Goal: Task Accomplishment & Management: Manage account settings

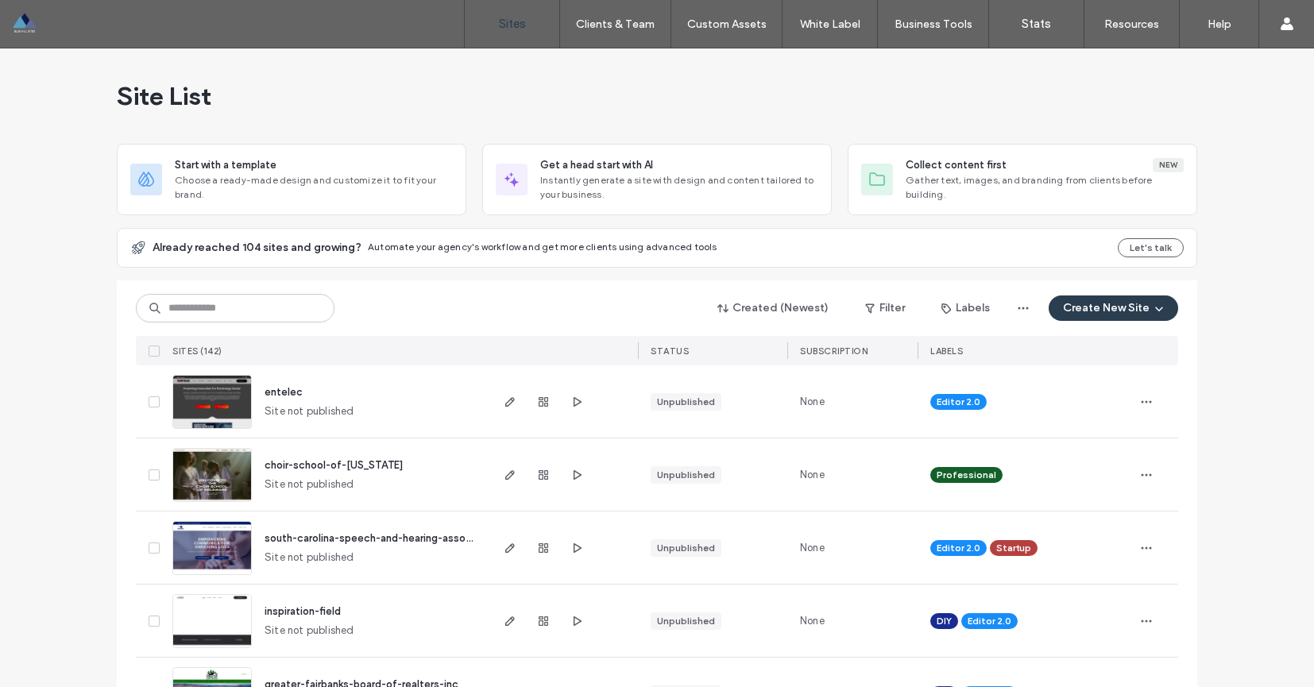
scroll to position [194, 0]
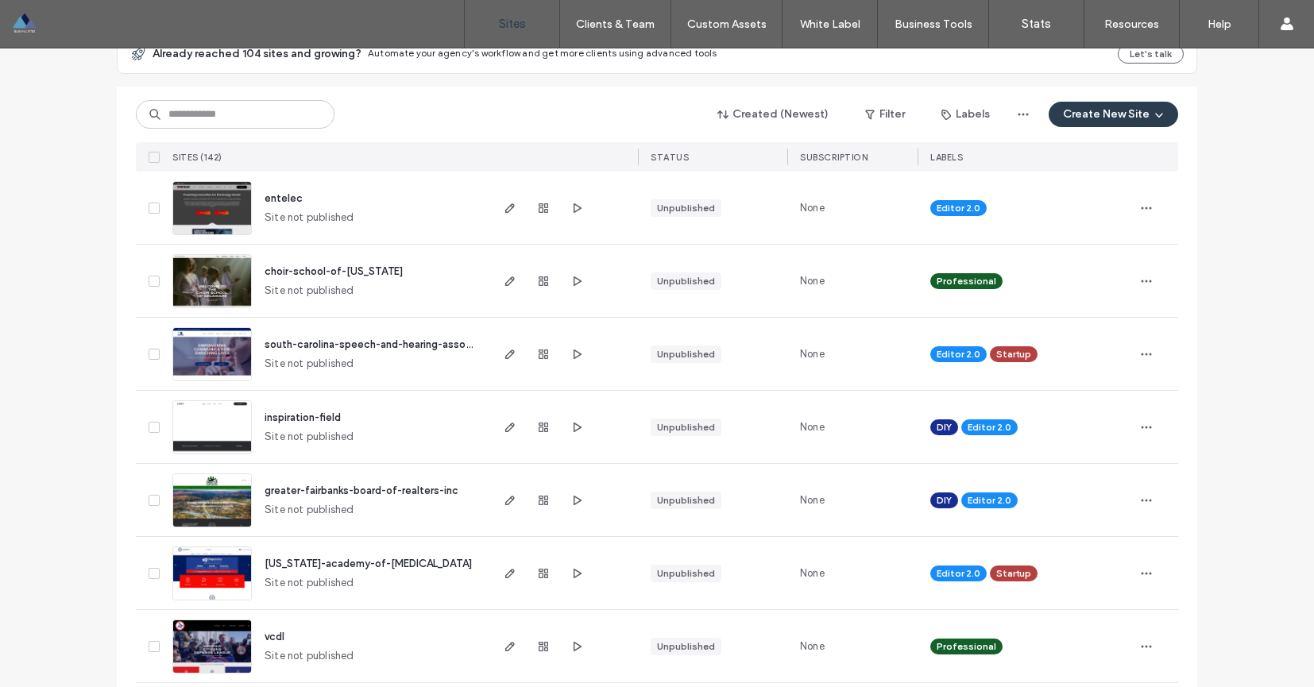
click at [354, 342] on span "south-carolina-speech-and-hearing-association" at bounding box center [382, 344] width 234 height 12
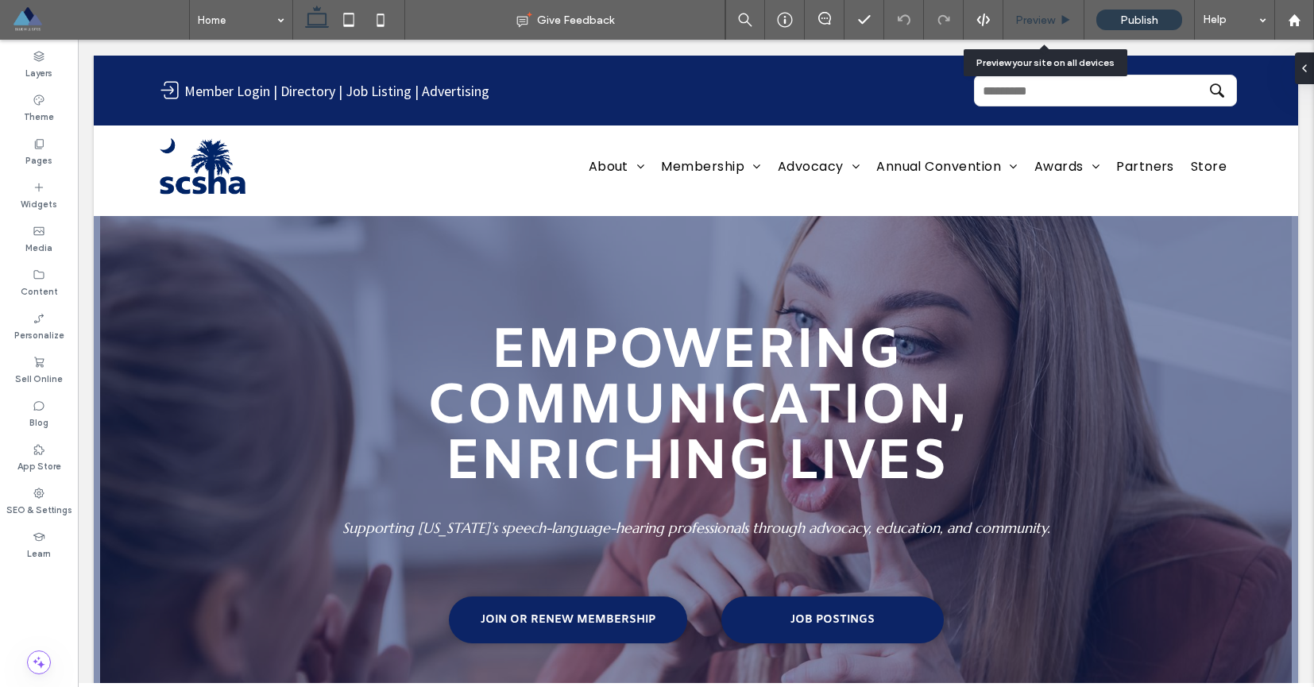
click at [1026, 22] on span "Preview" at bounding box center [1035, 21] width 40 height 14
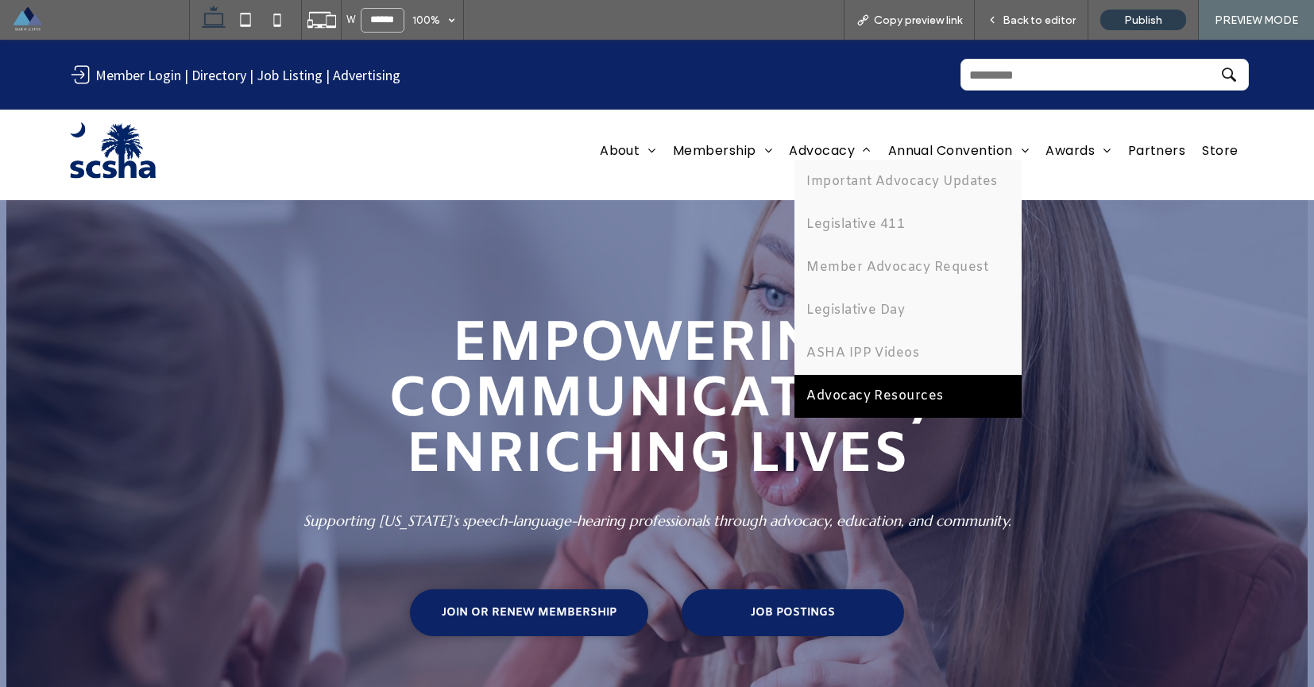
click at [838, 403] on span "Advocacy Resources" at bounding box center [874, 396] width 137 height 19
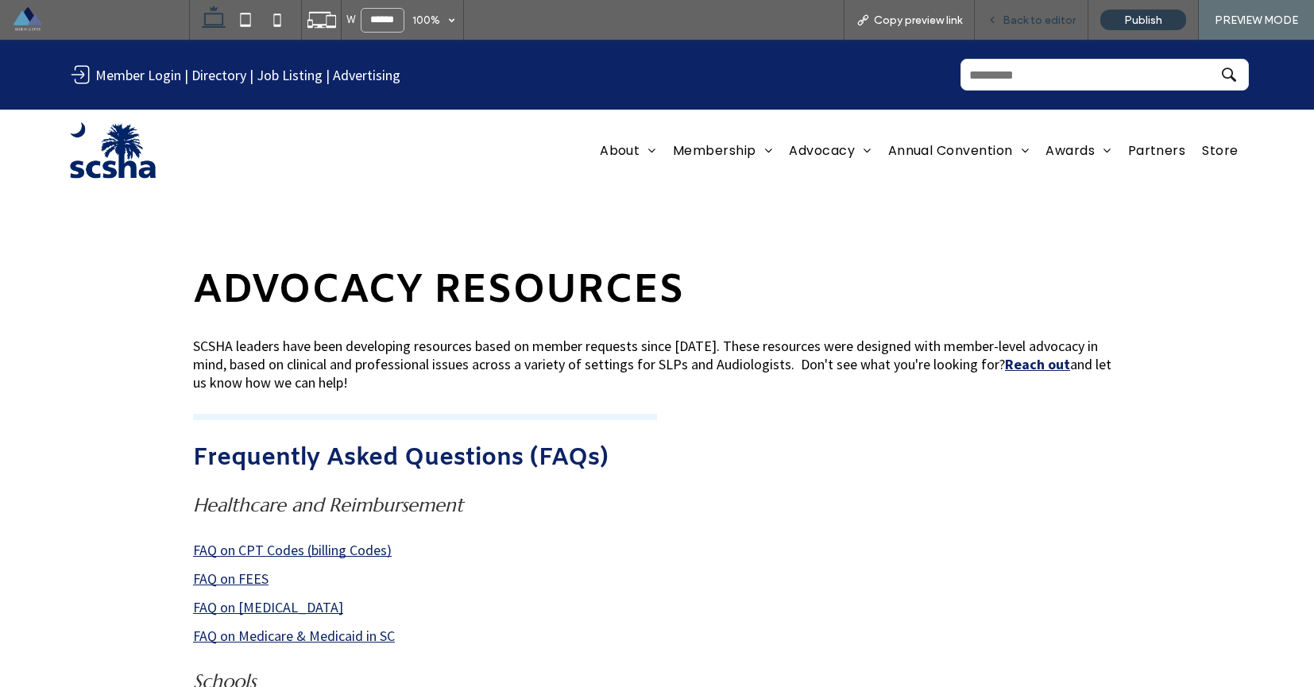
click at [1034, 20] on span "Back to editor" at bounding box center [1039, 21] width 73 height 14
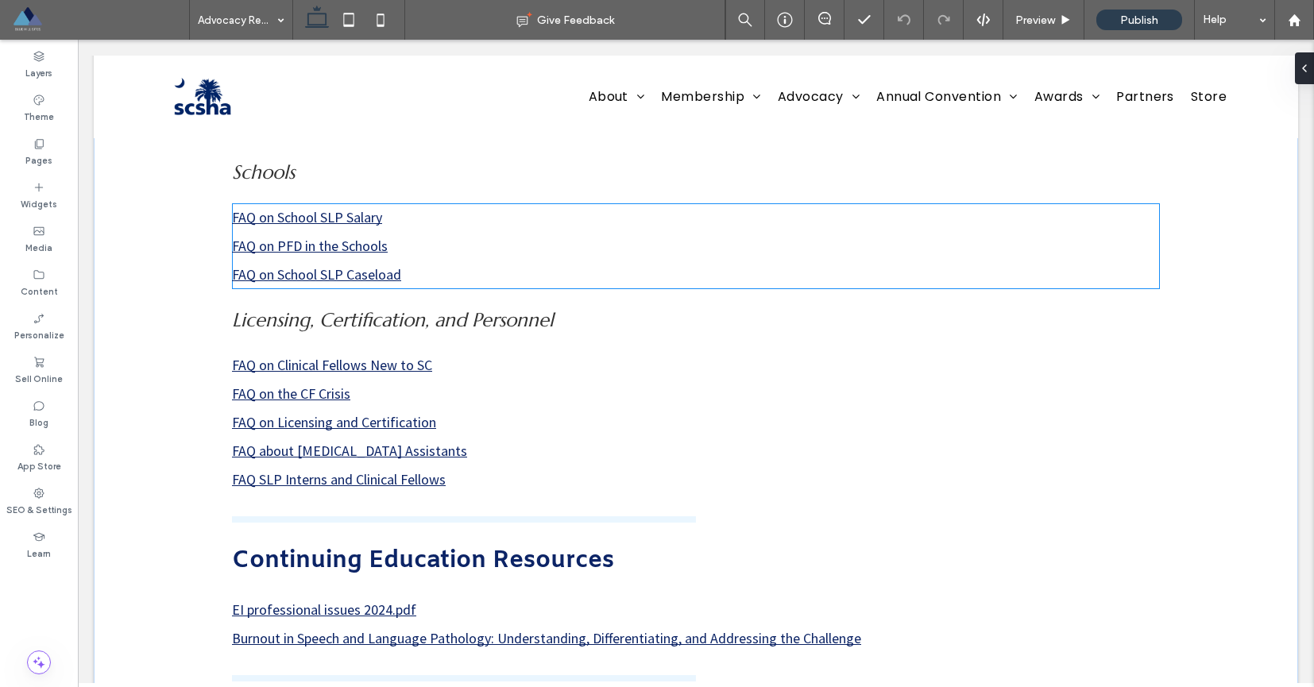
scroll to position [535, 0]
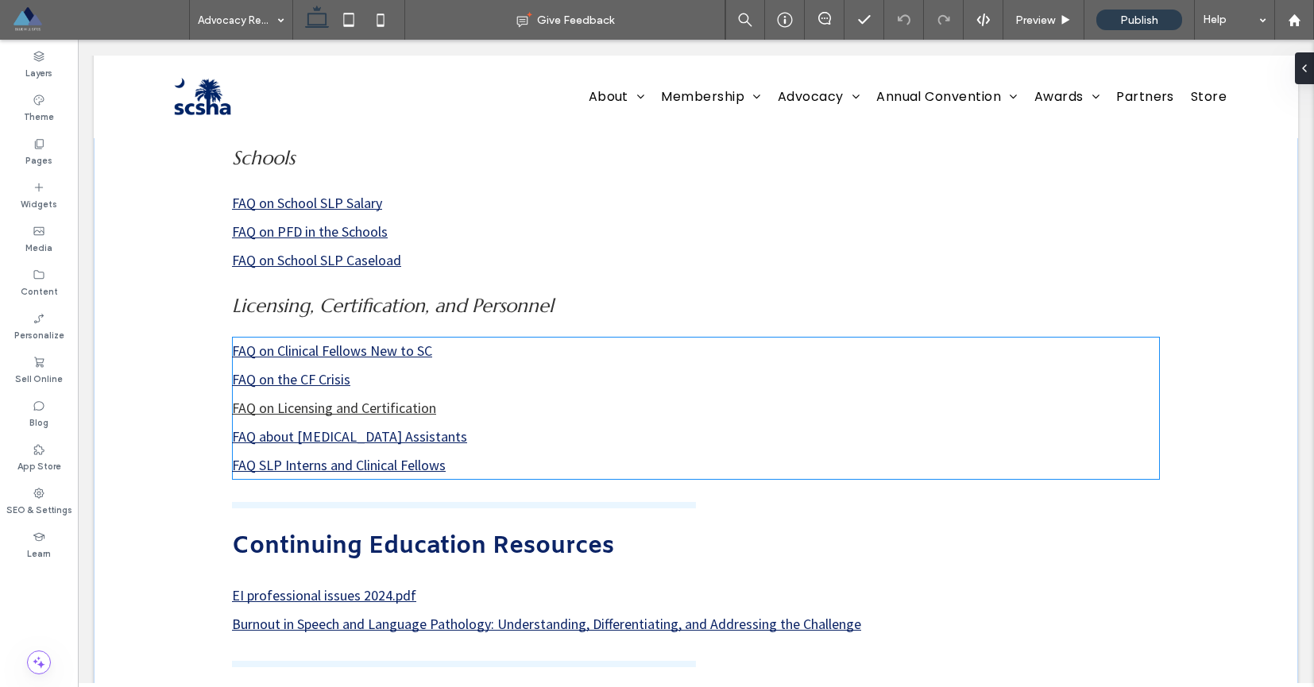
click at [348, 404] on link "FAQ on Licensing and Certification" at bounding box center [334, 408] width 204 height 18
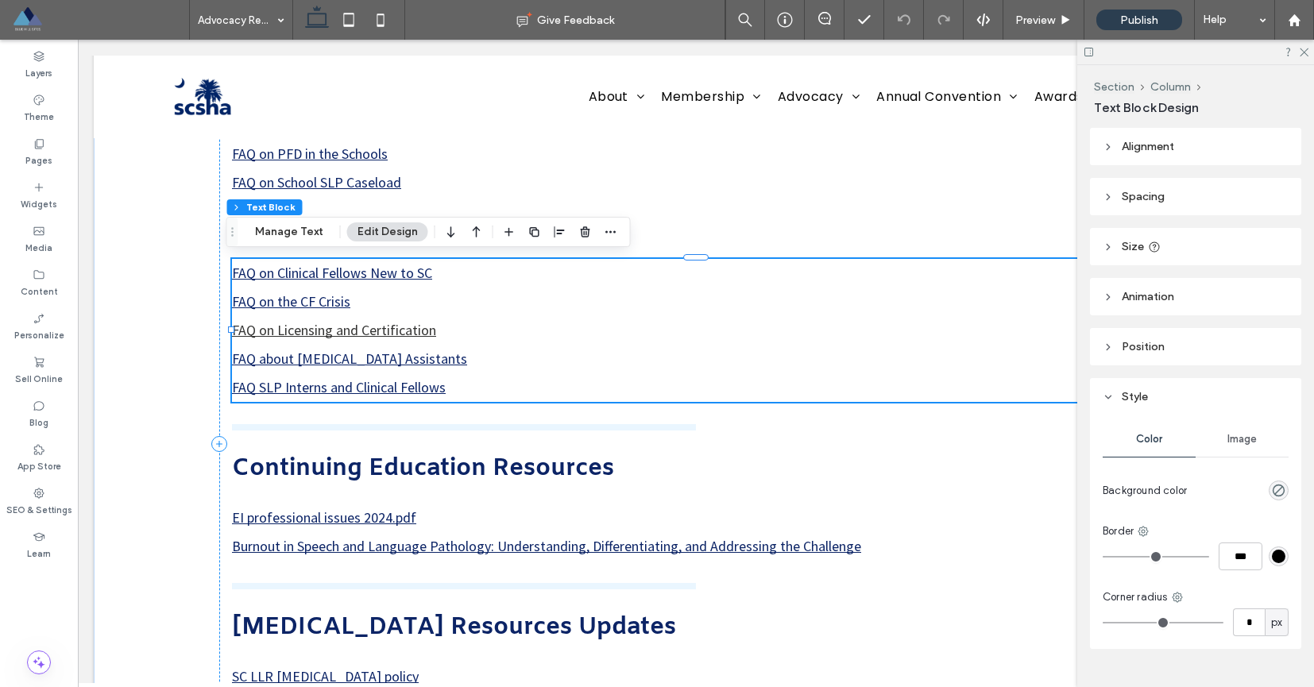
click at [362, 329] on link "FAQ on Licensing and Certification" at bounding box center [334, 330] width 204 height 18
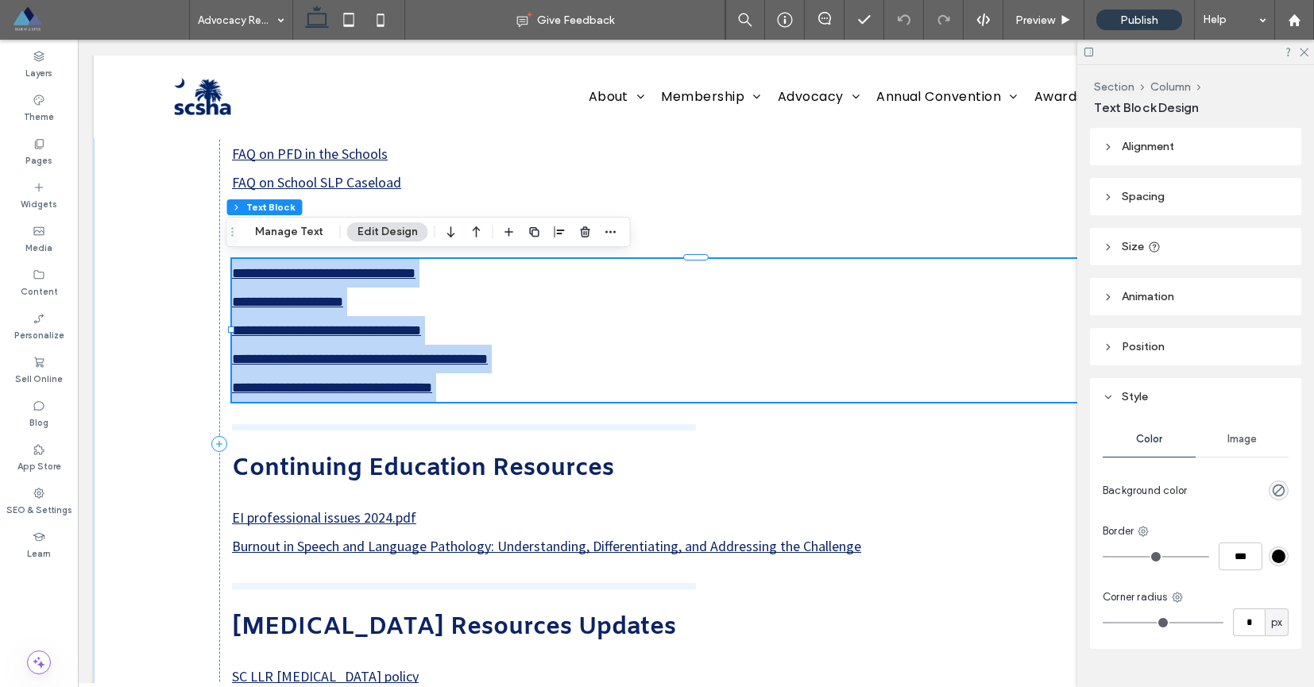
click at [362, 329] on link "**********" at bounding box center [326, 330] width 189 height 14
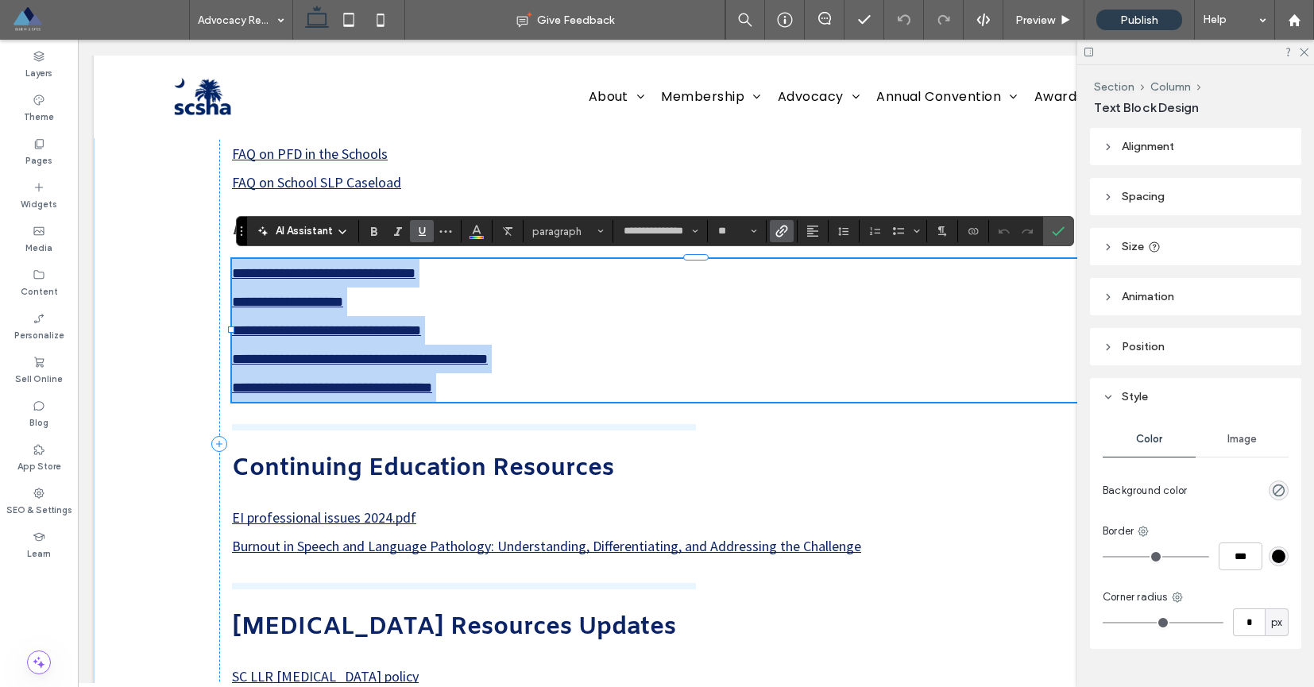
click at [362, 329] on link "**********" at bounding box center [326, 330] width 189 height 14
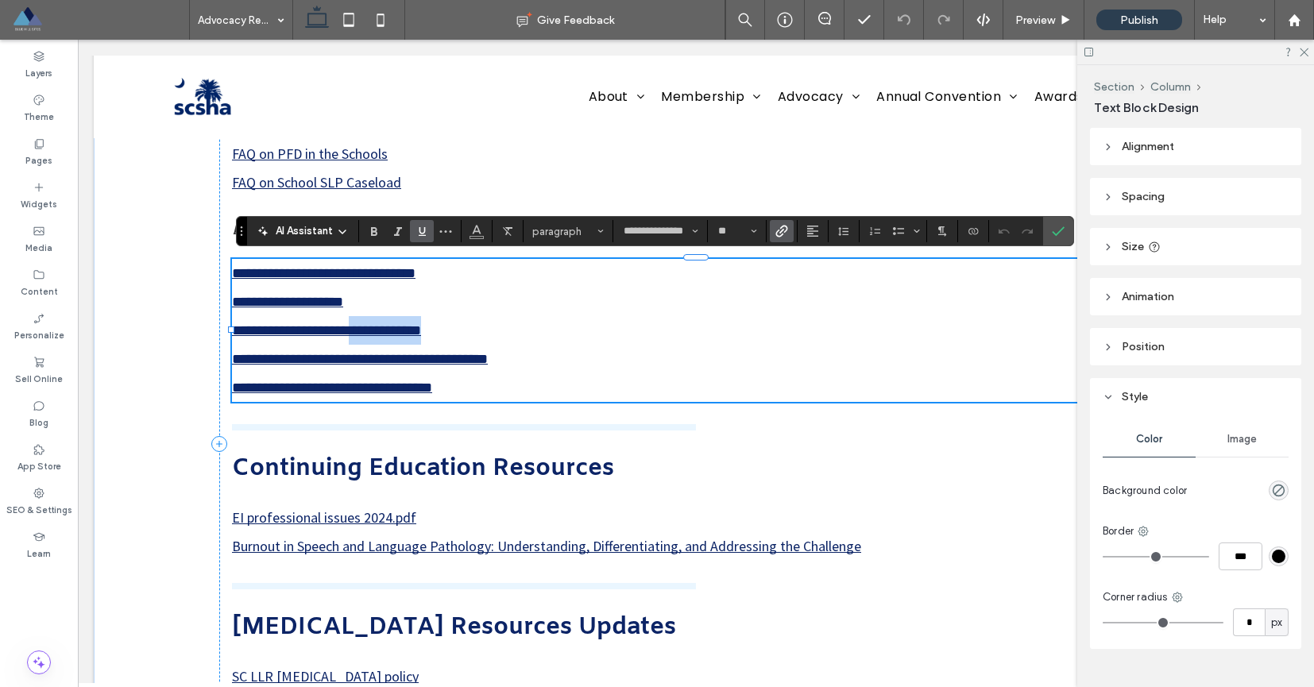
click at [362, 329] on link "**********" at bounding box center [326, 330] width 189 height 14
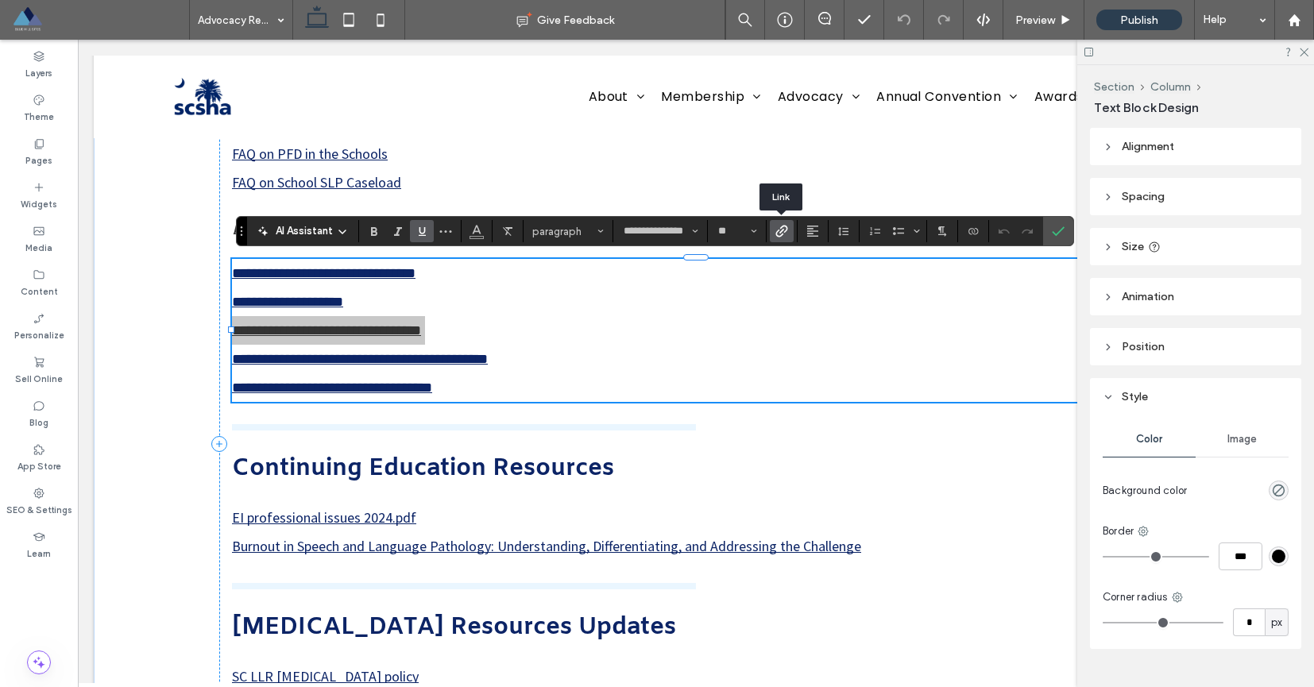
click at [780, 230] on icon "Link" at bounding box center [781, 231] width 13 height 13
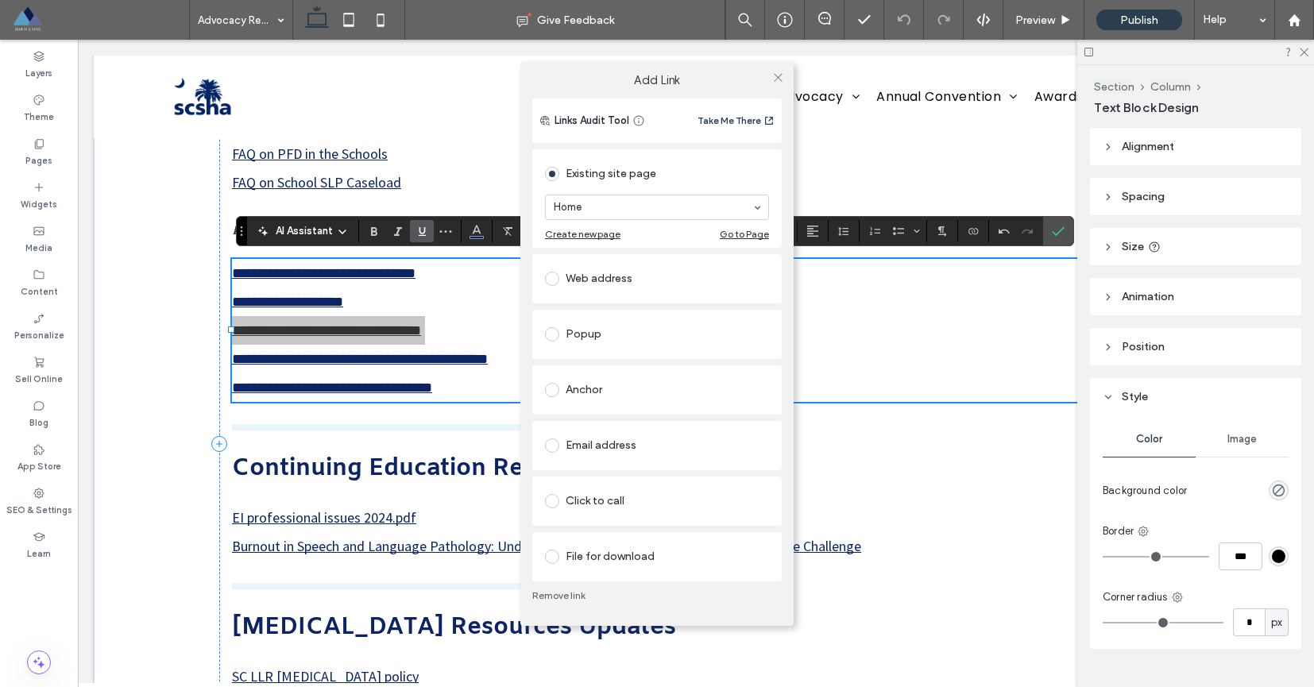
click at [639, 555] on div "File for download" at bounding box center [657, 556] width 224 height 25
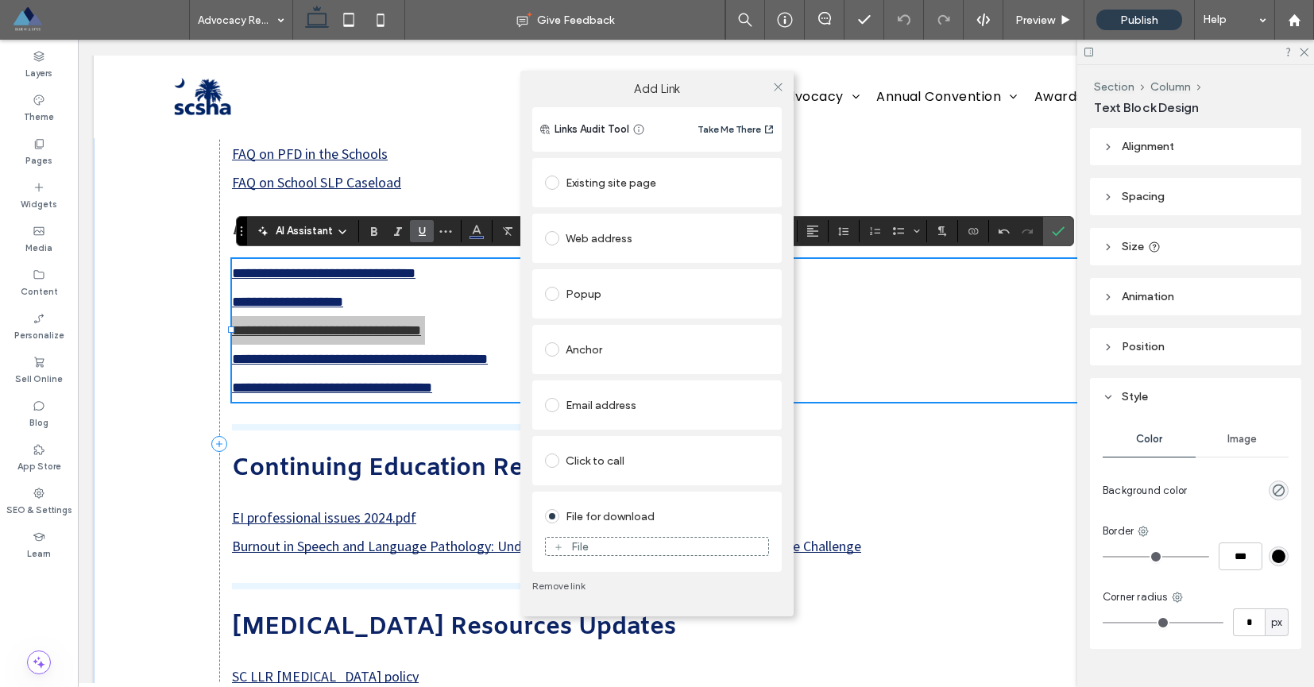
click at [629, 545] on div "File" at bounding box center [657, 546] width 222 height 14
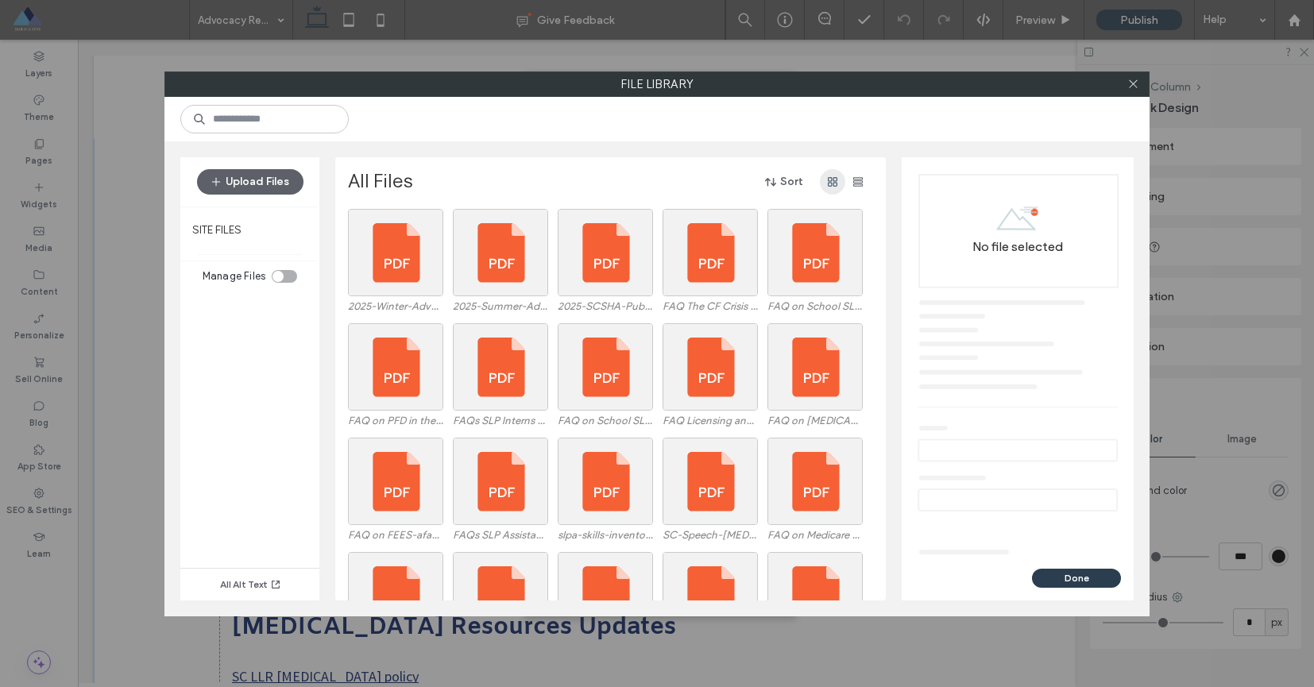
click at [833, 186] on icon "button" at bounding box center [832, 182] width 13 height 13
click at [857, 188] on span "button" at bounding box center [857, 181] width 25 height 25
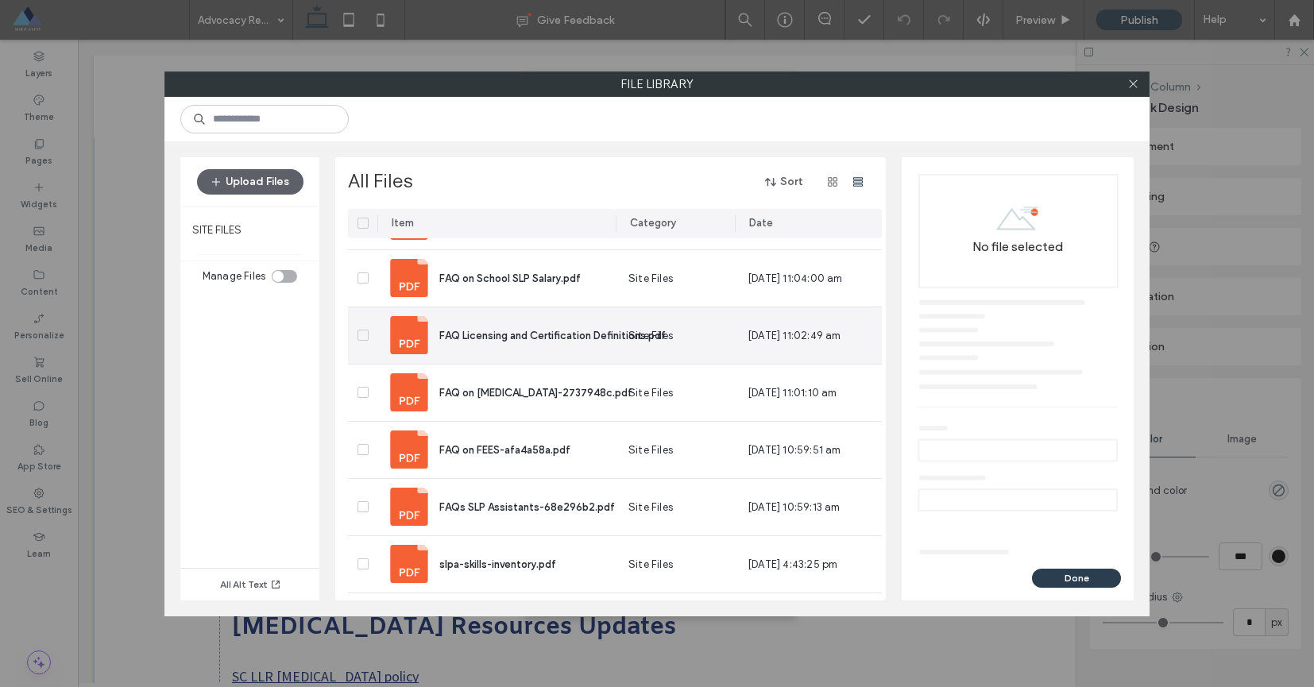
scroll to position [404, 0]
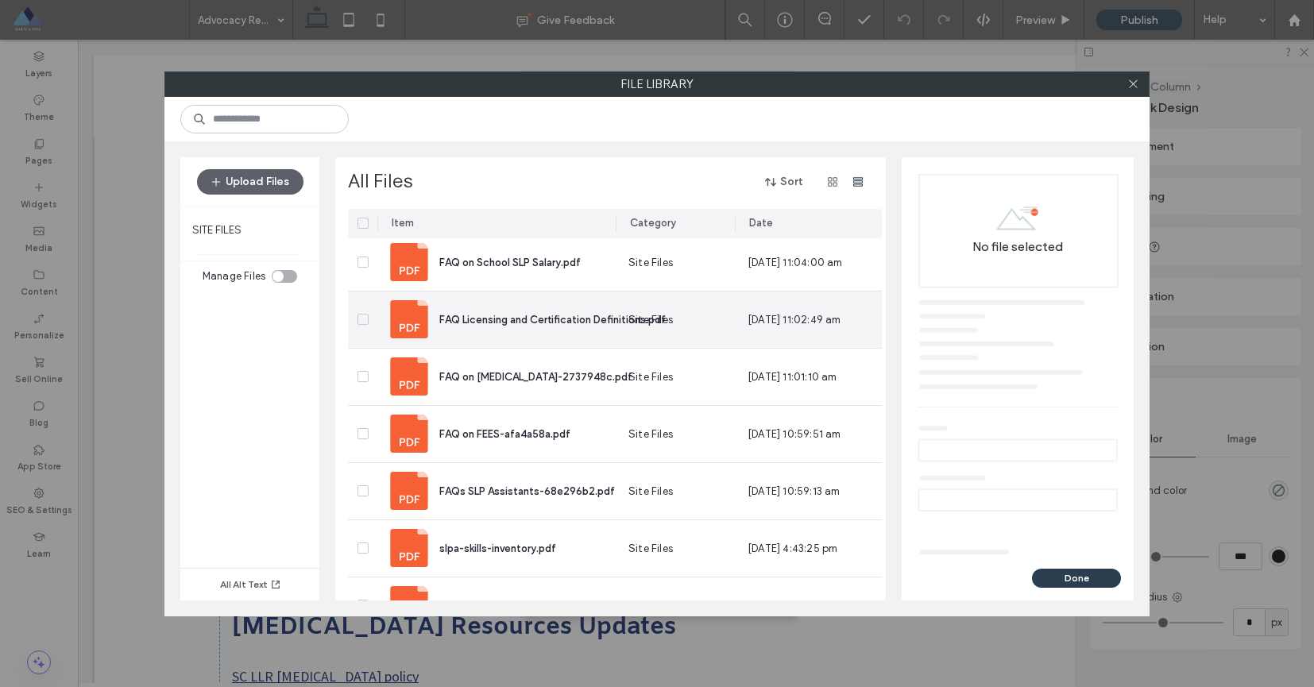
click at [595, 321] on span "FAQ Licensing and Certification Definitions.pdf" at bounding box center [552, 320] width 226 height 12
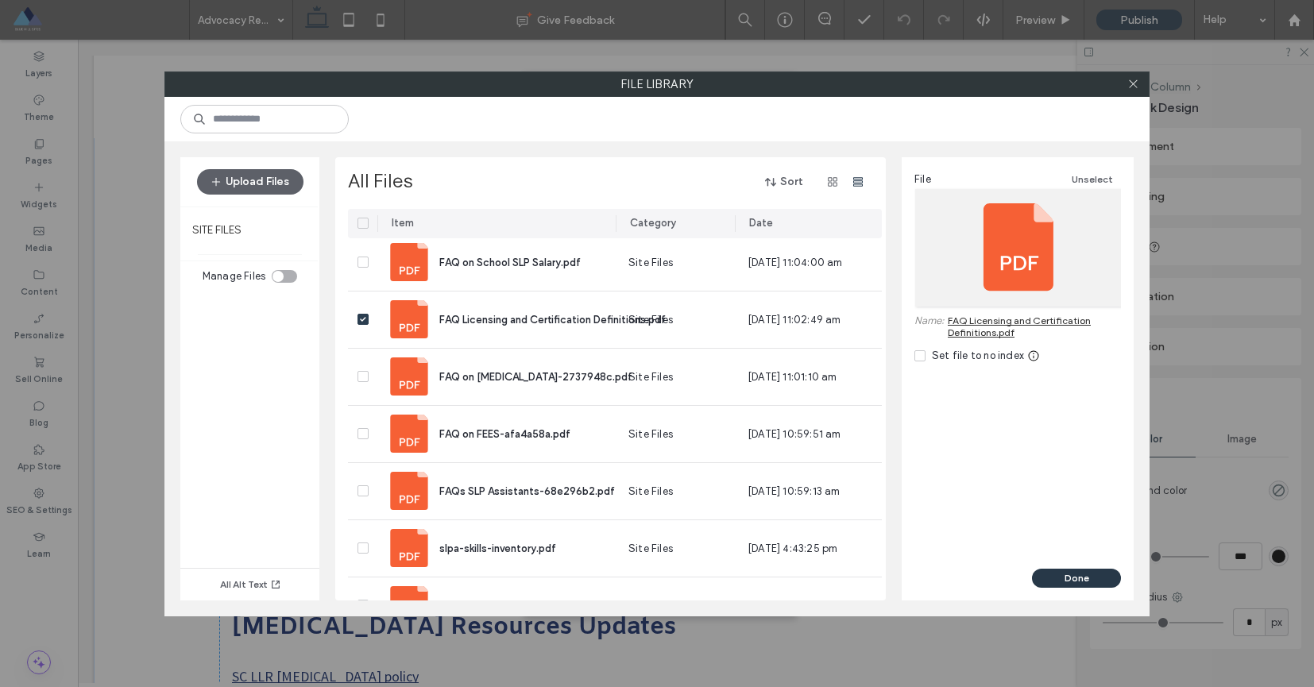
click at [1053, 578] on button "Done" at bounding box center [1076, 578] width 89 height 19
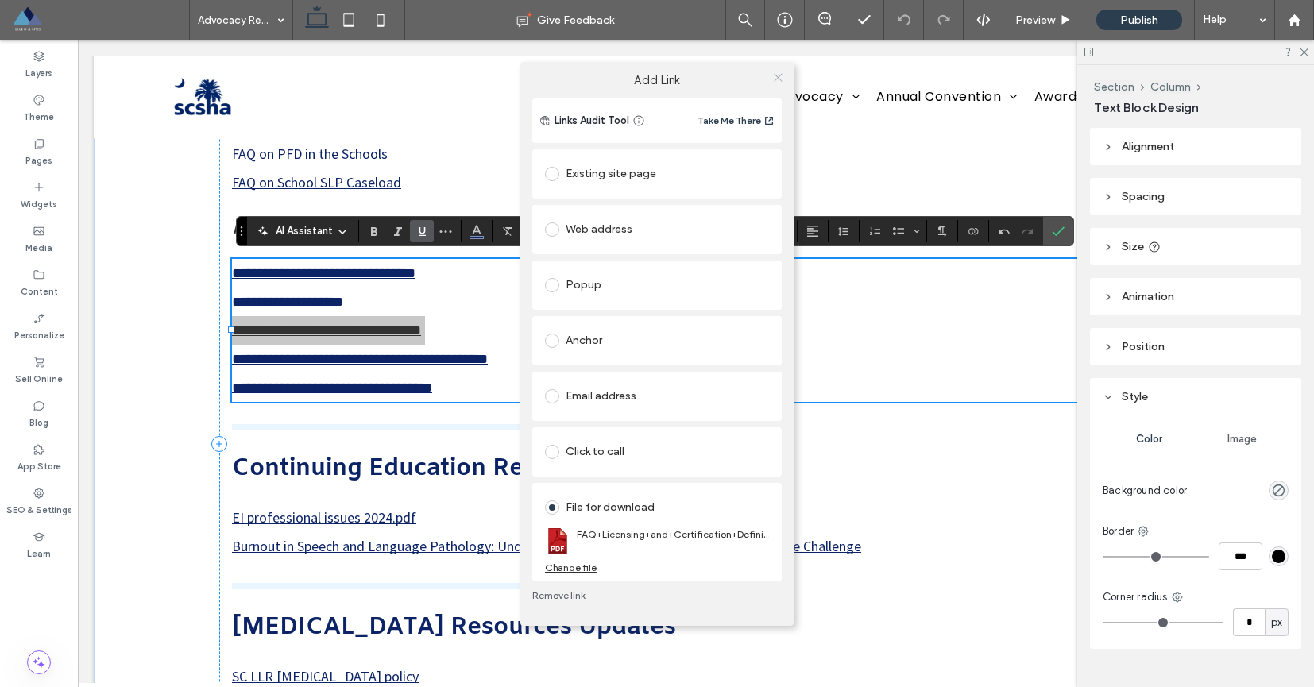
click at [778, 71] on icon at bounding box center [778, 77] width 12 height 12
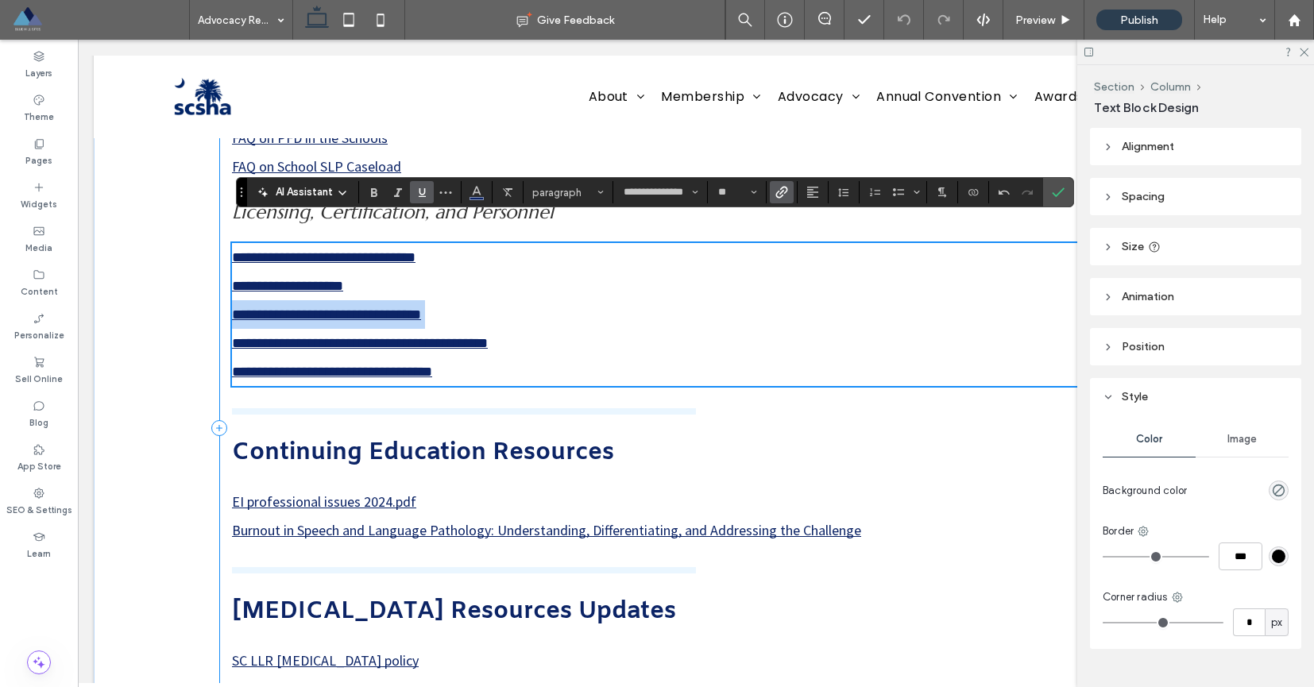
scroll to position [597, 0]
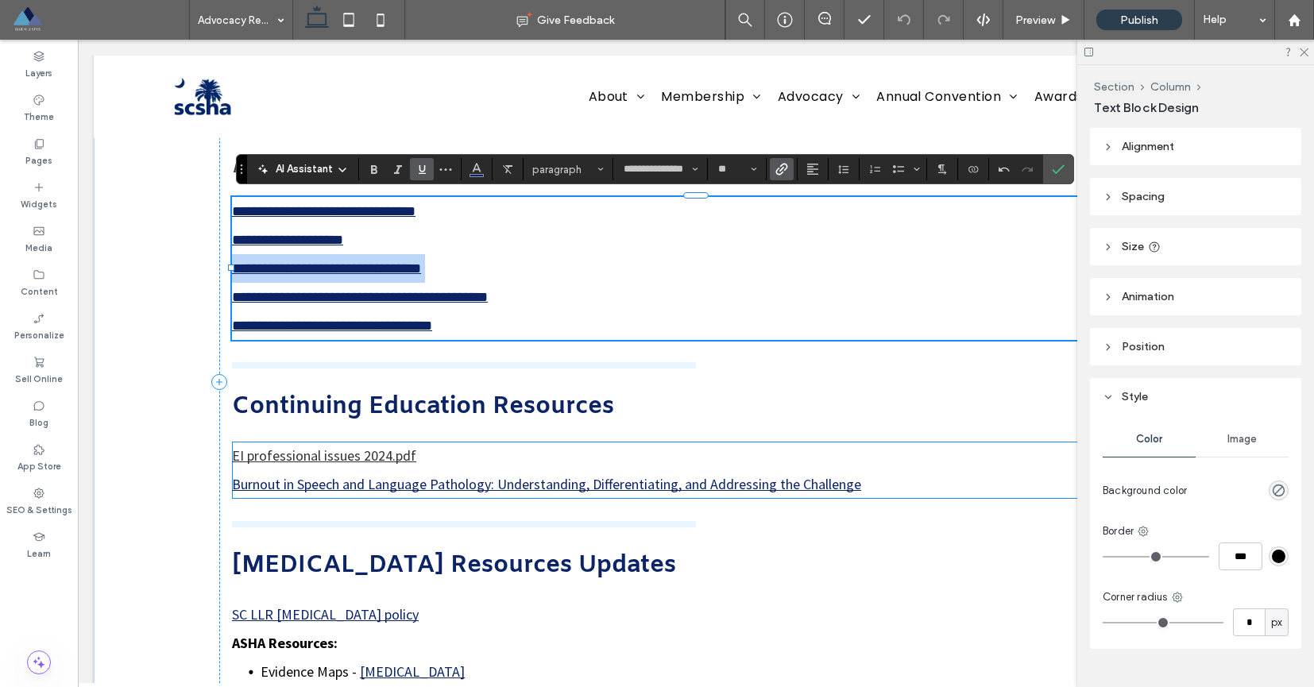
click at [348, 455] on link "EI professional issues 2024.pdf" at bounding box center [324, 455] width 184 height 18
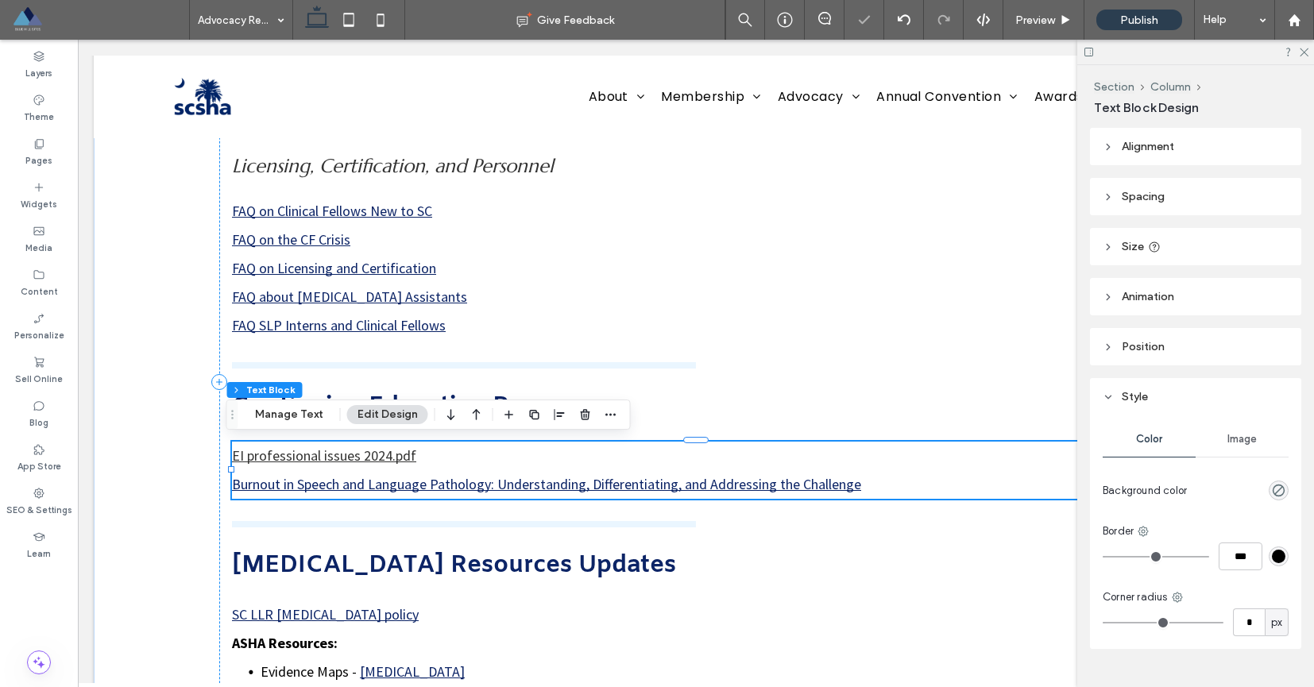
click at [348, 455] on link "EI professional issues 2024.pdf" at bounding box center [324, 455] width 184 height 18
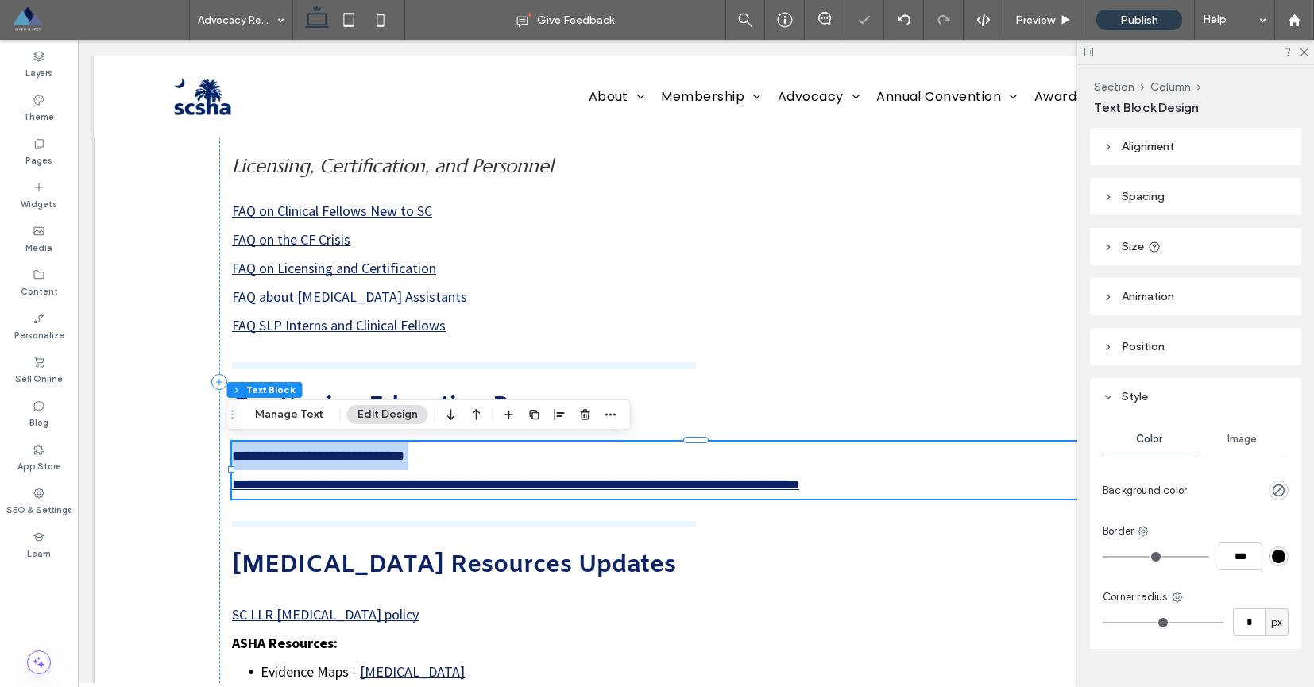
click at [348, 455] on link "**********" at bounding box center [318, 456] width 172 height 14
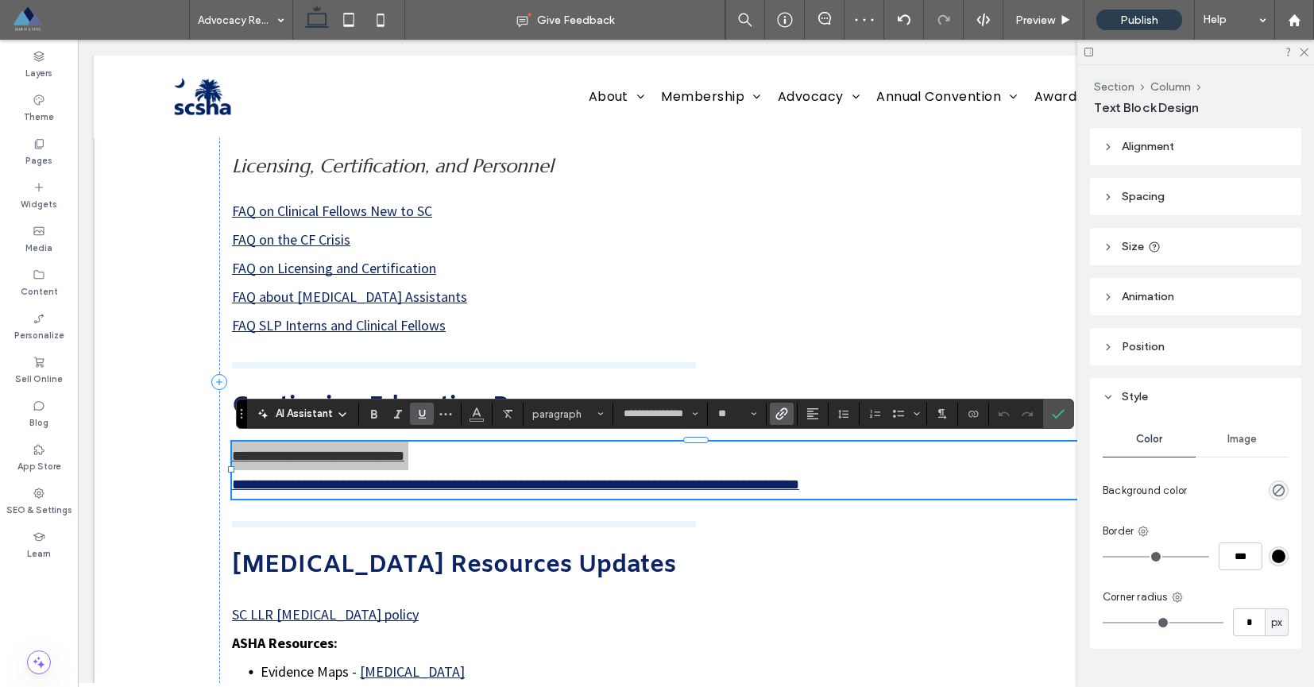
click at [789, 422] on label "Link" at bounding box center [782, 414] width 24 height 22
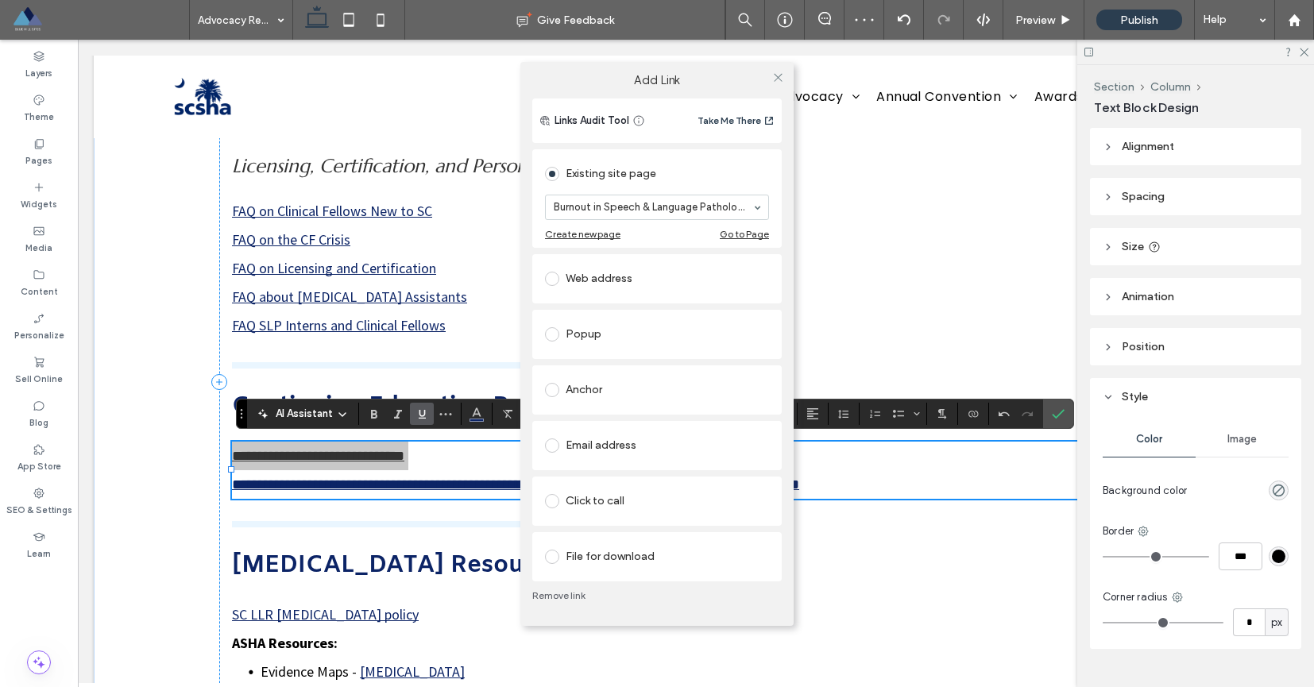
click at [660, 555] on div "File for download" at bounding box center [657, 556] width 224 height 25
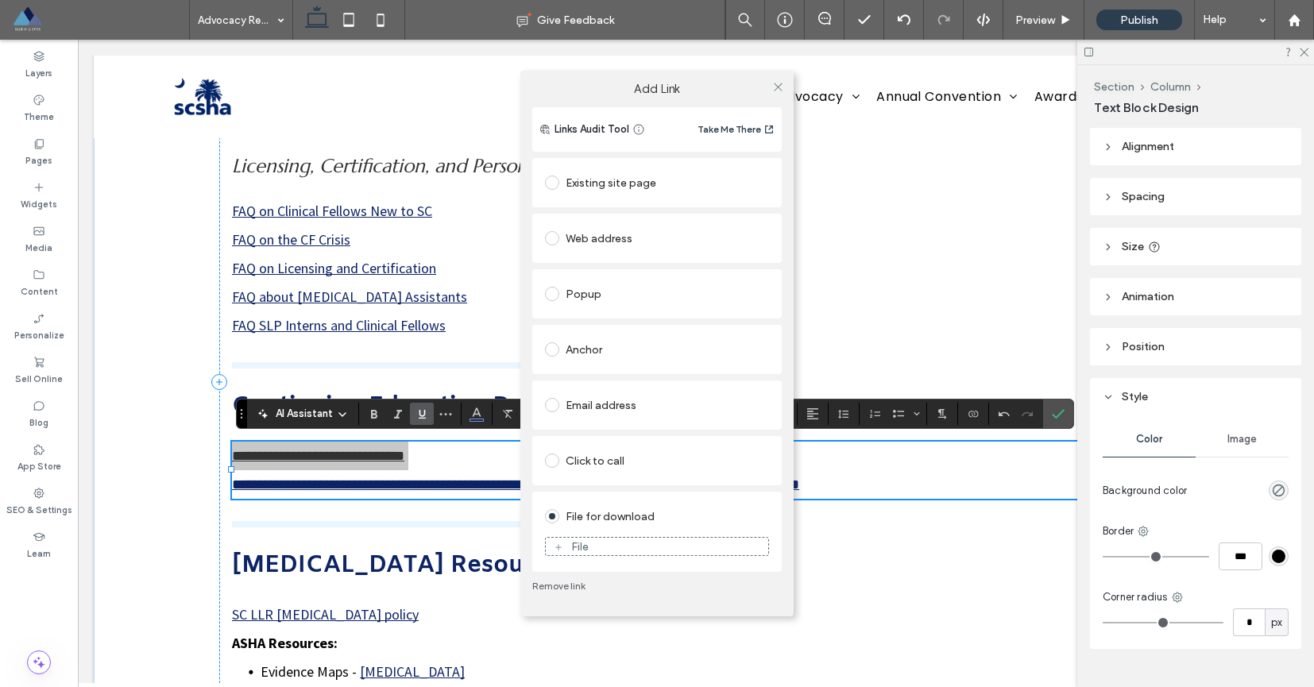
click at [612, 544] on div "File" at bounding box center [657, 546] width 222 height 14
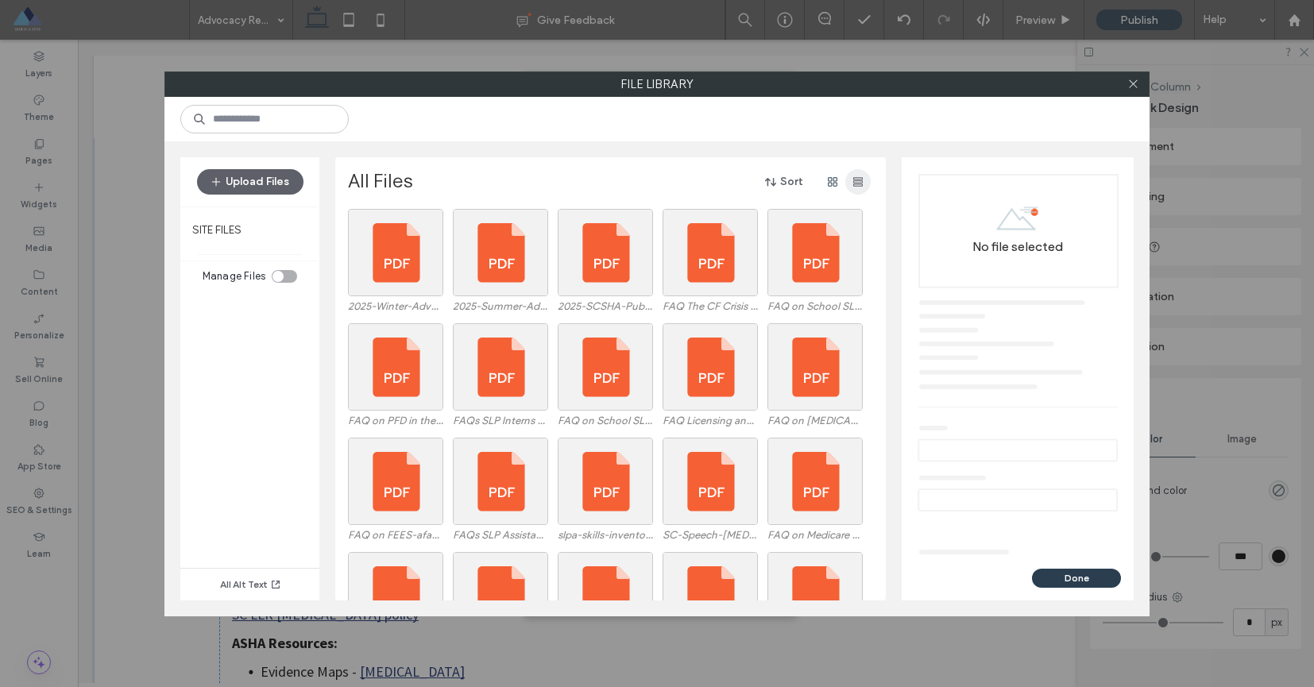
click at [855, 176] on icon "button" at bounding box center [858, 182] width 13 height 13
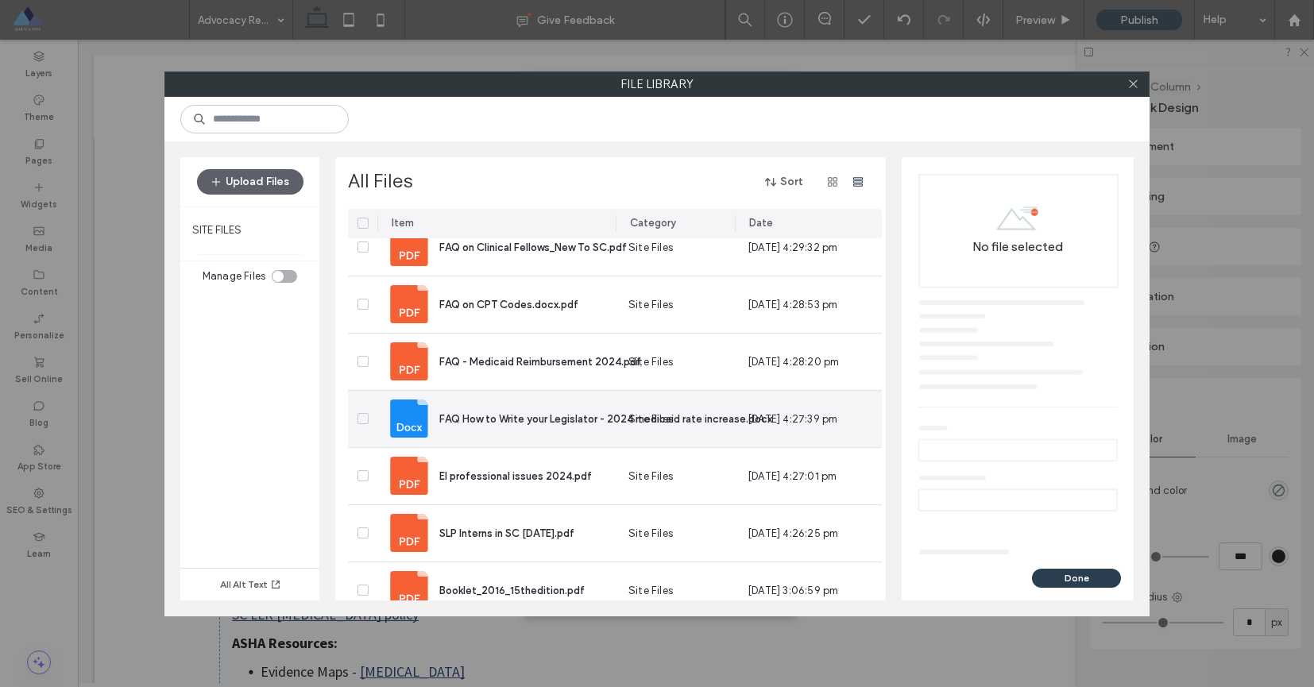
scroll to position [1201, 0]
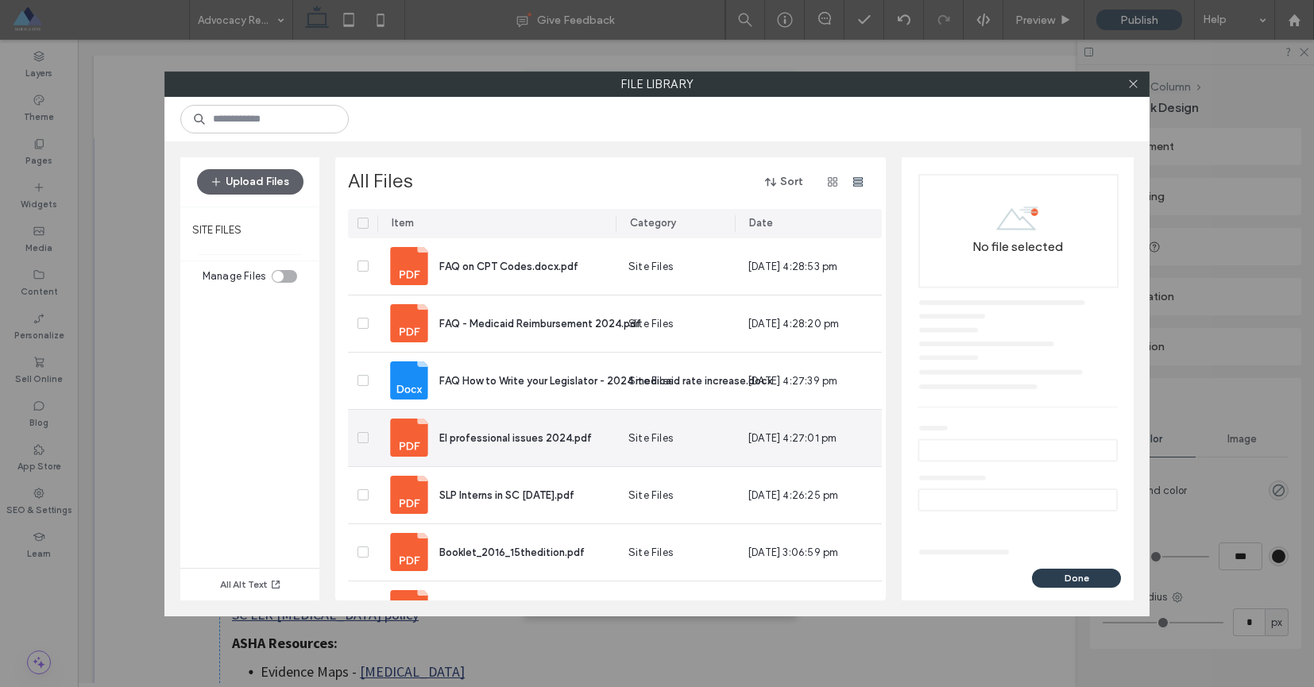
click at [520, 438] on span "EI professional issues 2024.pdf" at bounding box center [515, 438] width 153 height 12
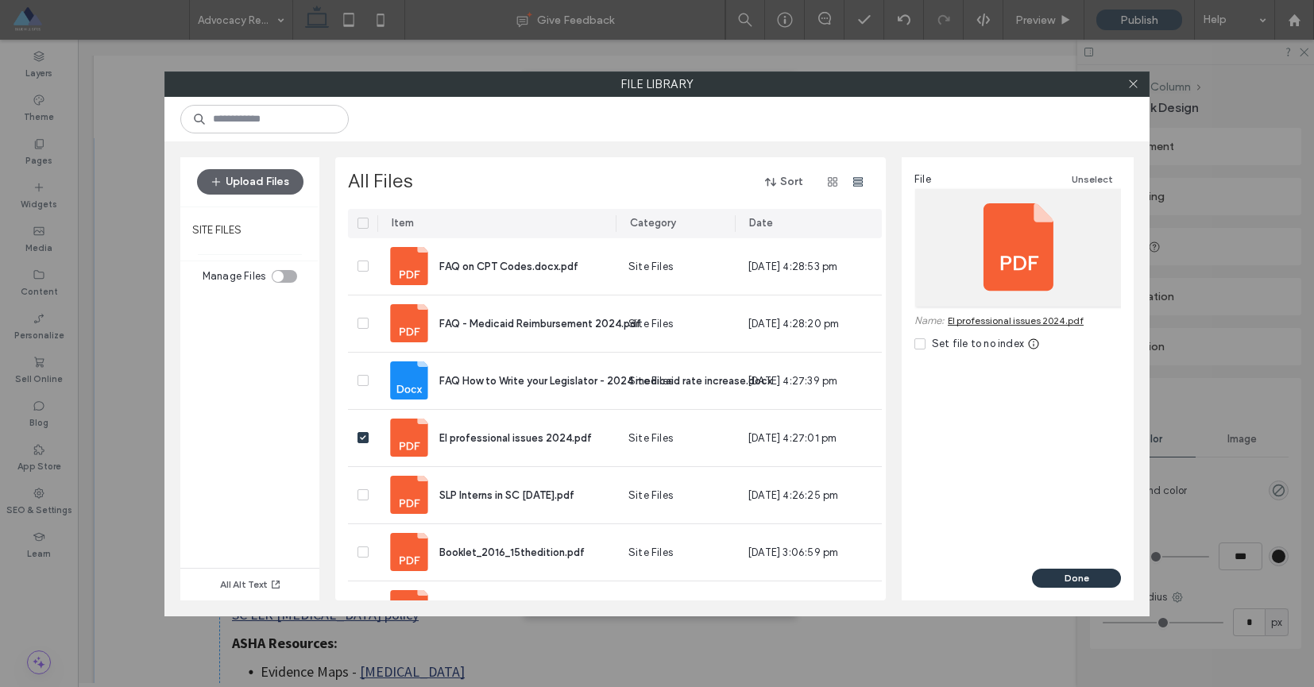
click at [1091, 580] on button "Done" at bounding box center [1076, 578] width 89 height 19
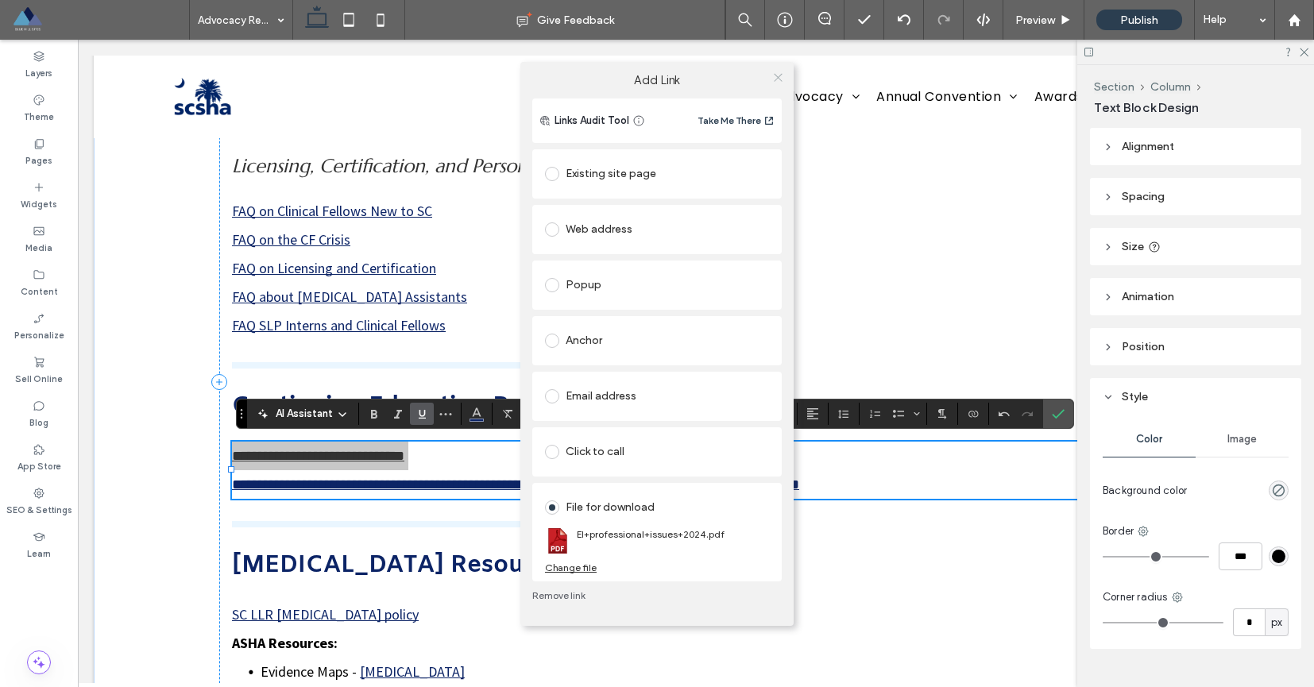
click at [779, 78] on icon at bounding box center [778, 77] width 12 height 12
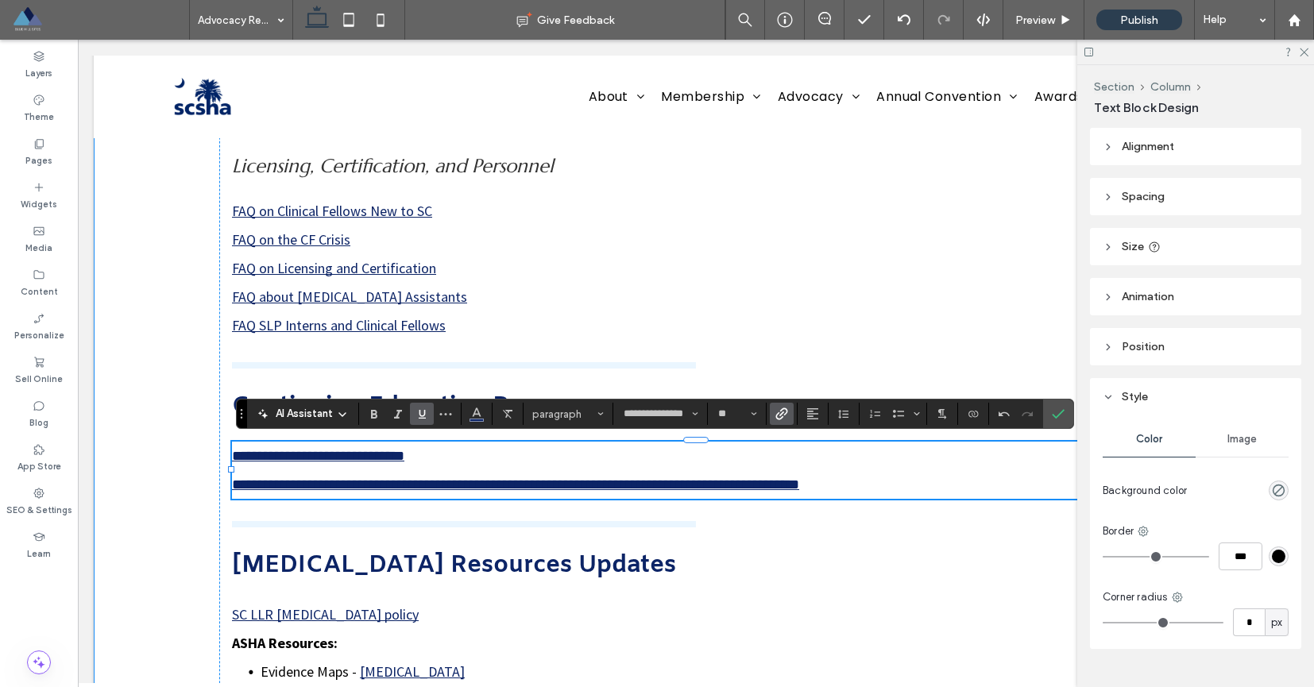
click at [173, 429] on div "**********" at bounding box center [696, 406] width 1204 height 1731
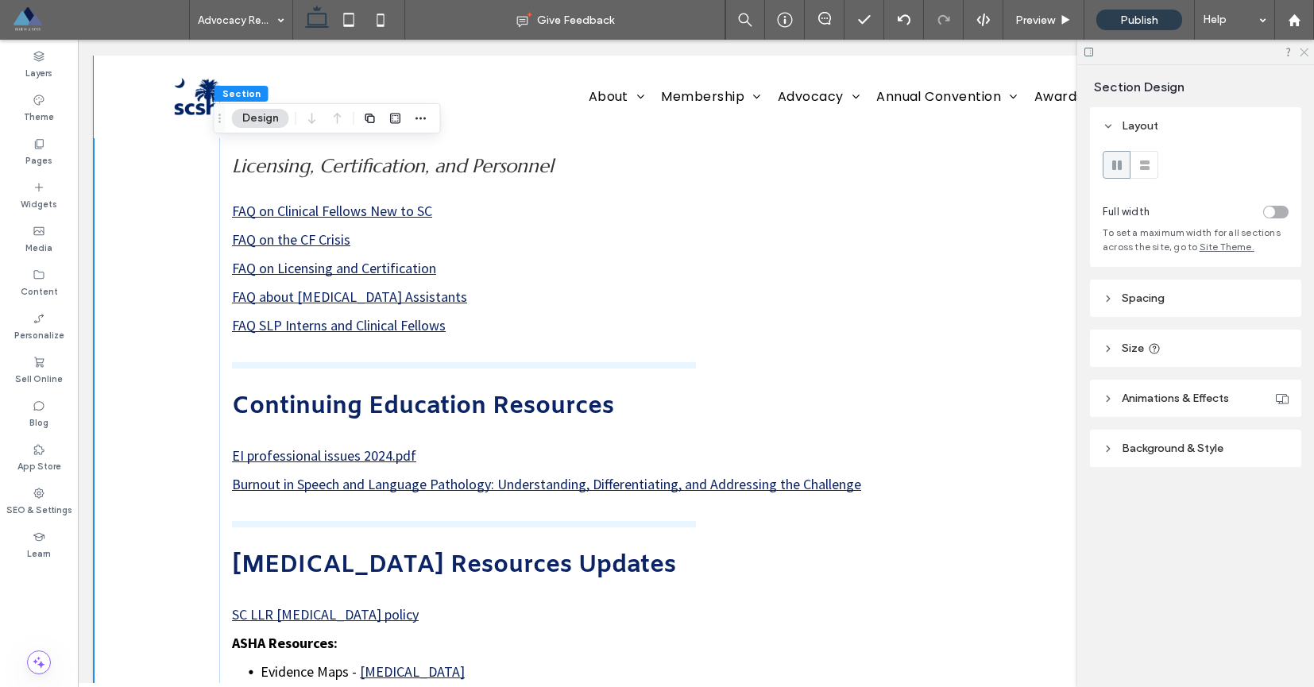
click at [1303, 53] on use at bounding box center [1304, 52] width 9 height 9
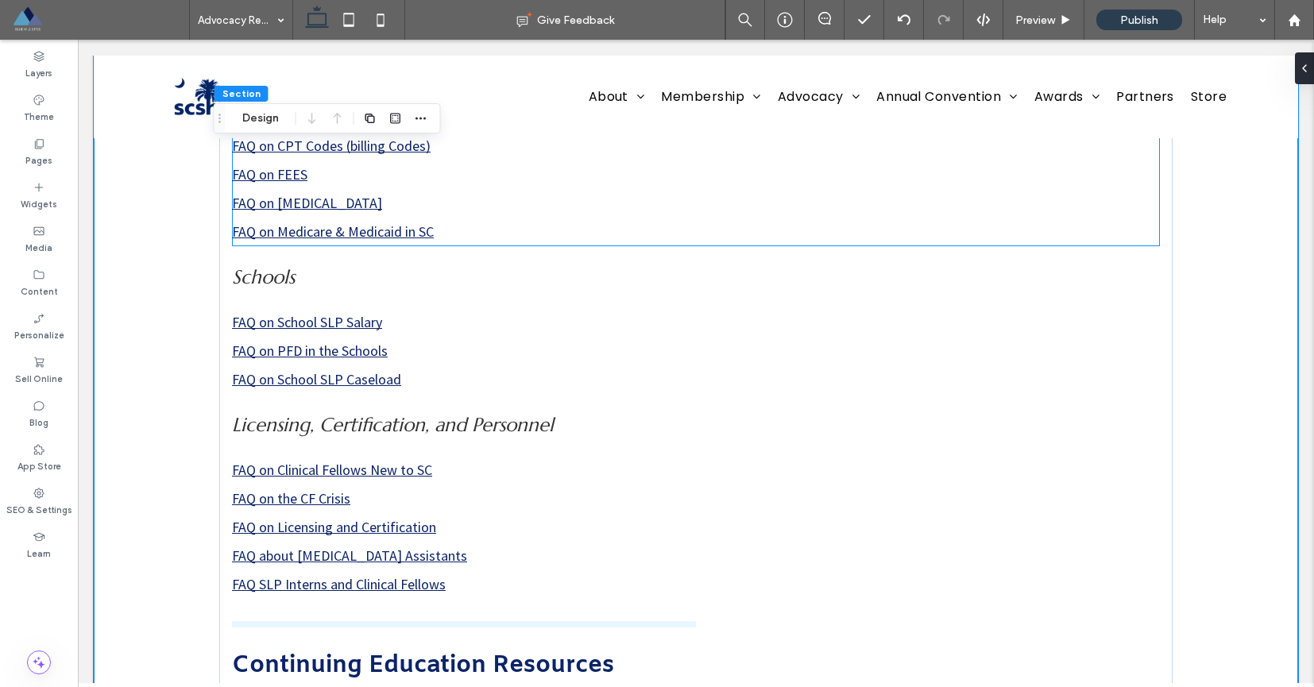
scroll to position [0, 0]
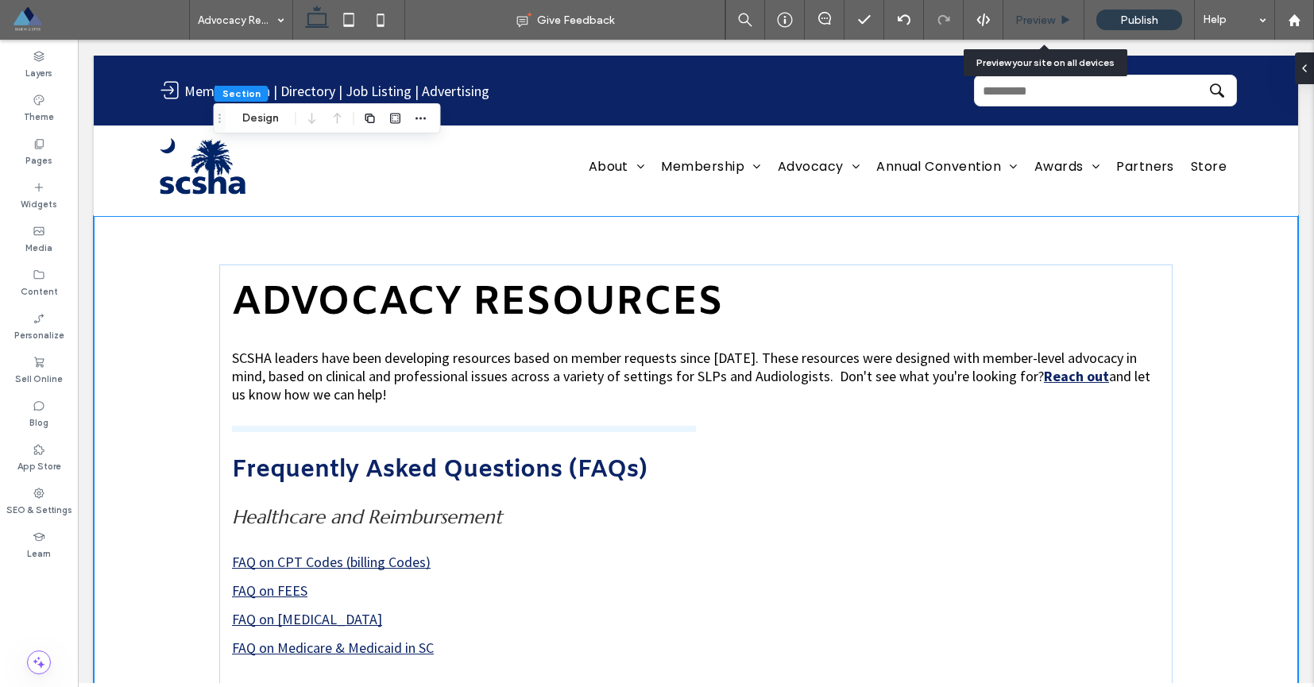
drag, startPoint x: 1037, startPoint y: 8, endPoint x: 1037, endPoint y: 21, distance: 12.7
click at [1037, 9] on div "Preview" at bounding box center [1043, 20] width 81 height 40
click at [1034, 21] on span "Preview" at bounding box center [1035, 21] width 40 height 14
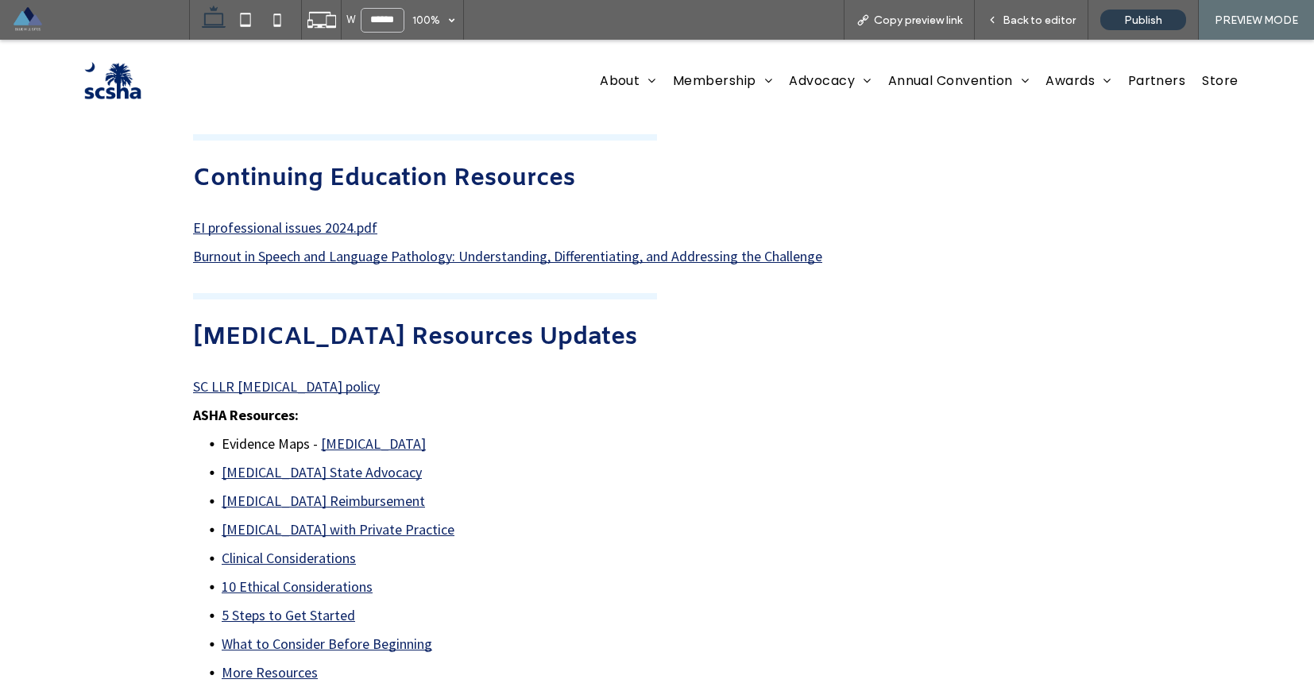
scroll to position [848, 0]
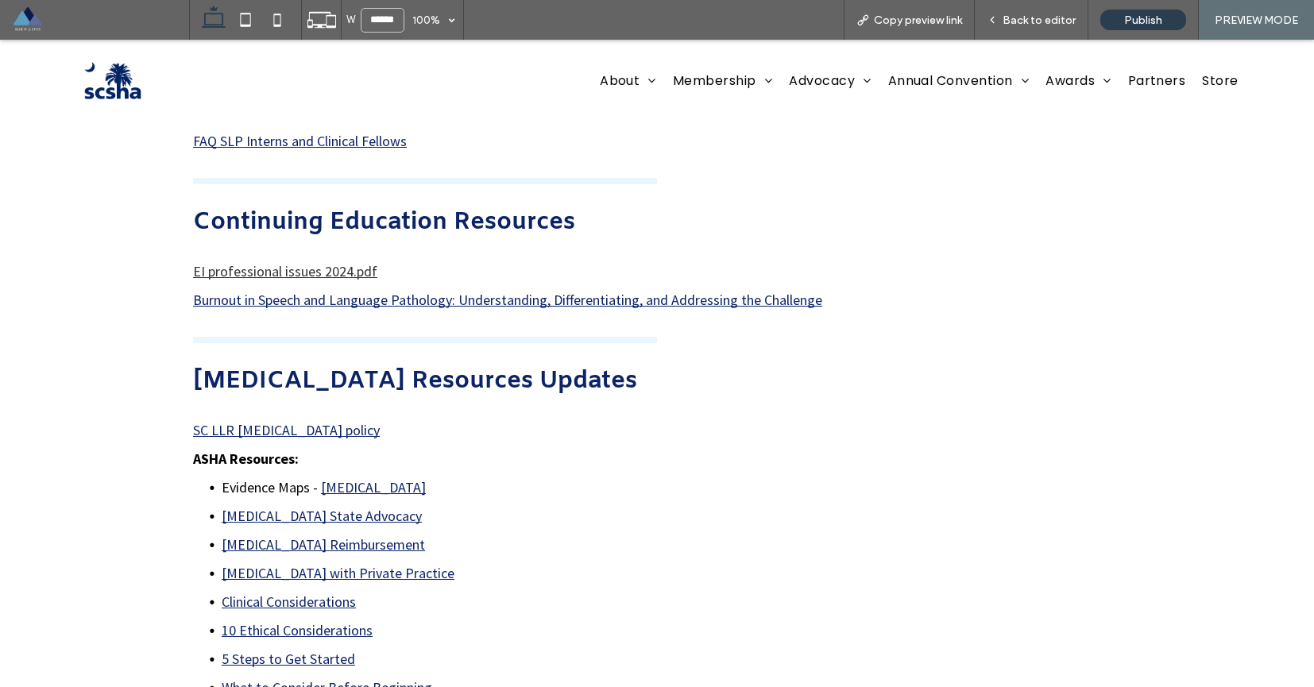
click at [355, 273] on link "EI professional issues 2024.pdf" at bounding box center [285, 271] width 184 height 18
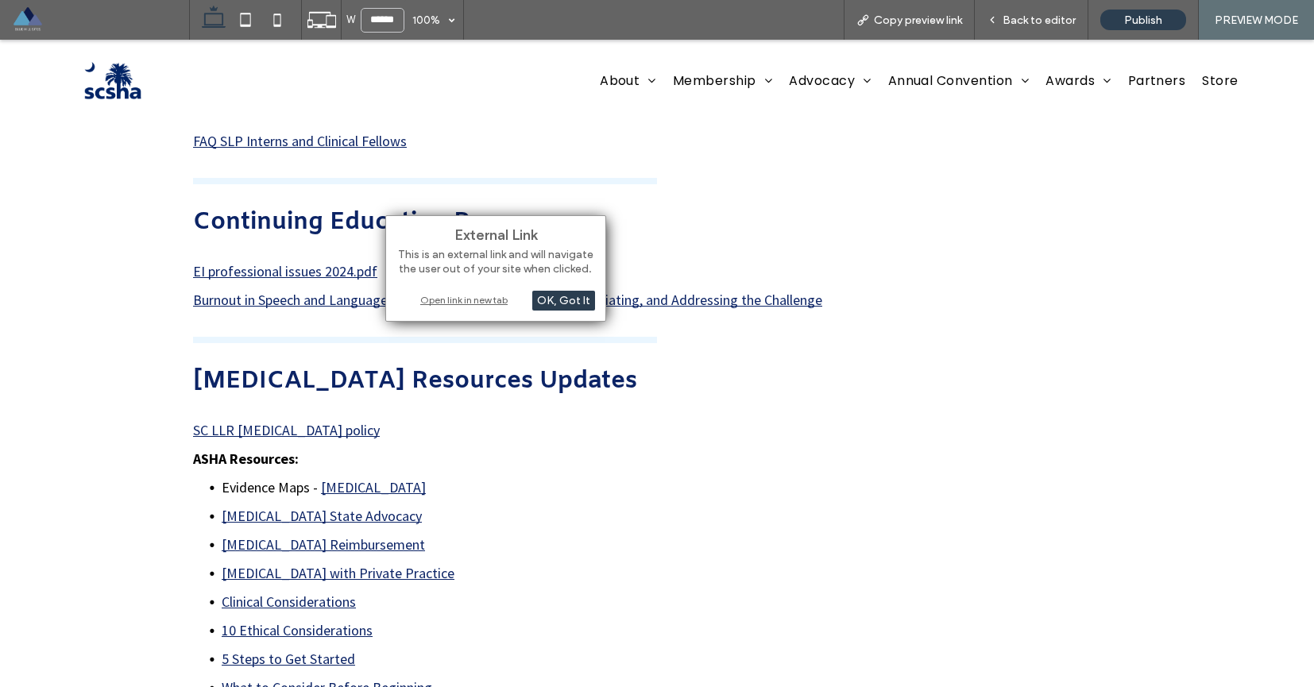
click at [481, 298] on div "Open link in new tab" at bounding box center [495, 300] width 199 height 17
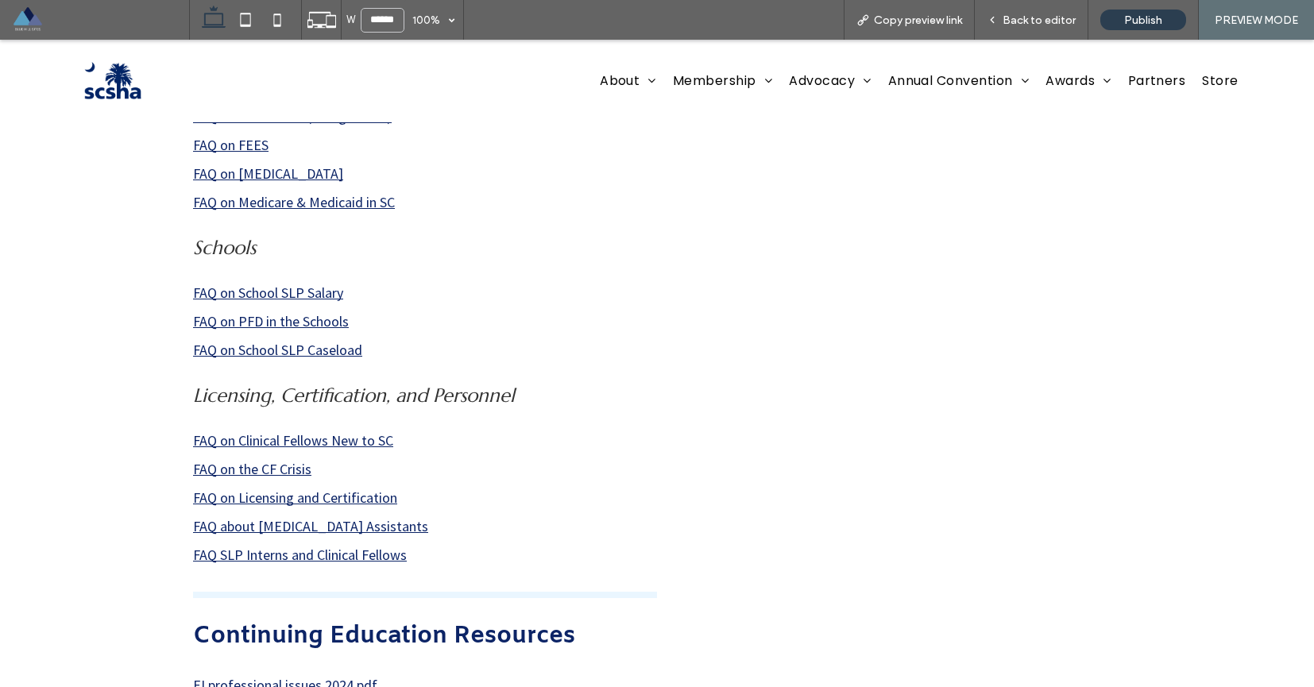
scroll to position [365, 0]
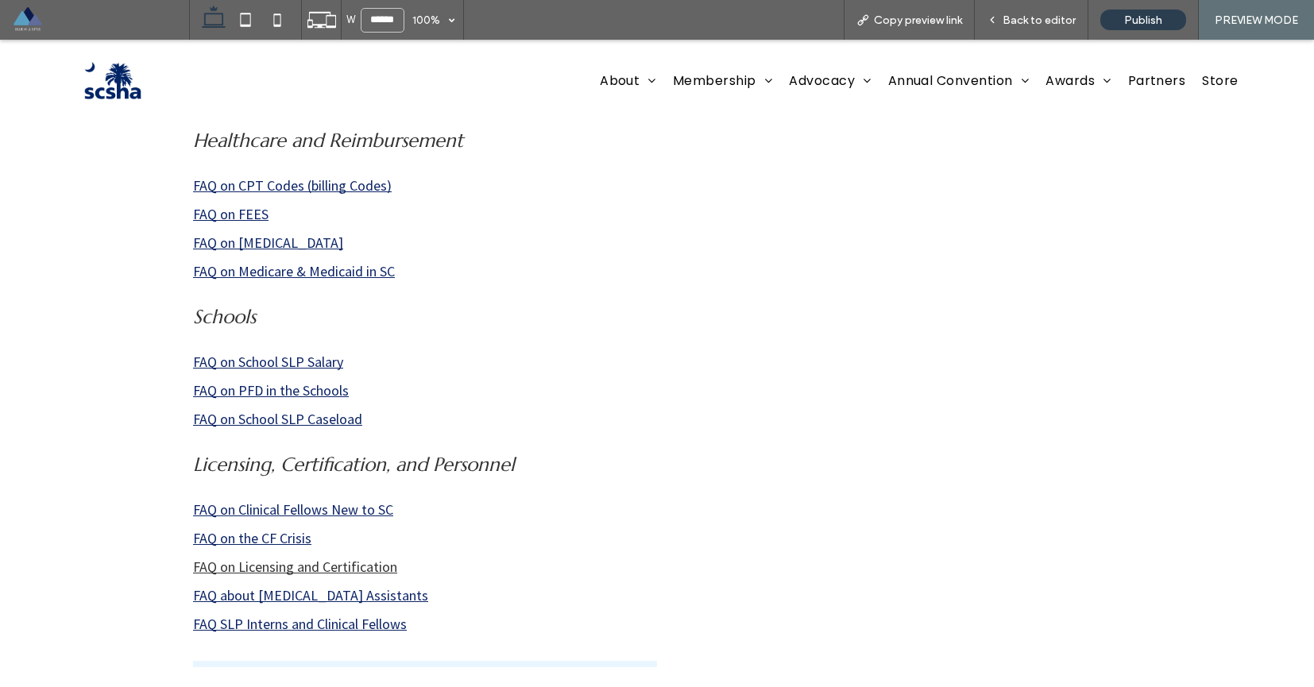
click at [376, 562] on link "FAQ on Licensing and Certification" at bounding box center [295, 567] width 204 height 18
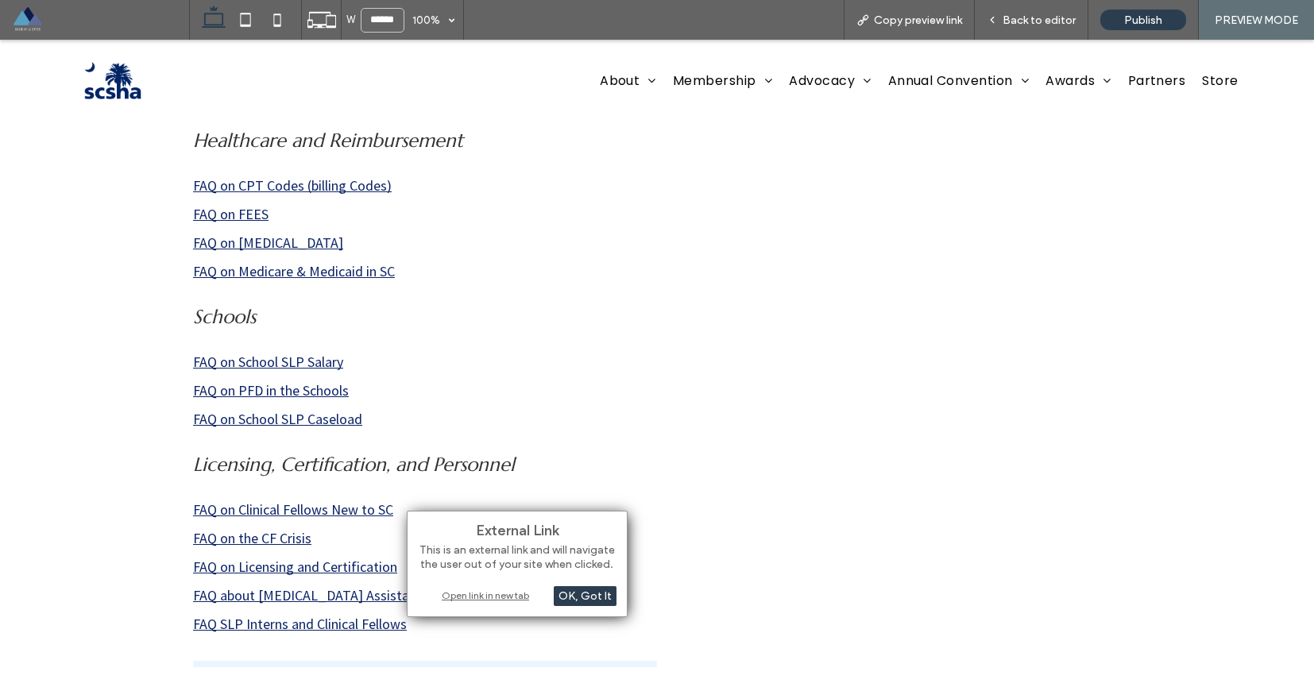
click at [489, 597] on div "Open link in new tab" at bounding box center [517, 595] width 199 height 17
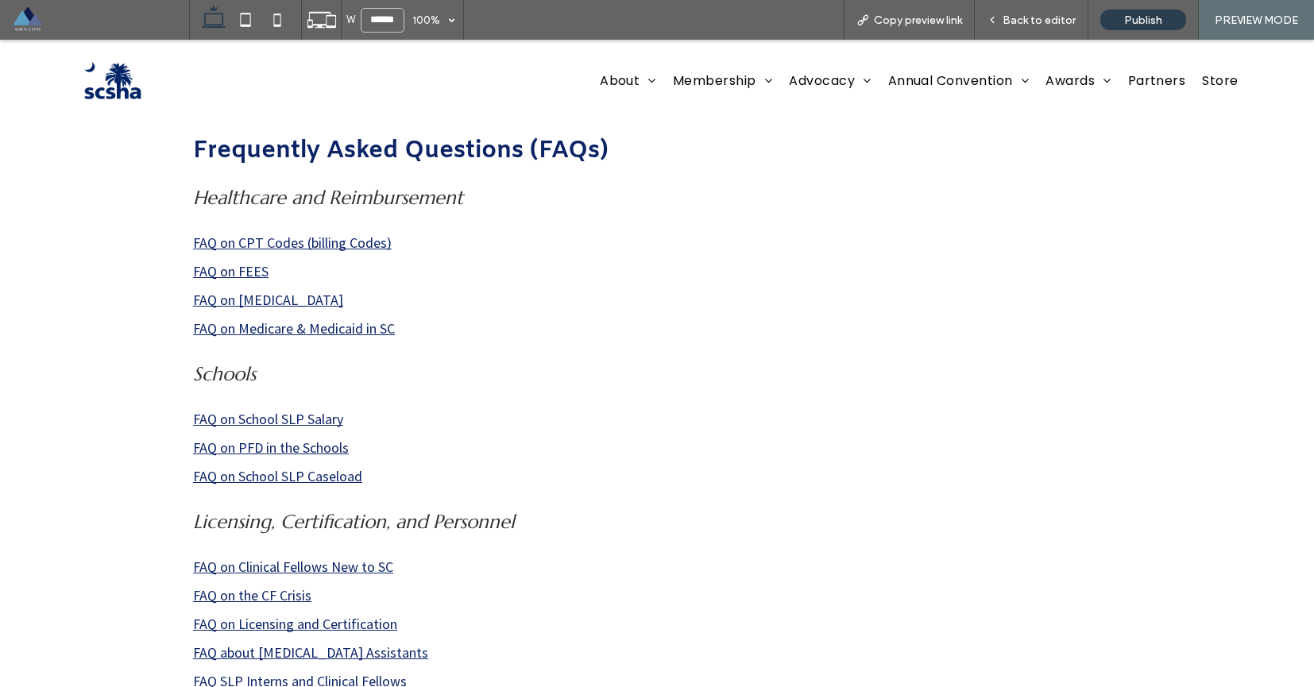
scroll to position [0, 0]
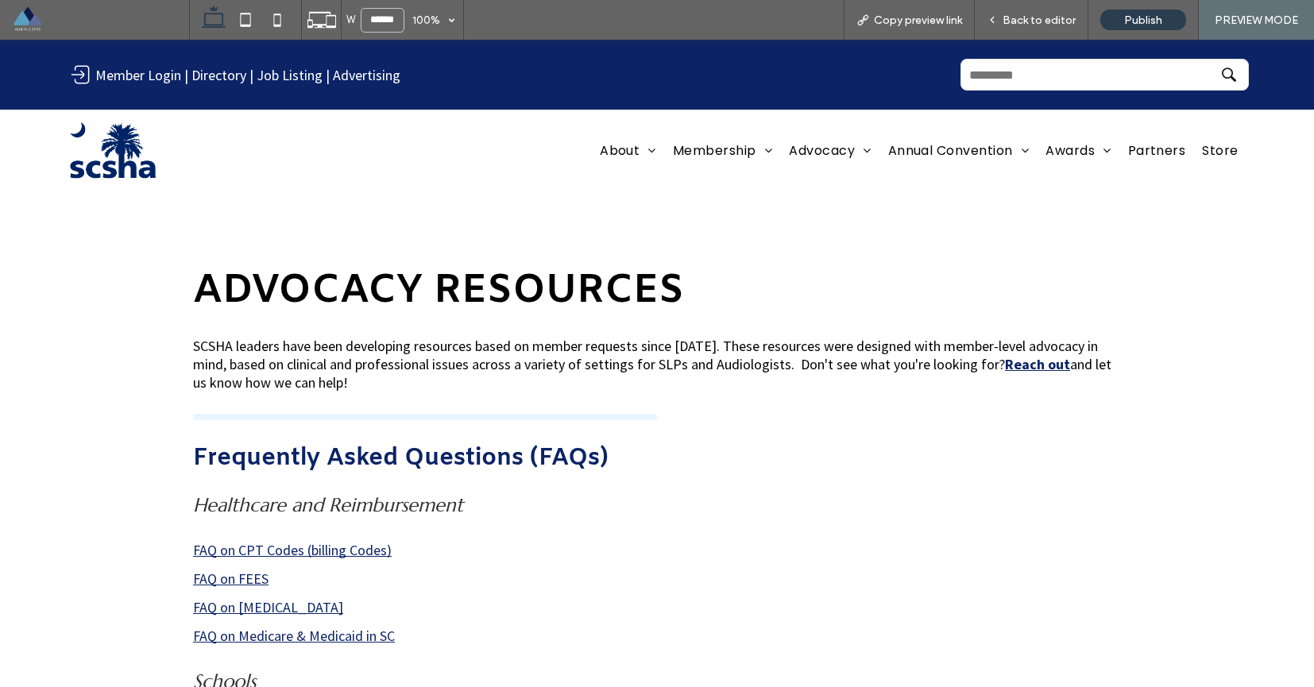
click at [125, 161] on img at bounding box center [112, 150] width 95 height 57
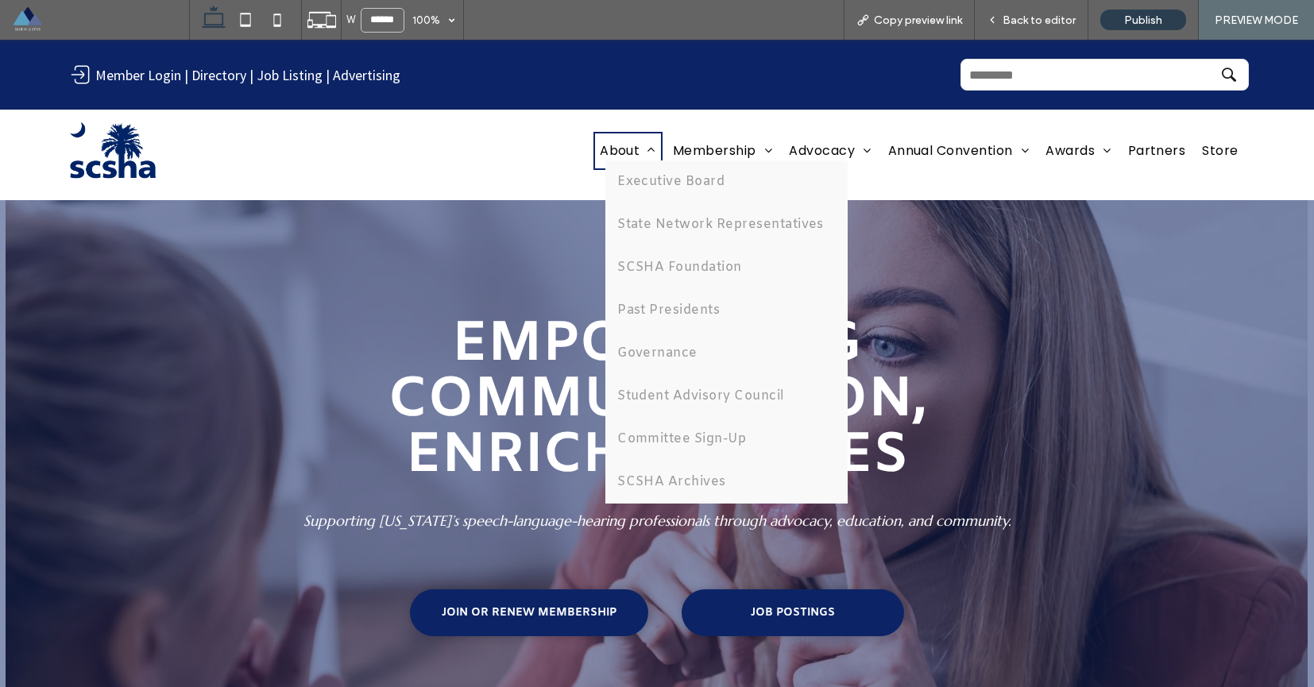
click at [600, 146] on span "About" at bounding box center [628, 150] width 56 height 19
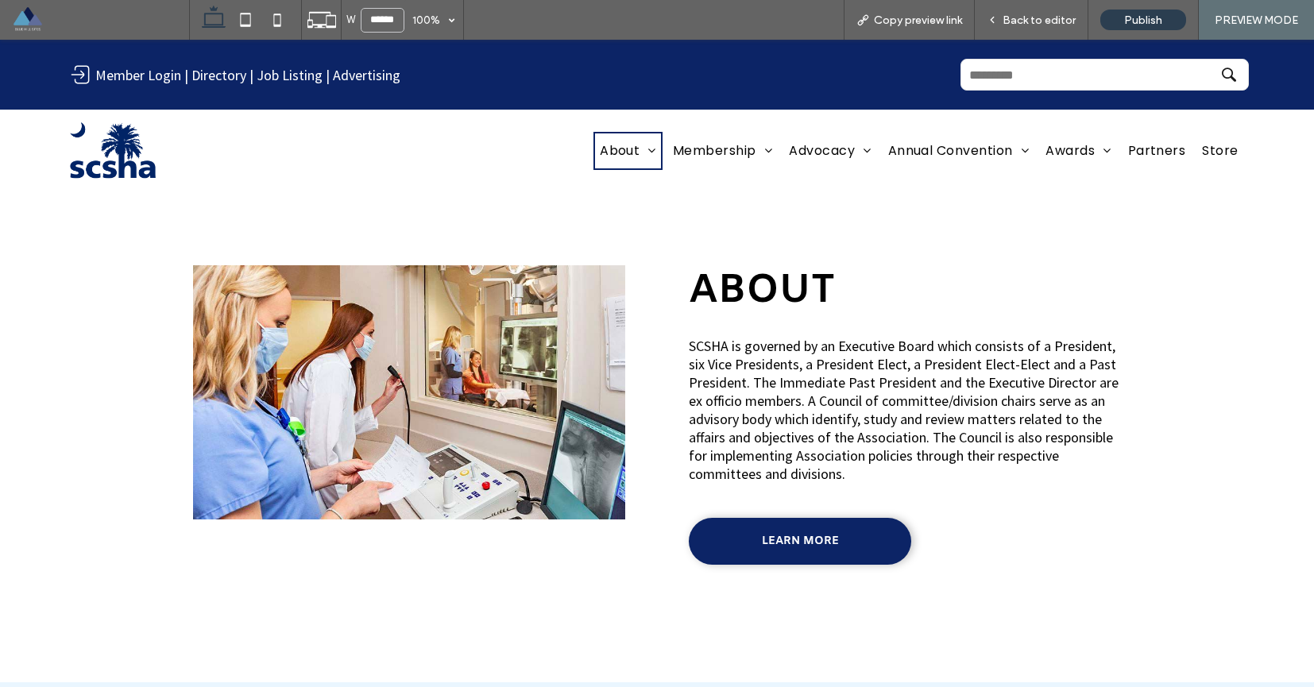
click at [132, 149] on img at bounding box center [112, 150] width 95 height 57
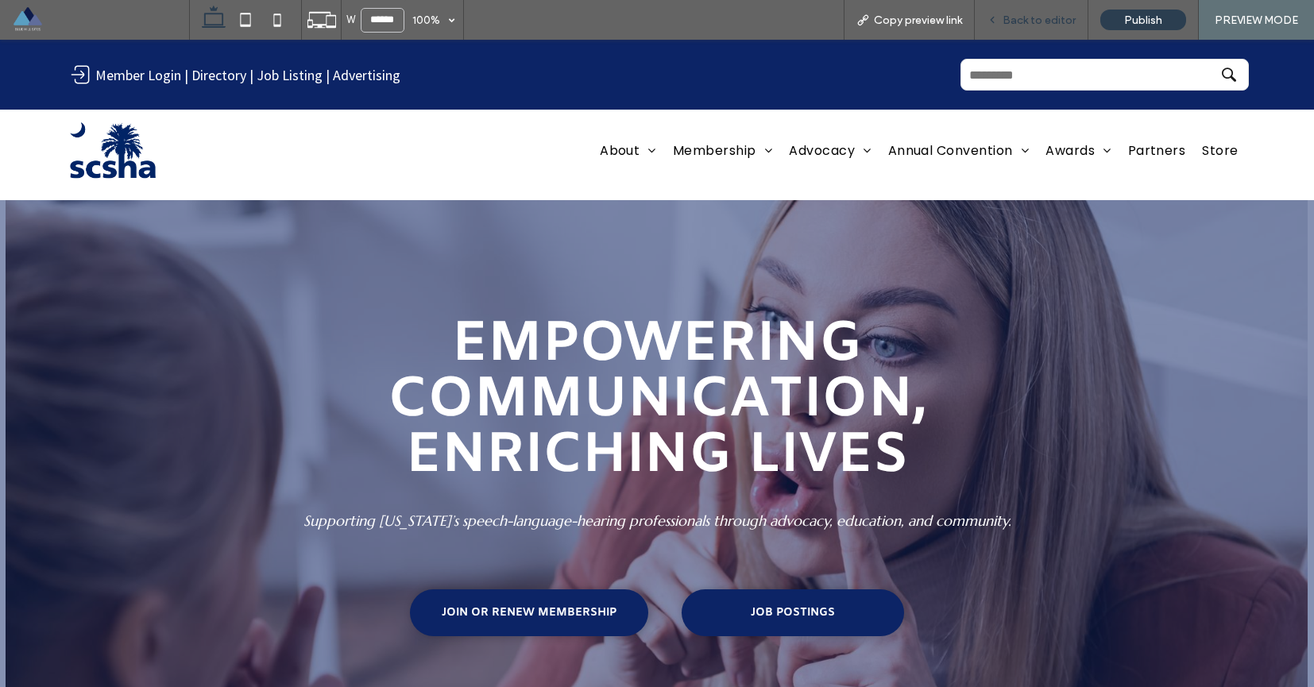
click at [1022, 26] on span "Back to editor" at bounding box center [1039, 21] width 73 height 14
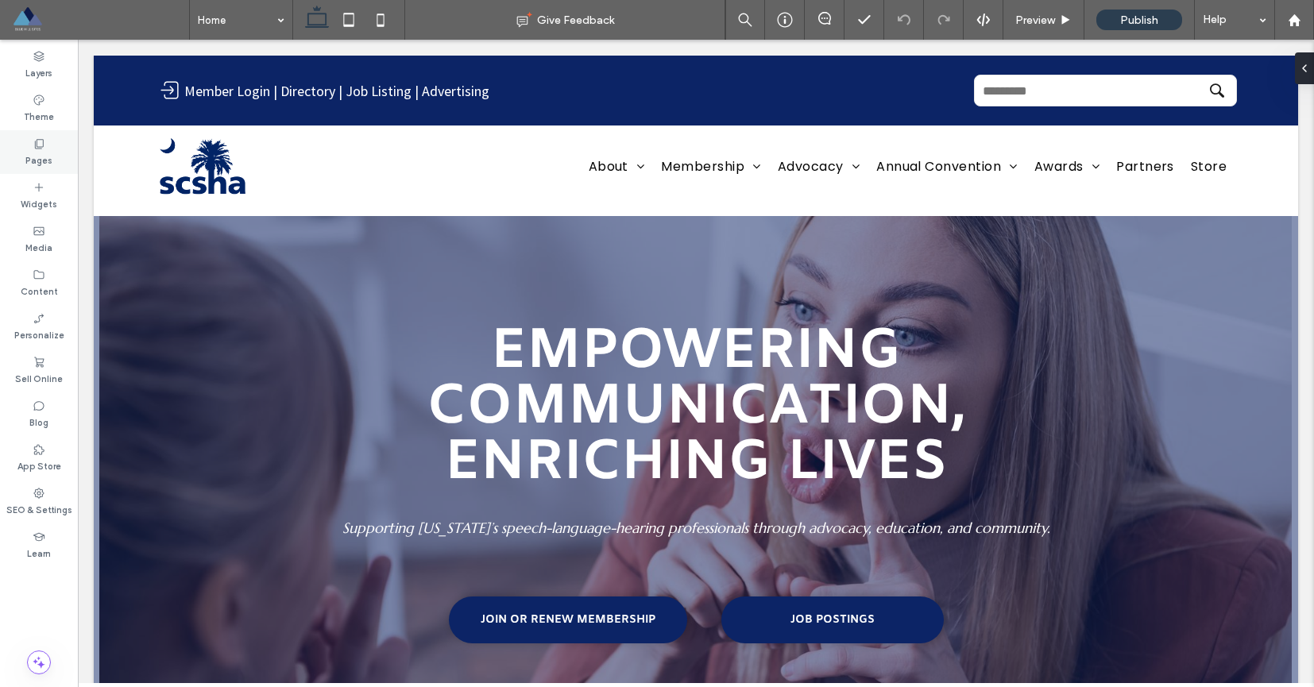
click at [45, 160] on label "Pages" at bounding box center [38, 158] width 27 height 17
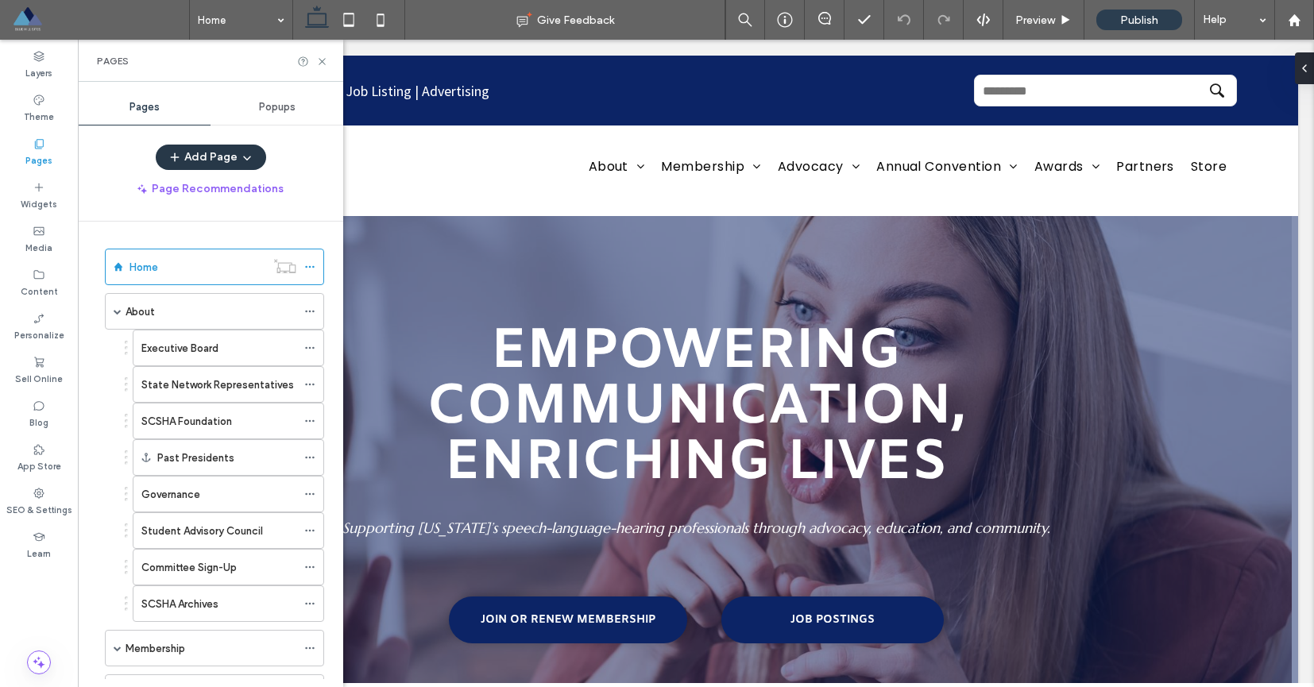
click at [232, 163] on button "Add Page" at bounding box center [211, 157] width 110 height 25
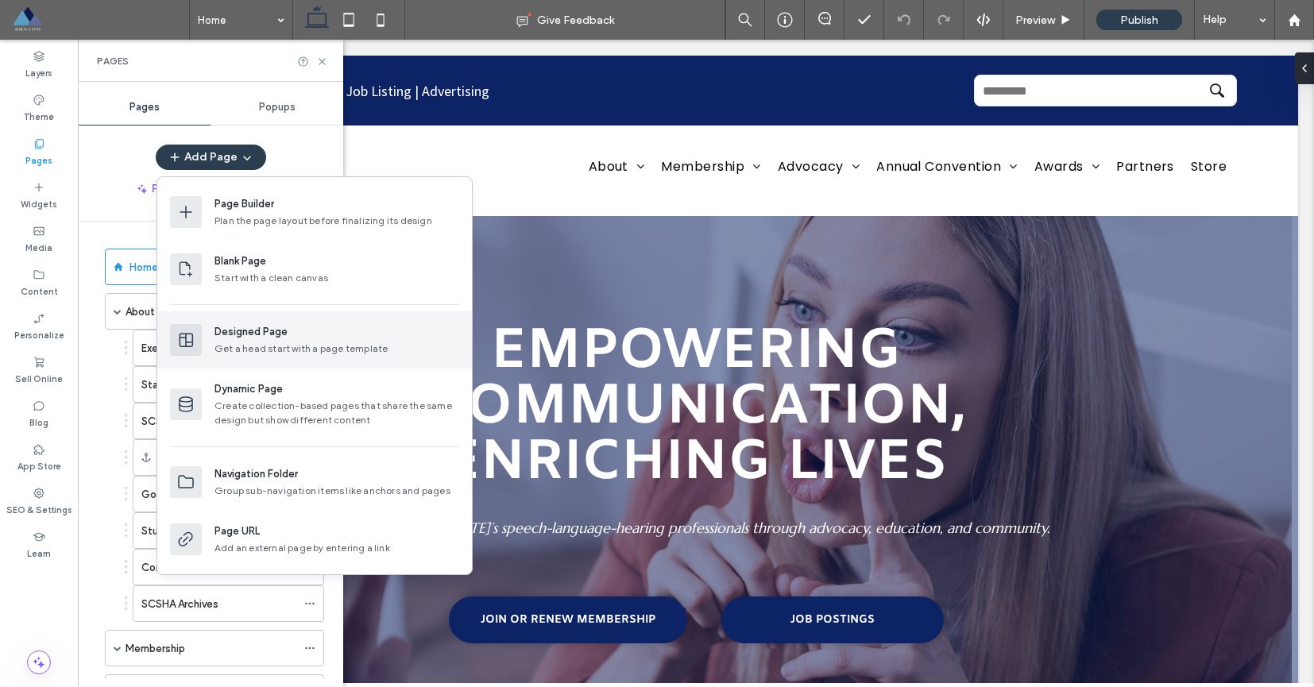
click at [271, 330] on div "Designed Page" at bounding box center [250, 332] width 73 height 16
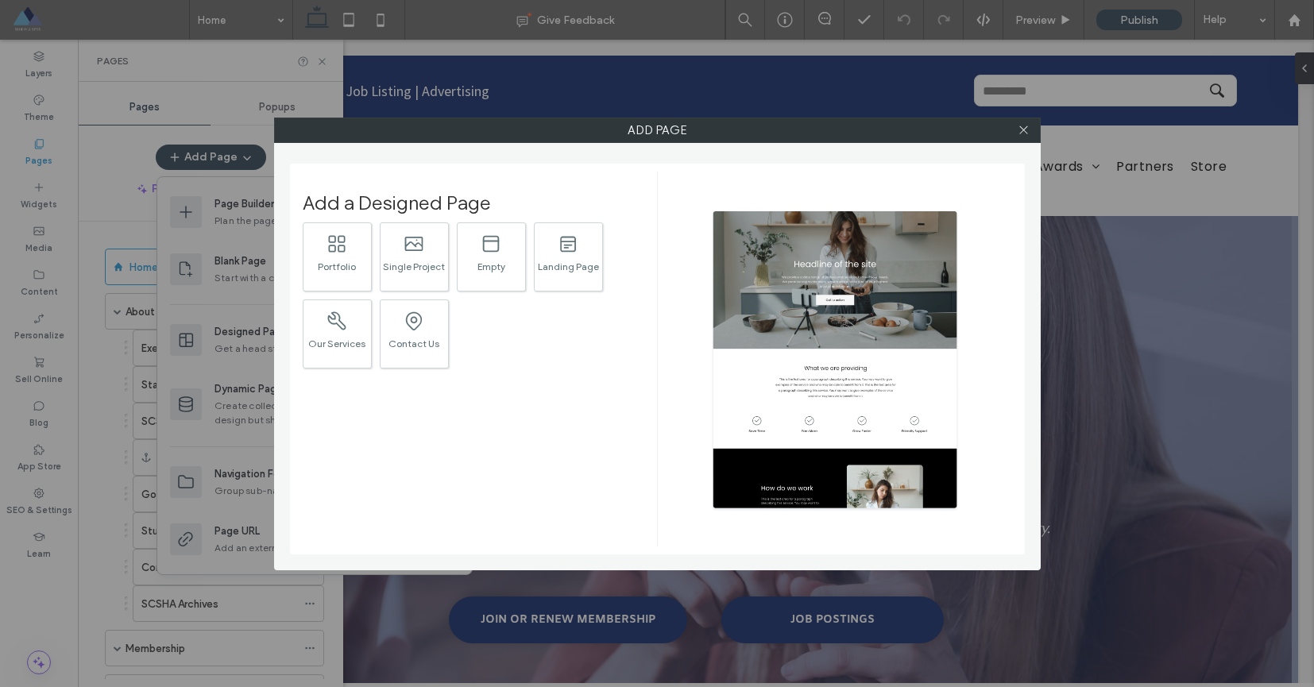
click at [1030, 131] on div at bounding box center [1024, 130] width 24 height 24
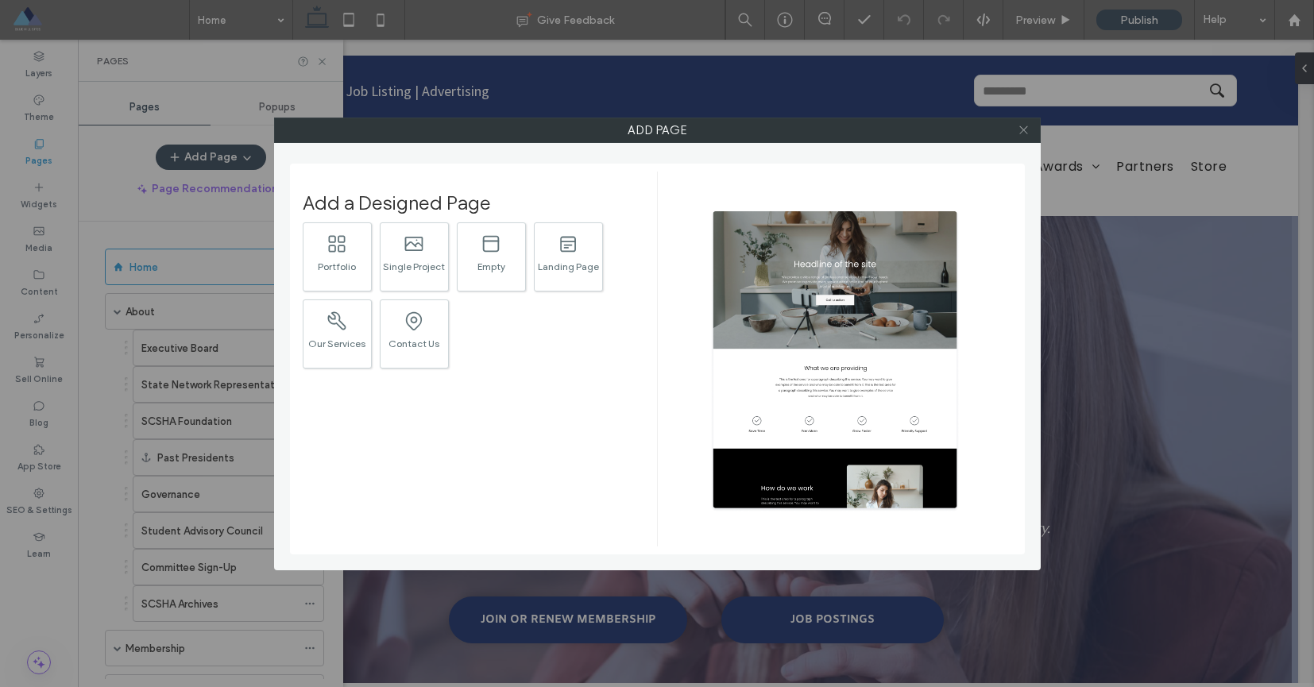
click at [1025, 132] on icon at bounding box center [1024, 130] width 12 height 12
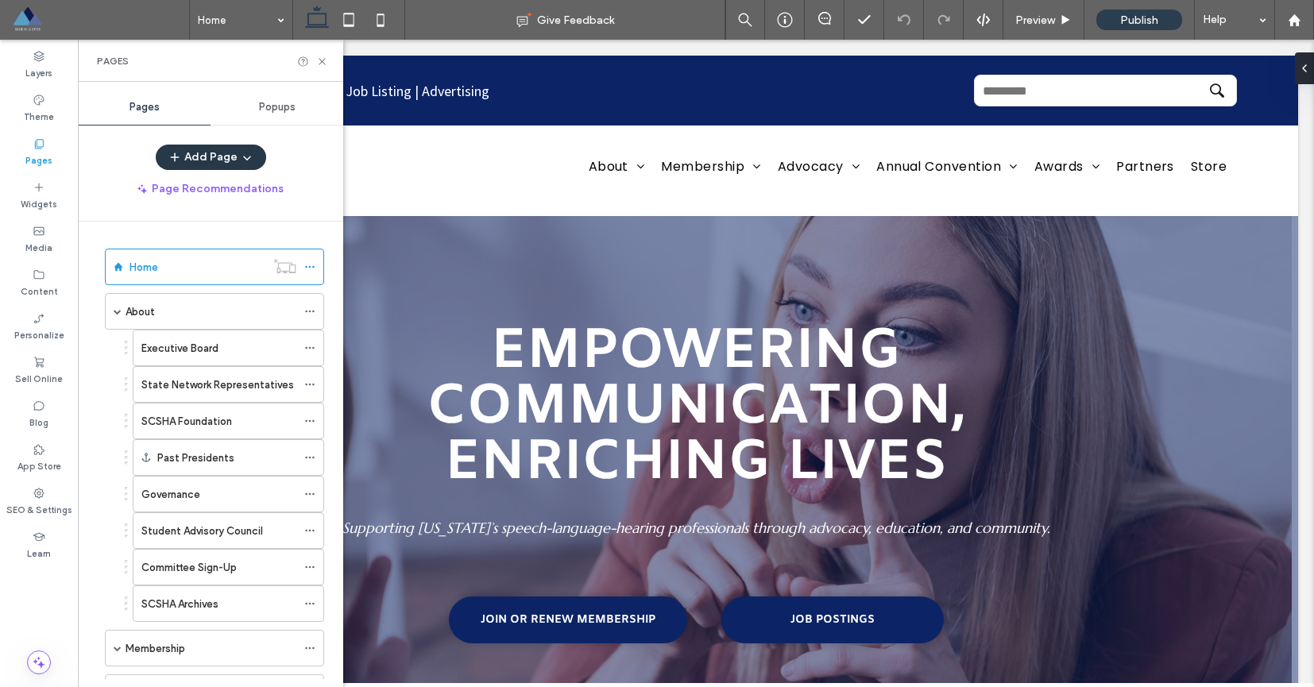
click at [196, 160] on button "Add Page" at bounding box center [211, 157] width 110 height 25
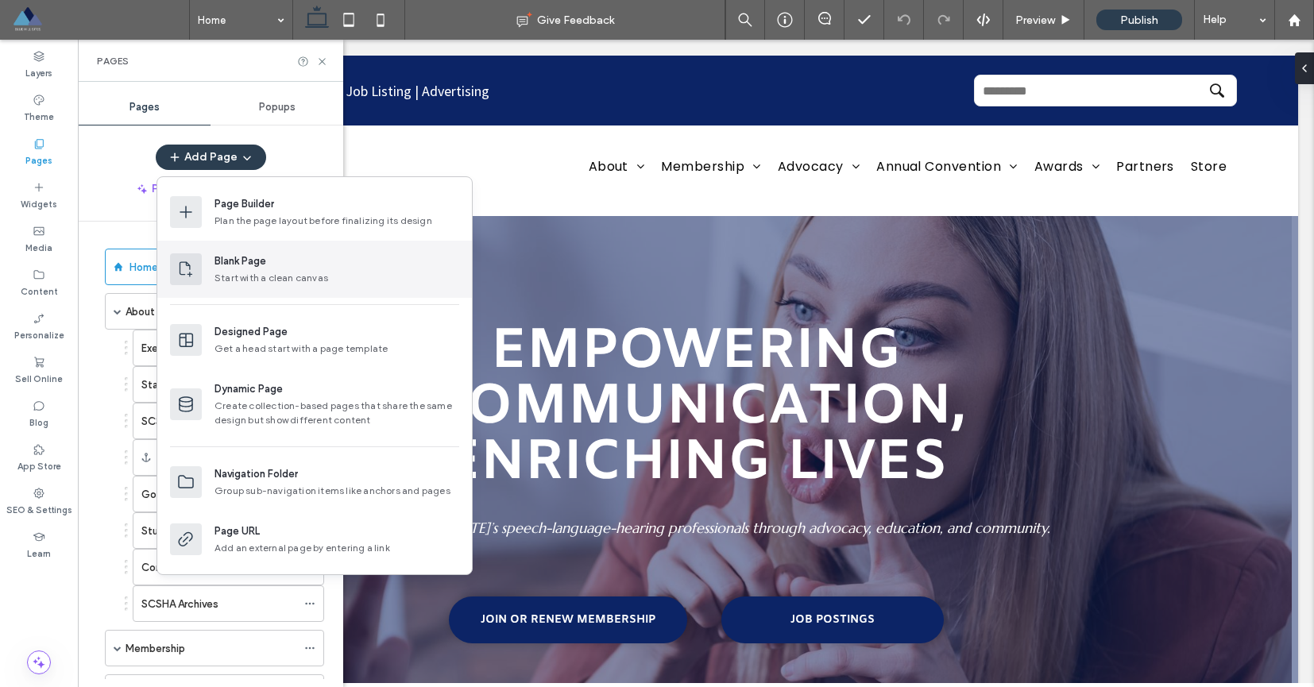
click at [227, 261] on div "Blank Page" at bounding box center [240, 261] width 52 height 16
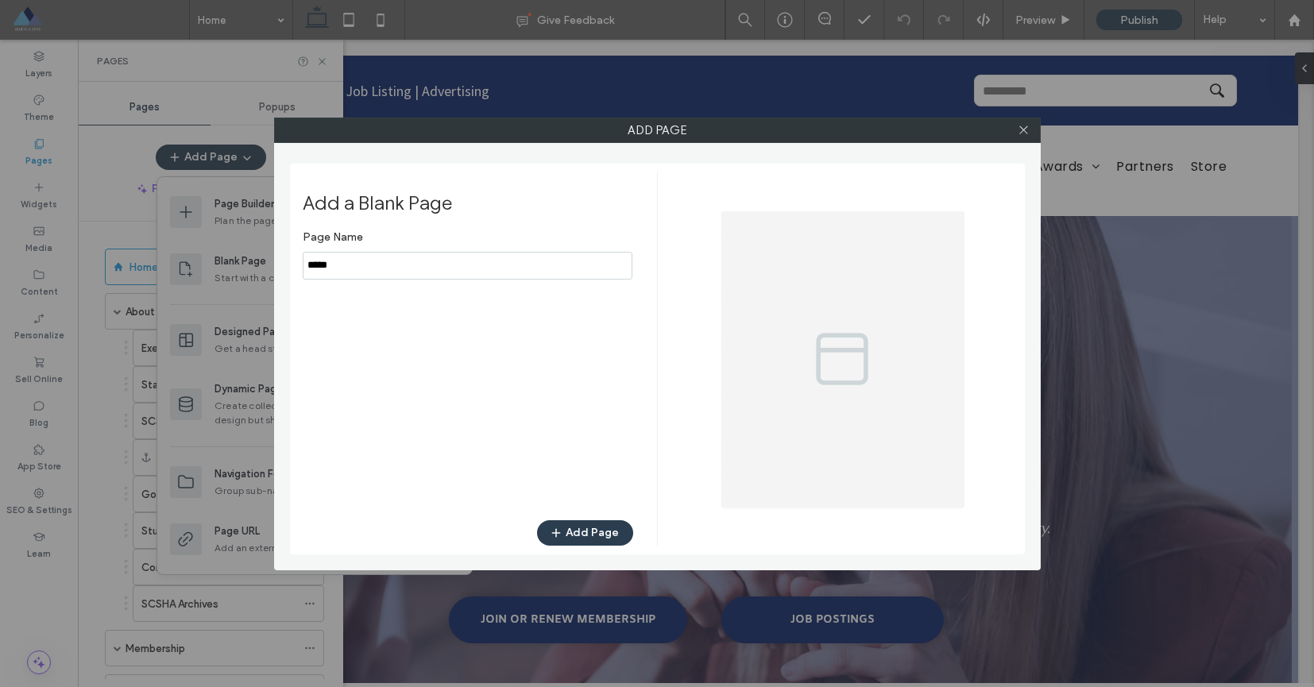
drag, startPoint x: 359, startPoint y: 264, endPoint x: 299, endPoint y: 263, distance: 60.4
click at [315, 265] on input "notEmpty" at bounding box center [468, 266] width 330 height 28
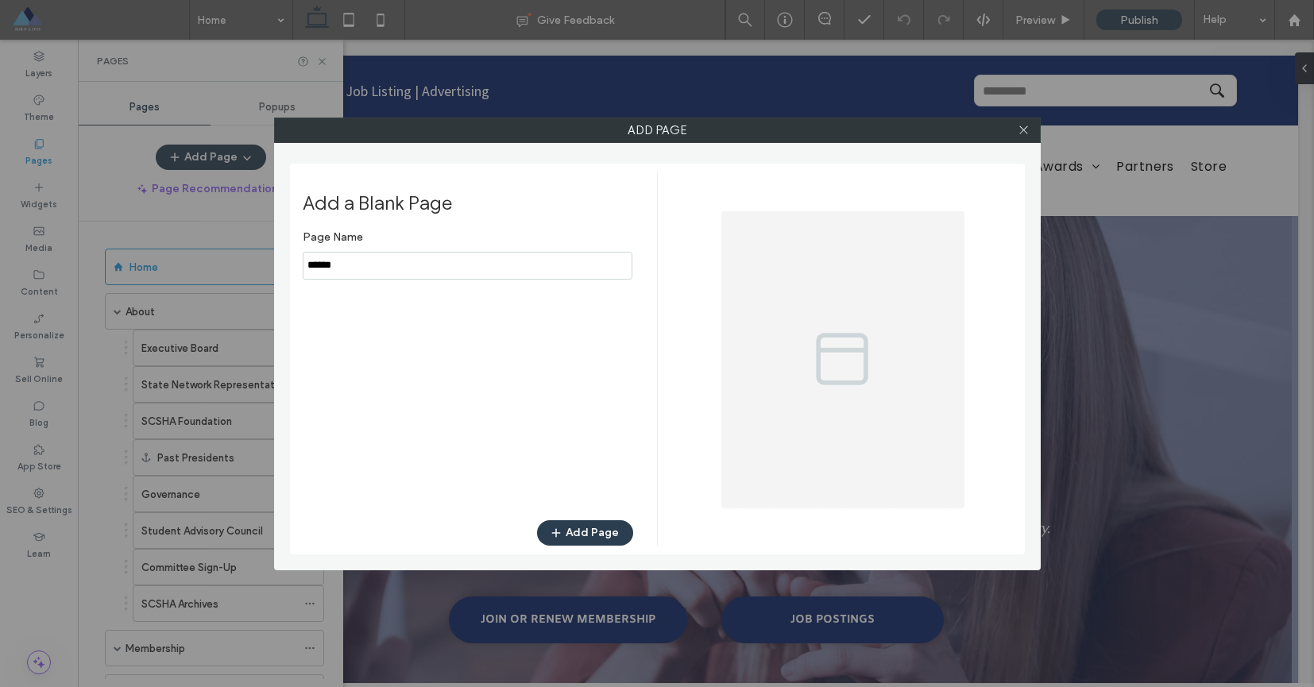
click at [309, 268] on input "notEmpty" at bounding box center [468, 266] width 330 height 28
click at [368, 269] on input "notEmpty" at bounding box center [468, 266] width 330 height 28
type input "******"
click at [575, 534] on button "Add Page" at bounding box center [585, 532] width 96 height 25
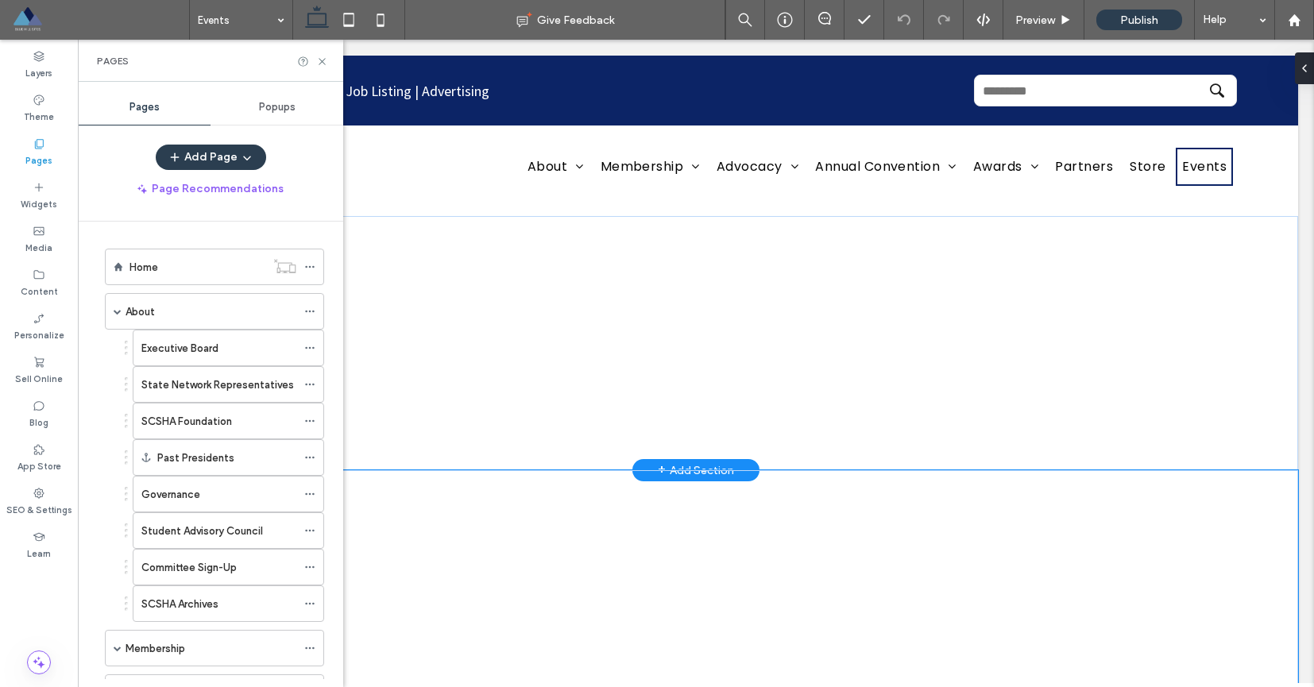
click at [691, 489] on div at bounding box center [695, 597] width 953 height 254
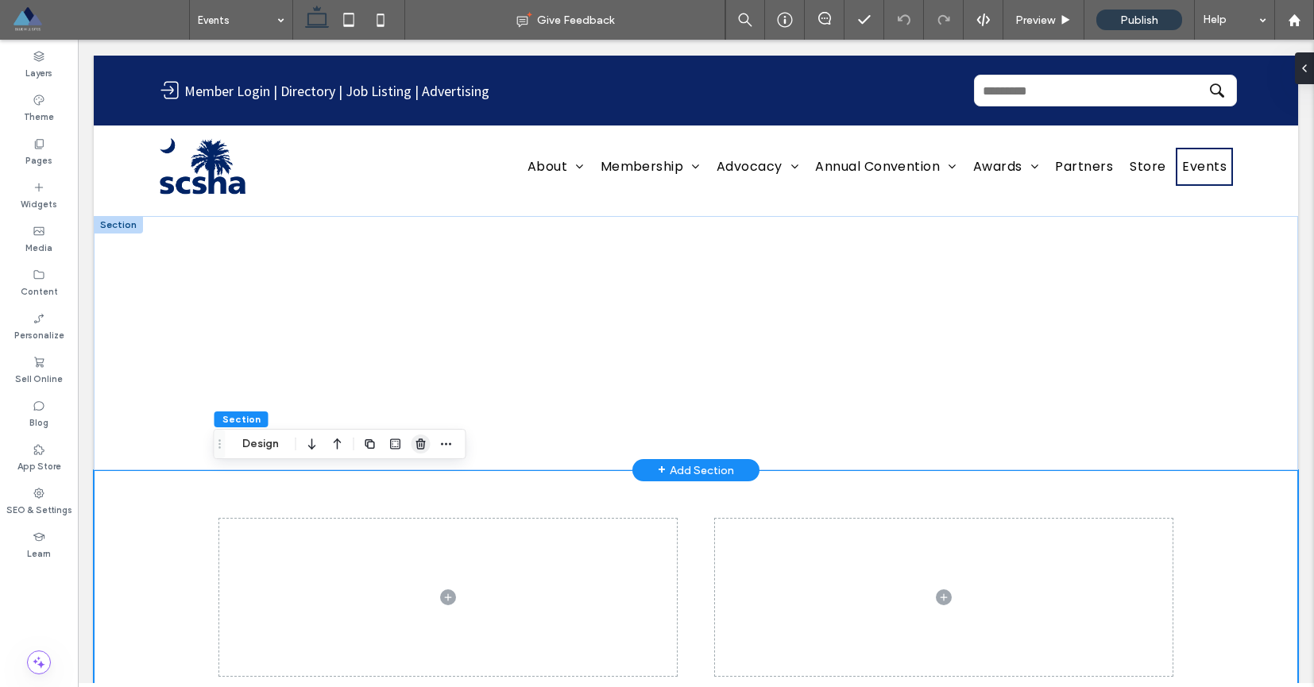
click at [427, 446] on span "button" at bounding box center [421, 444] width 19 height 19
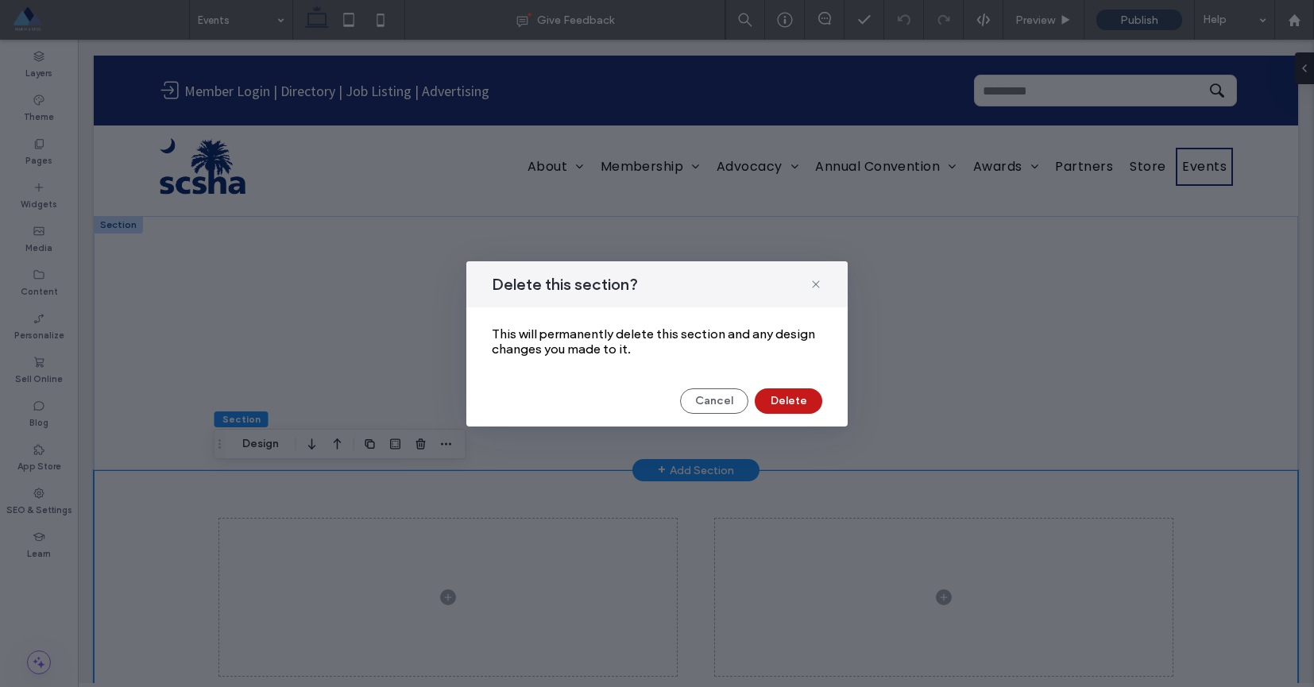
click at [771, 400] on button "Delete" at bounding box center [789, 400] width 68 height 25
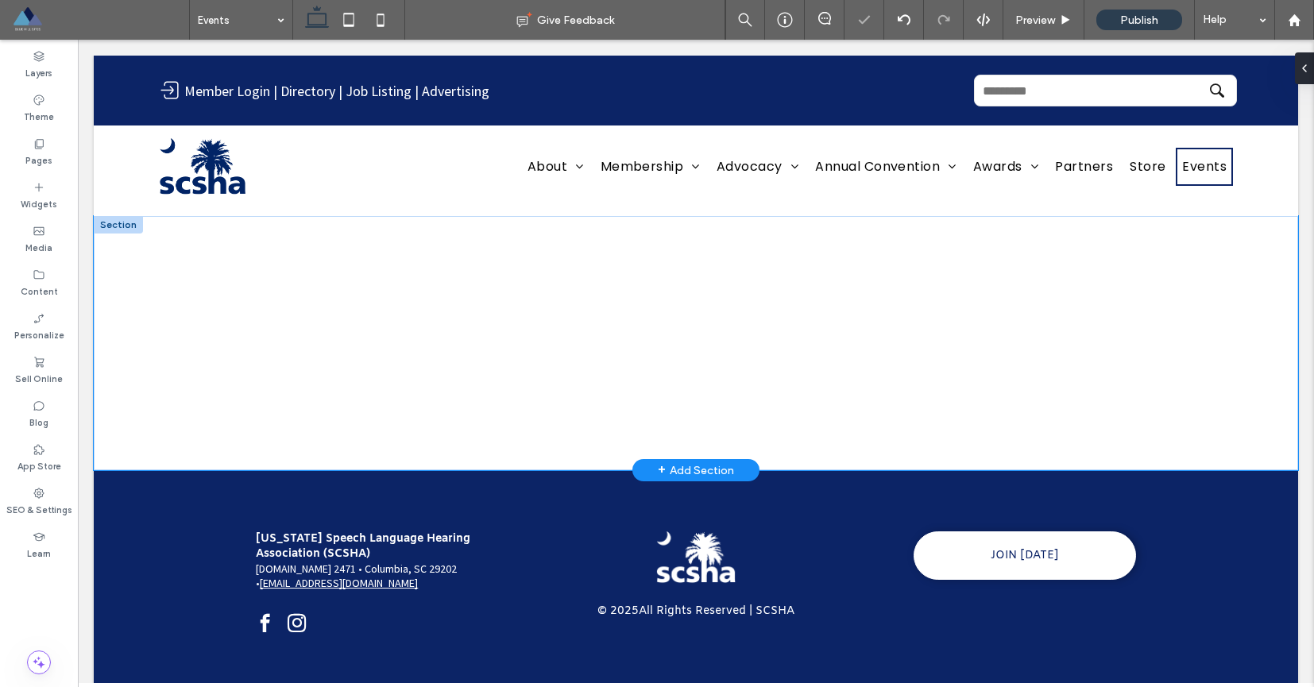
click at [593, 238] on div at bounding box center [695, 343] width 953 height 254
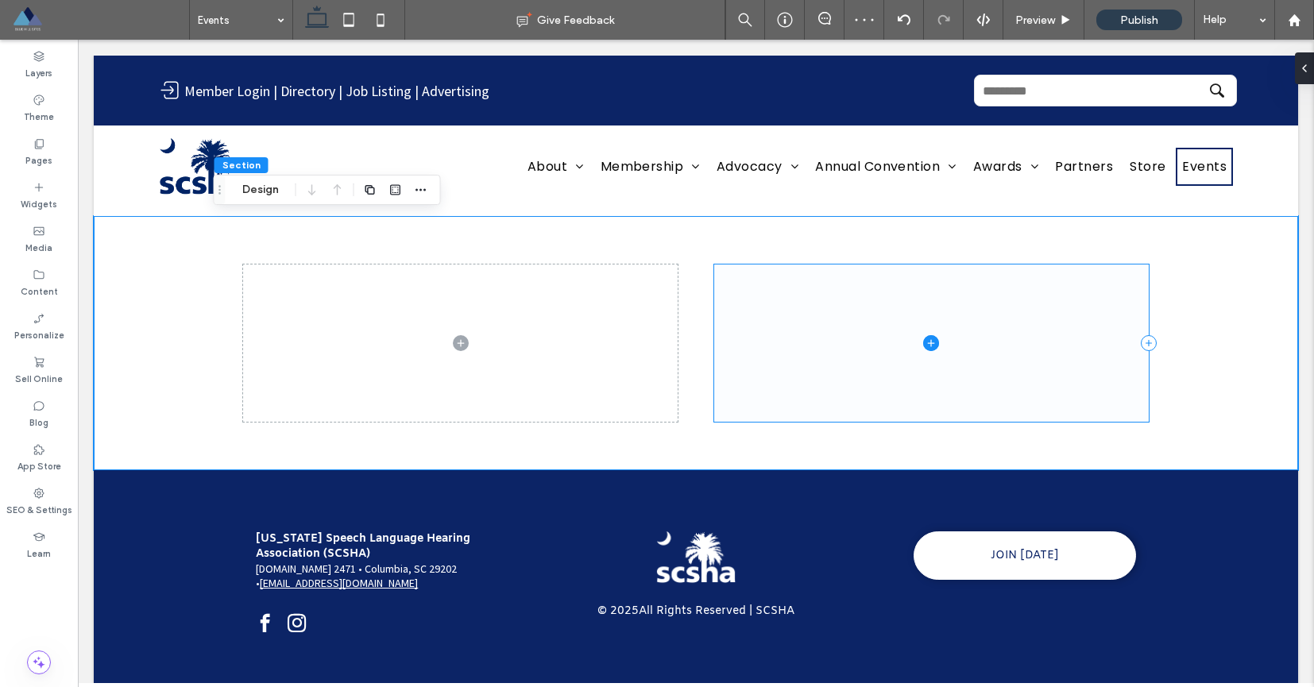
click at [759, 289] on span at bounding box center [931, 344] width 435 height 158
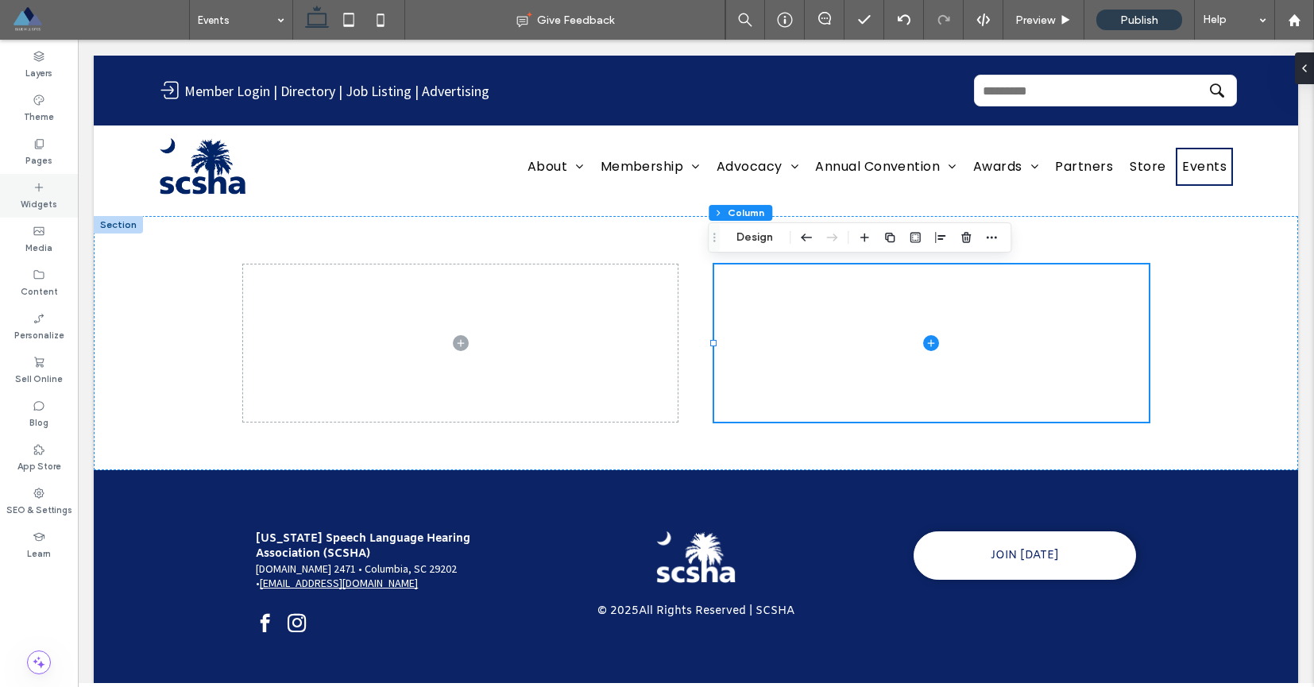
click at [42, 203] on label "Widgets" at bounding box center [39, 202] width 37 height 17
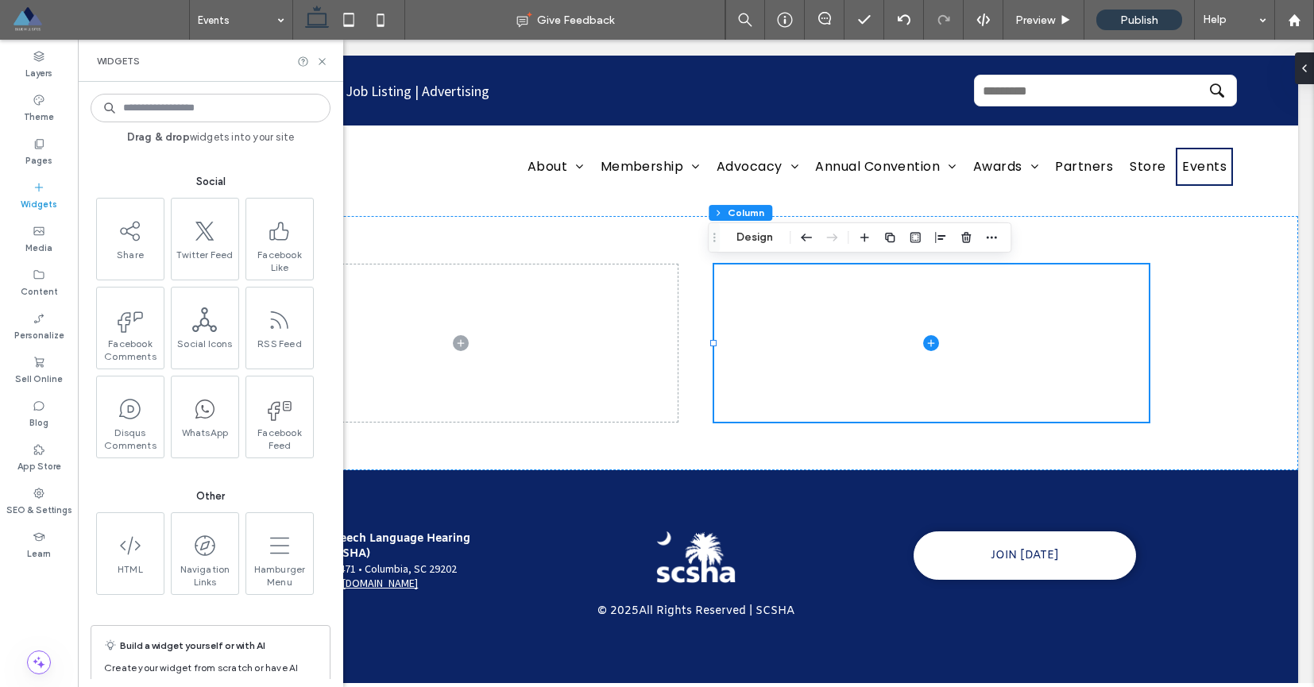
scroll to position [2177, 0]
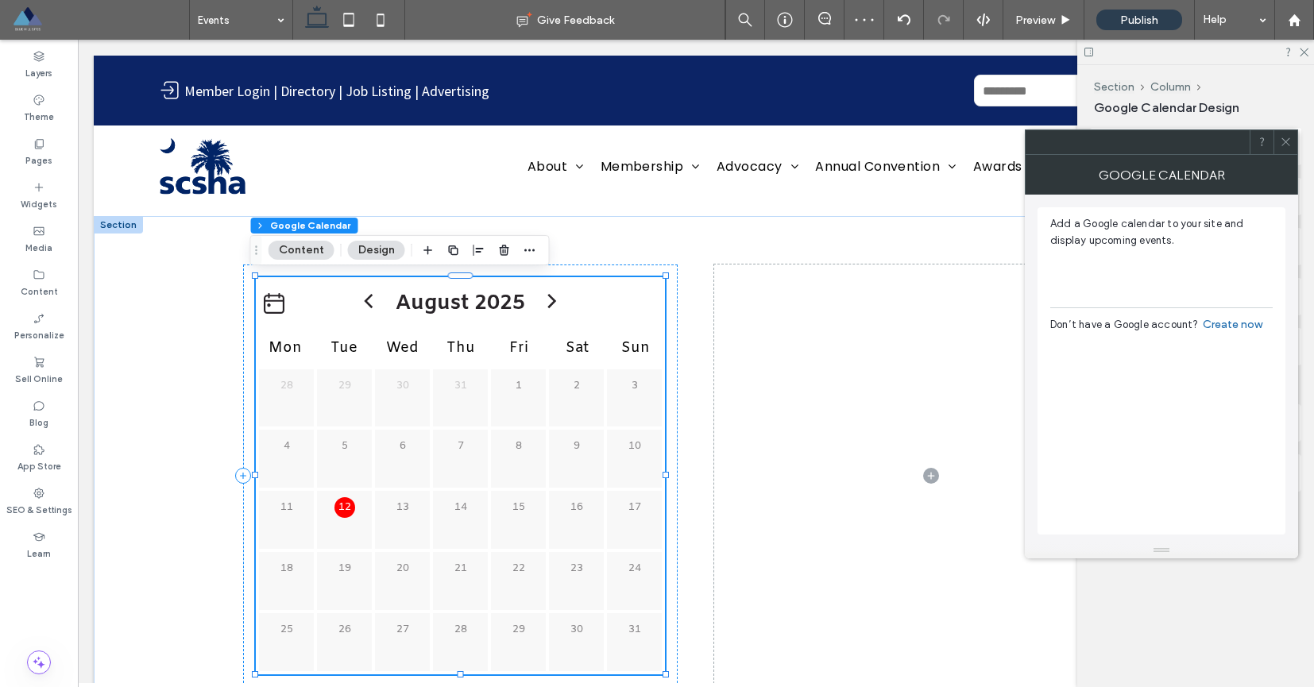
click at [310, 298] on div at bounding box center [307, 303] width 102 height 21
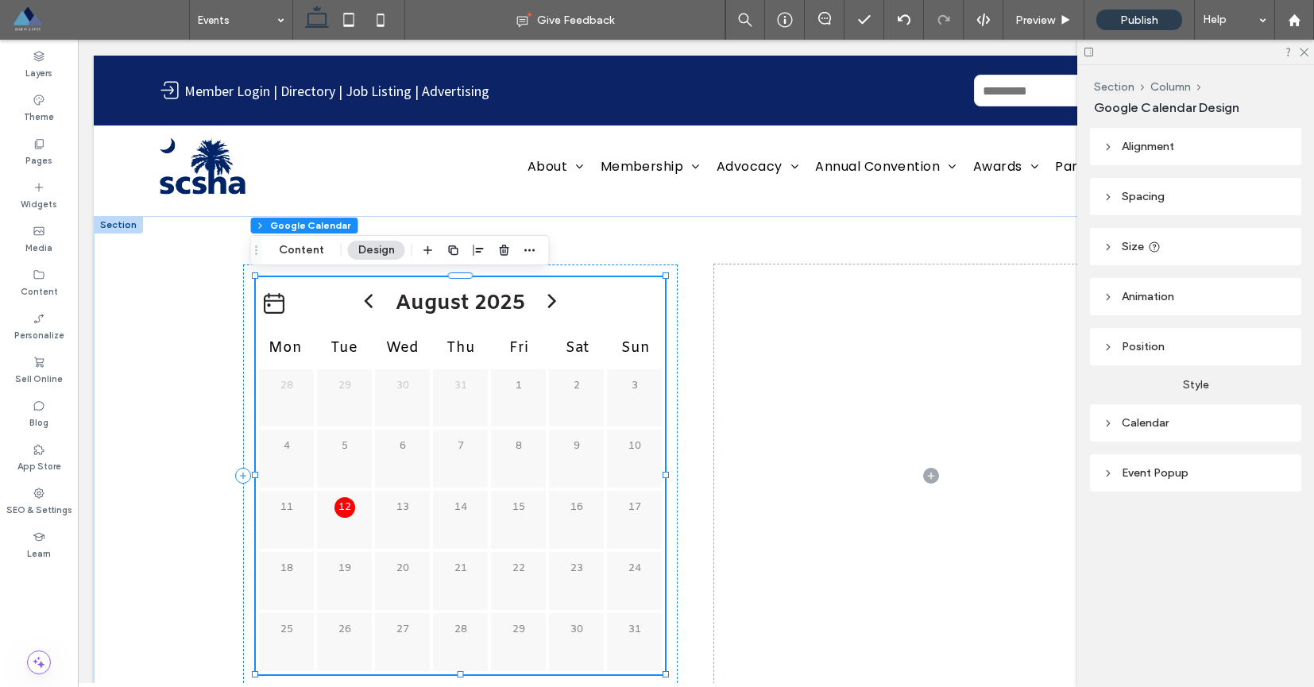
click at [323, 287] on div "[DATE]" at bounding box center [460, 303] width 409 height 53
click at [315, 294] on div at bounding box center [307, 303] width 102 height 21
click at [652, 286] on div "[DATE]" at bounding box center [460, 303] width 409 height 53
click at [620, 299] on div "[DATE]" at bounding box center [460, 303] width 409 height 53
click at [303, 254] on button "Content" at bounding box center [302, 250] width 66 height 19
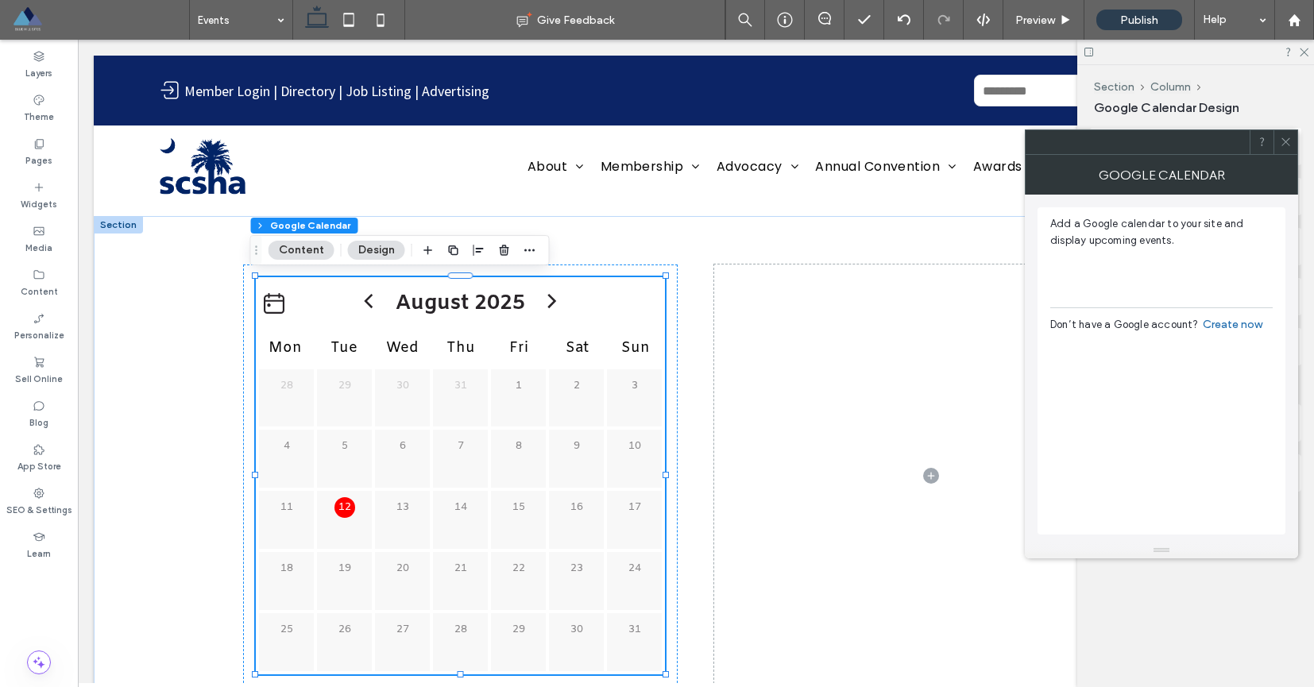
click at [1281, 146] on icon at bounding box center [1286, 142] width 12 height 12
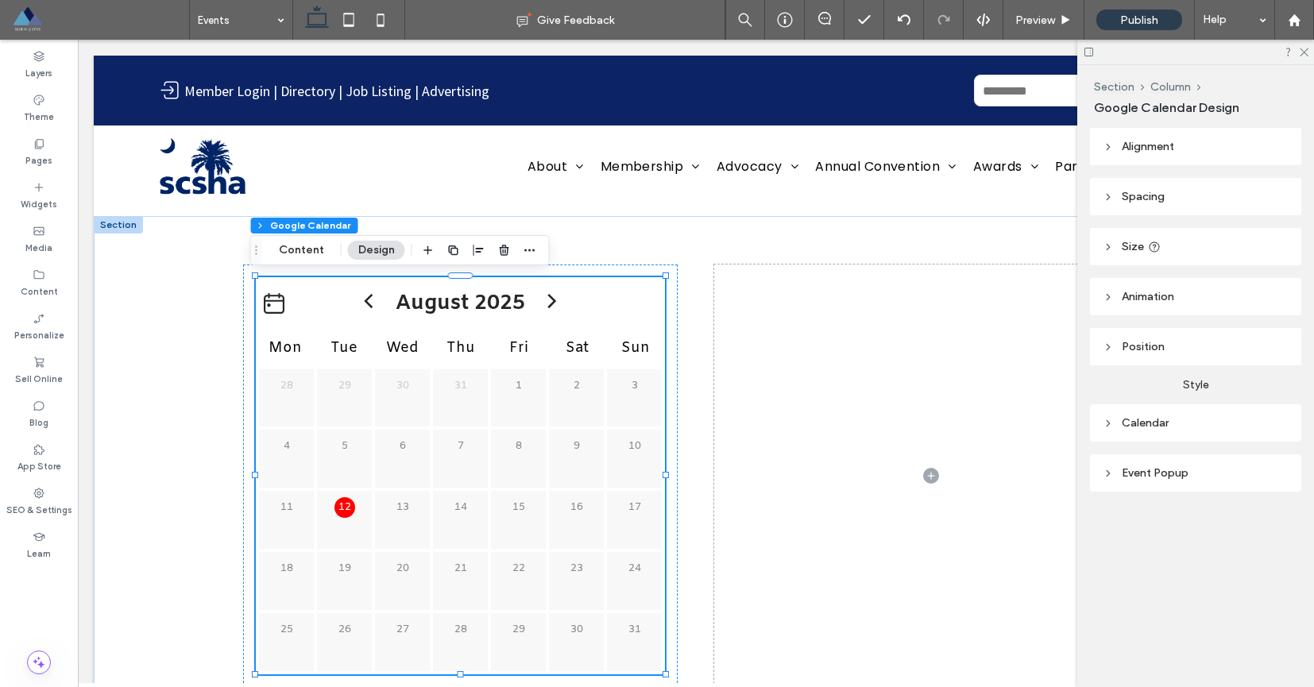
click at [1167, 472] on div "Event Popup" at bounding box center [1196, 473] width 186 height 14
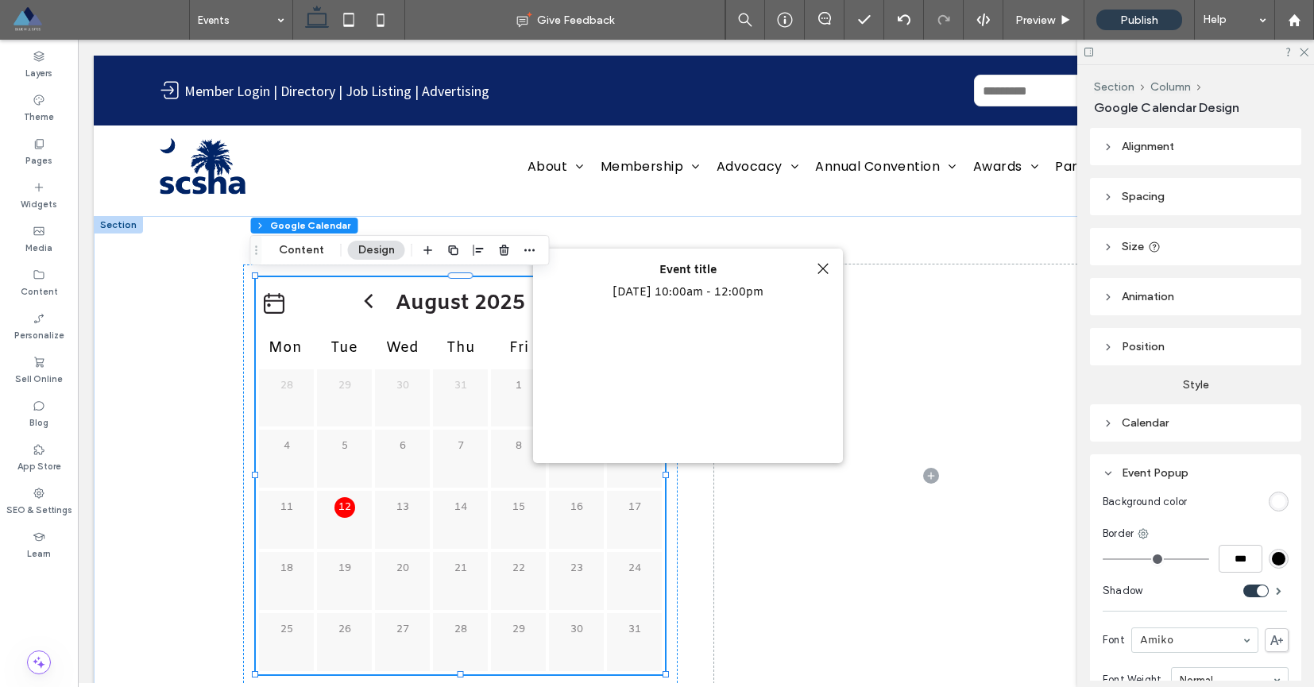
click at [763, 293] on span "[DATE] 10:00am - 12:00pm" at bounding box center [687, 292] width 151 height 15
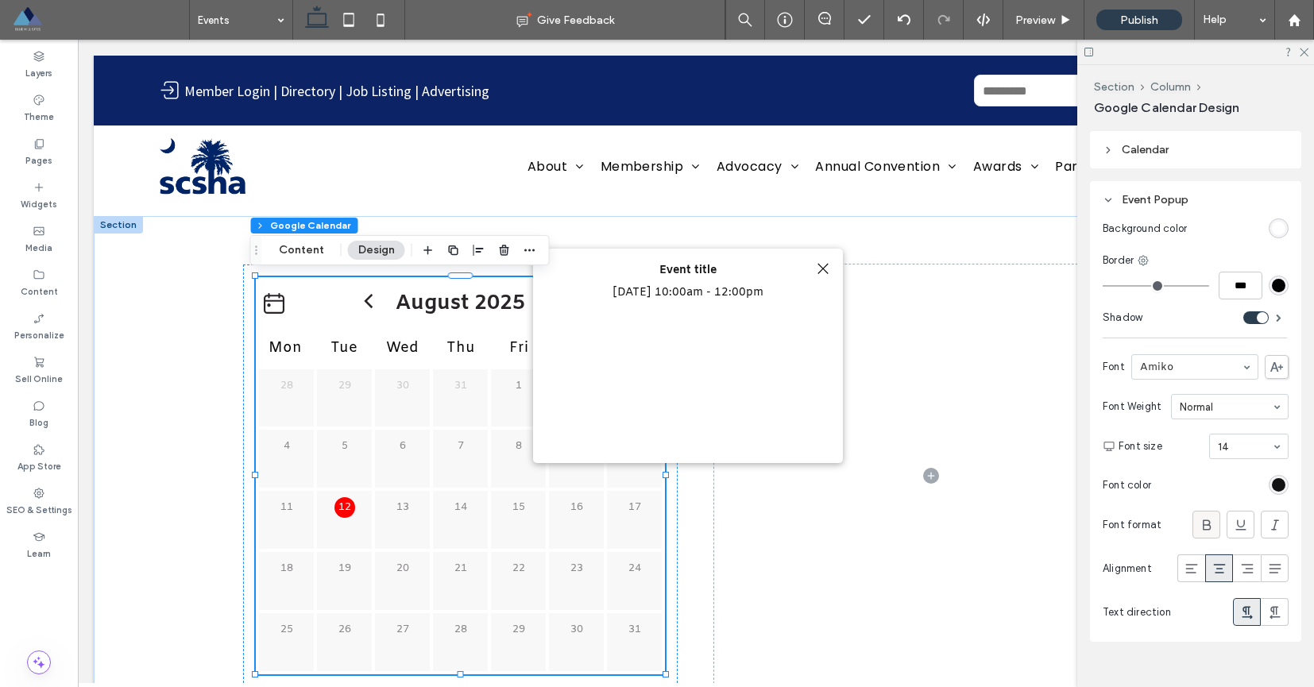
scroll to position [298, 0]
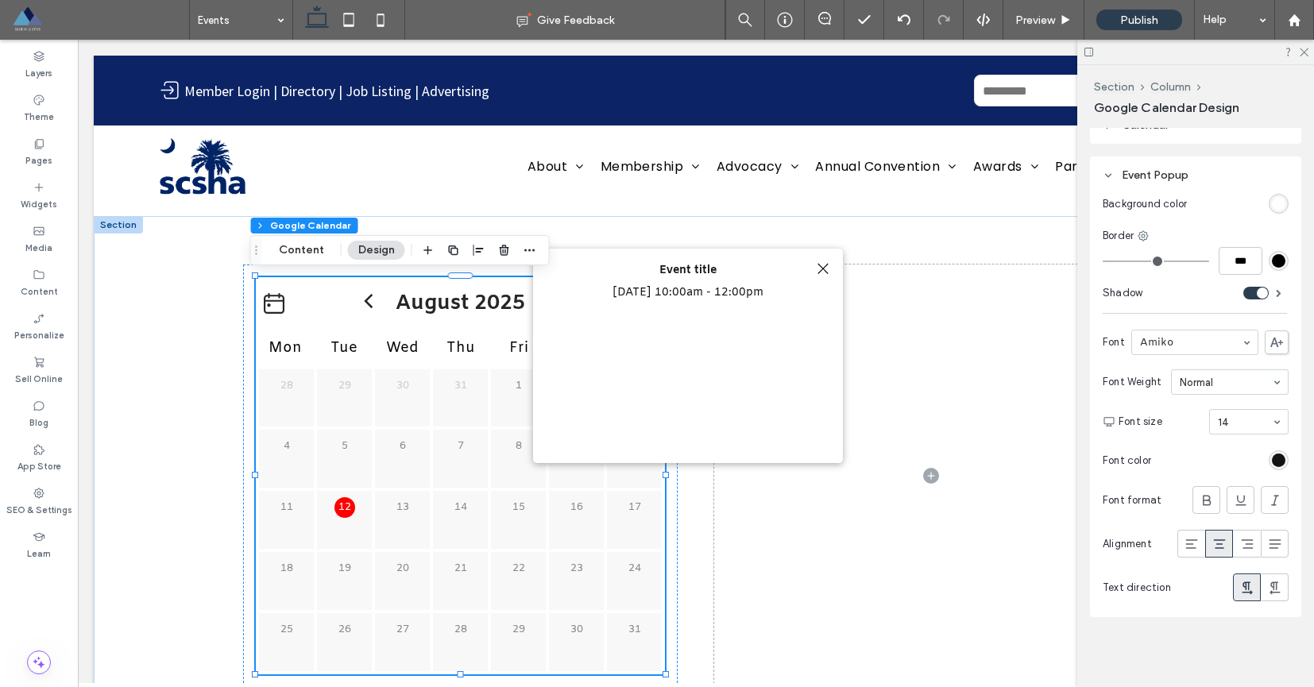
click at [826, 269] on div at bounding box center [822, 268] width 21 height 21
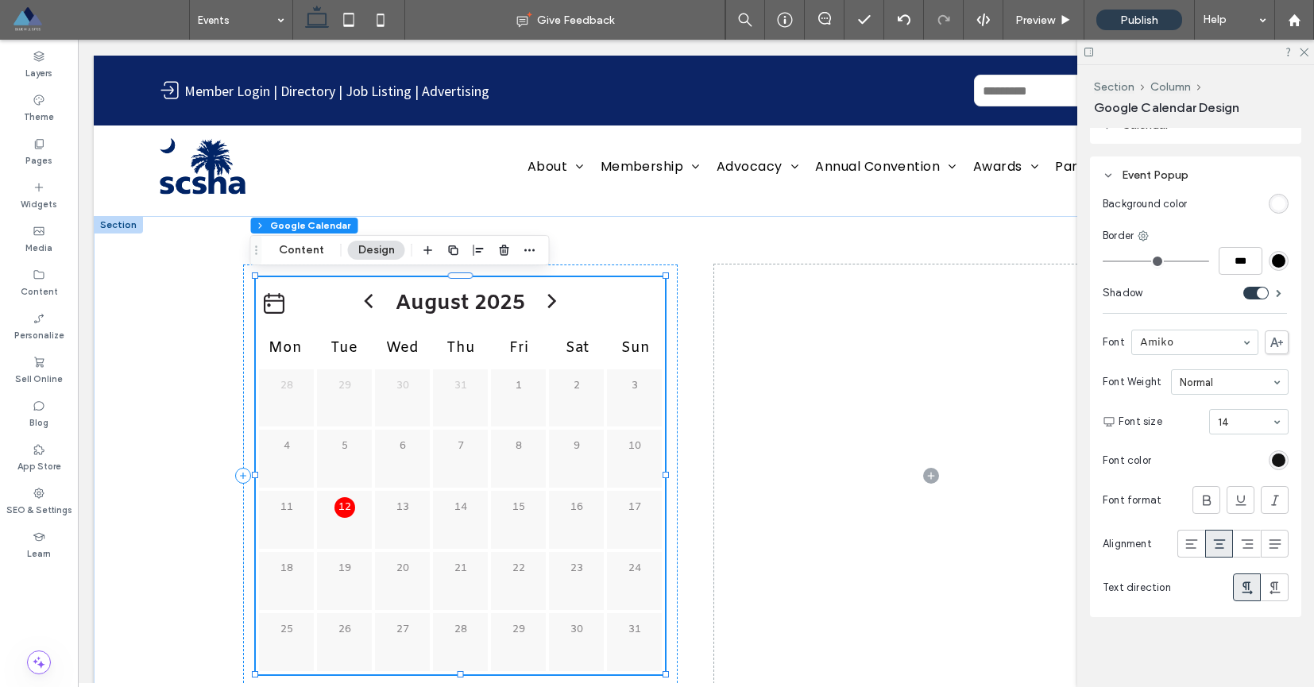
click at [338, 512] on p "12" at bounding box center [344, 507] width 21 height 21
click at [1301, 52] on icon at bounding box center [1303, 51] width 10 height 10
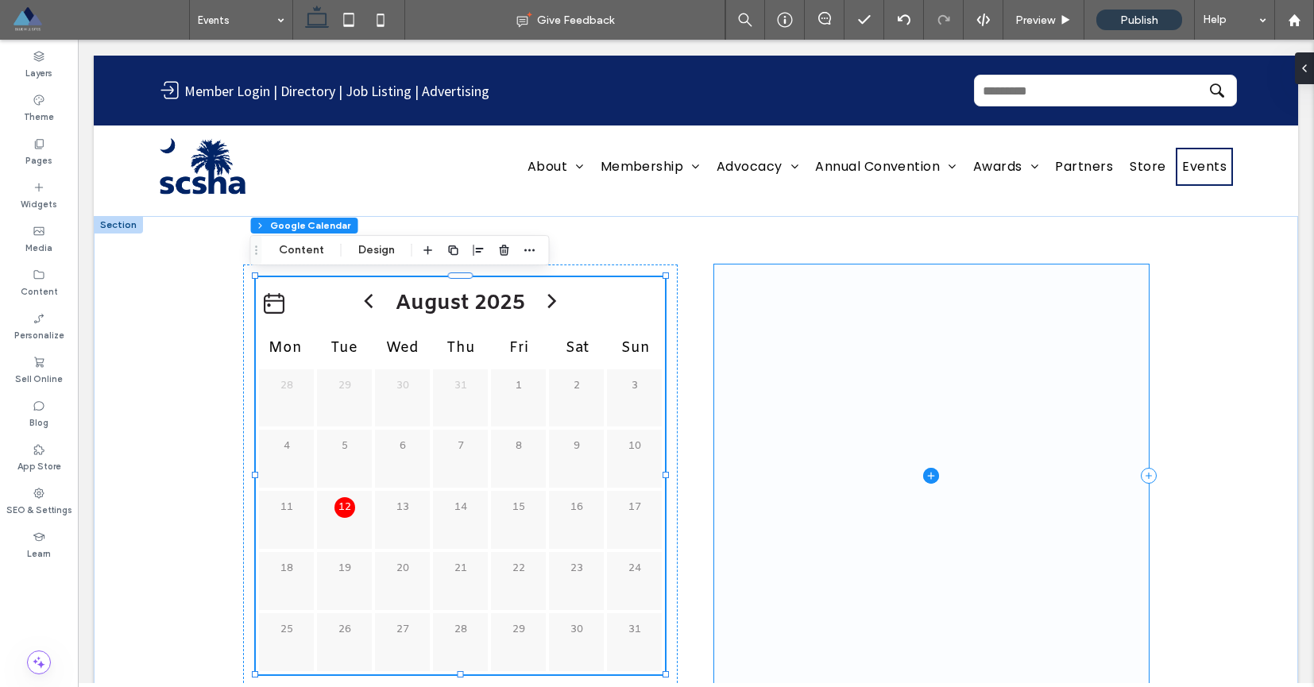
click at [847, 303] on span at bounding box center [931, 476] width 435 height 423
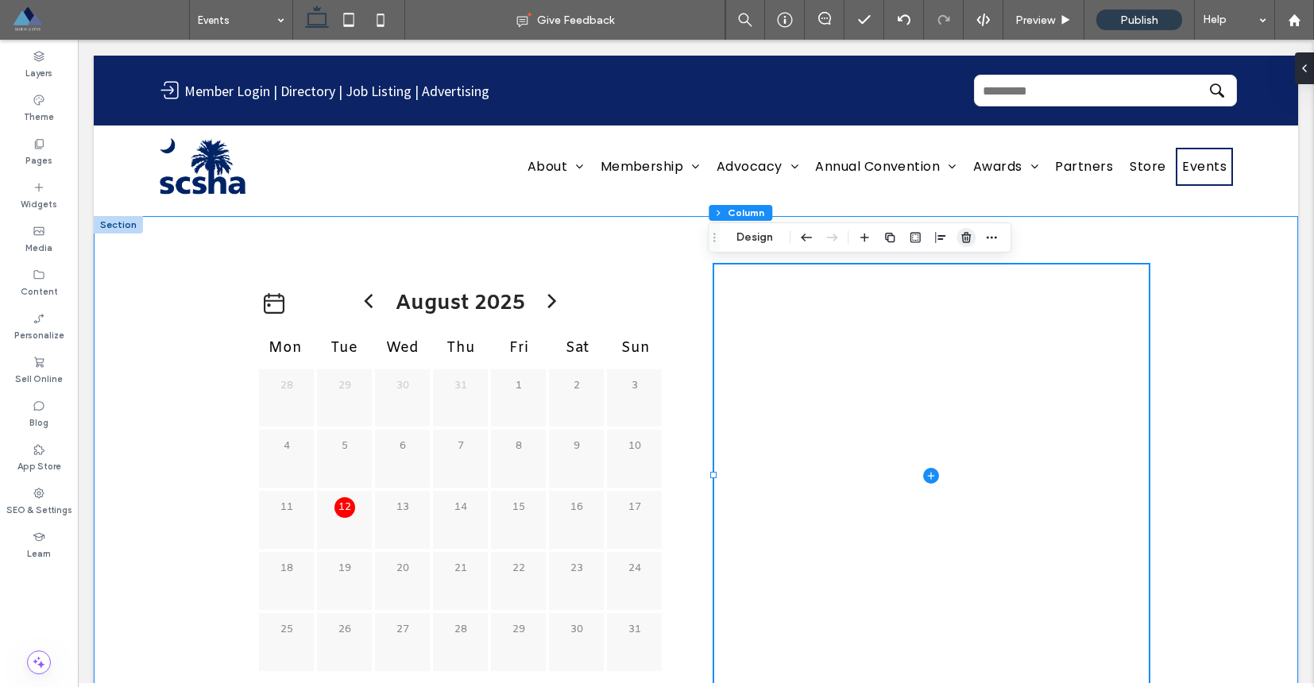
drag, startPoint x: 974, startPoint y: 238, endPoint x: 897, endPoint y: 198, distance: 86.7
click at [974, 238] on span "button" at bounding box center [965, 237] width 19 height 19
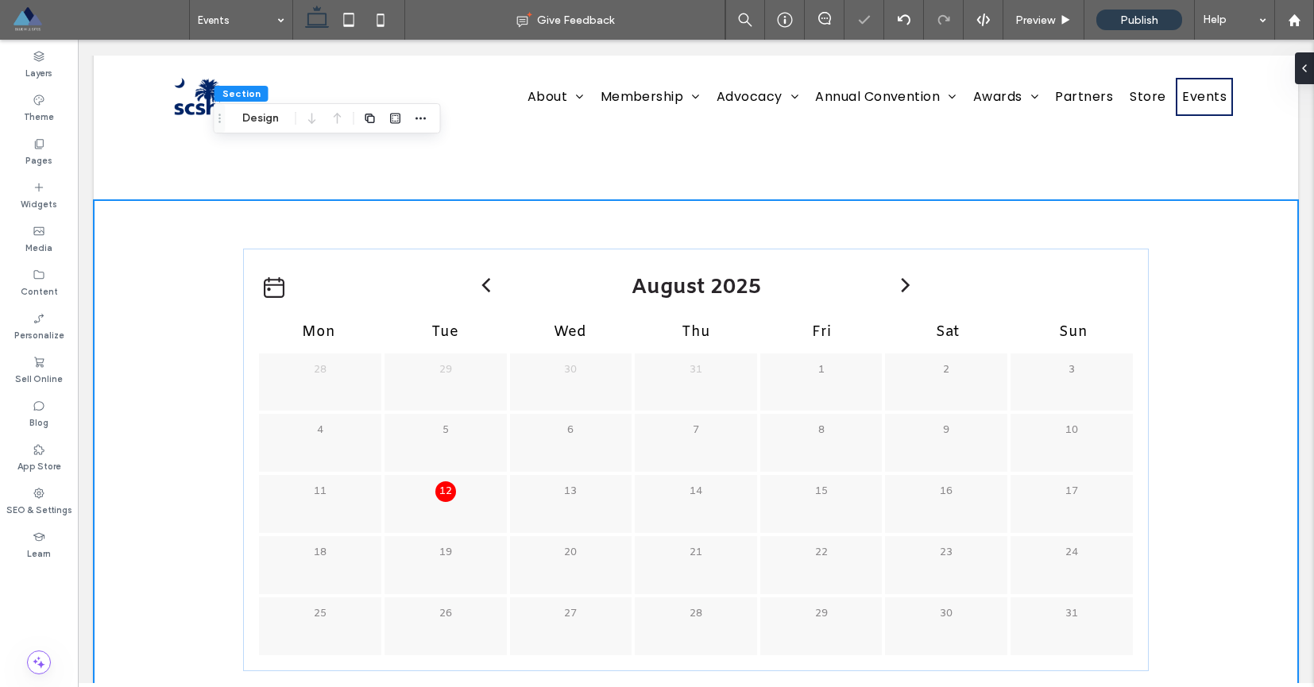
scroll to position [0, 0]
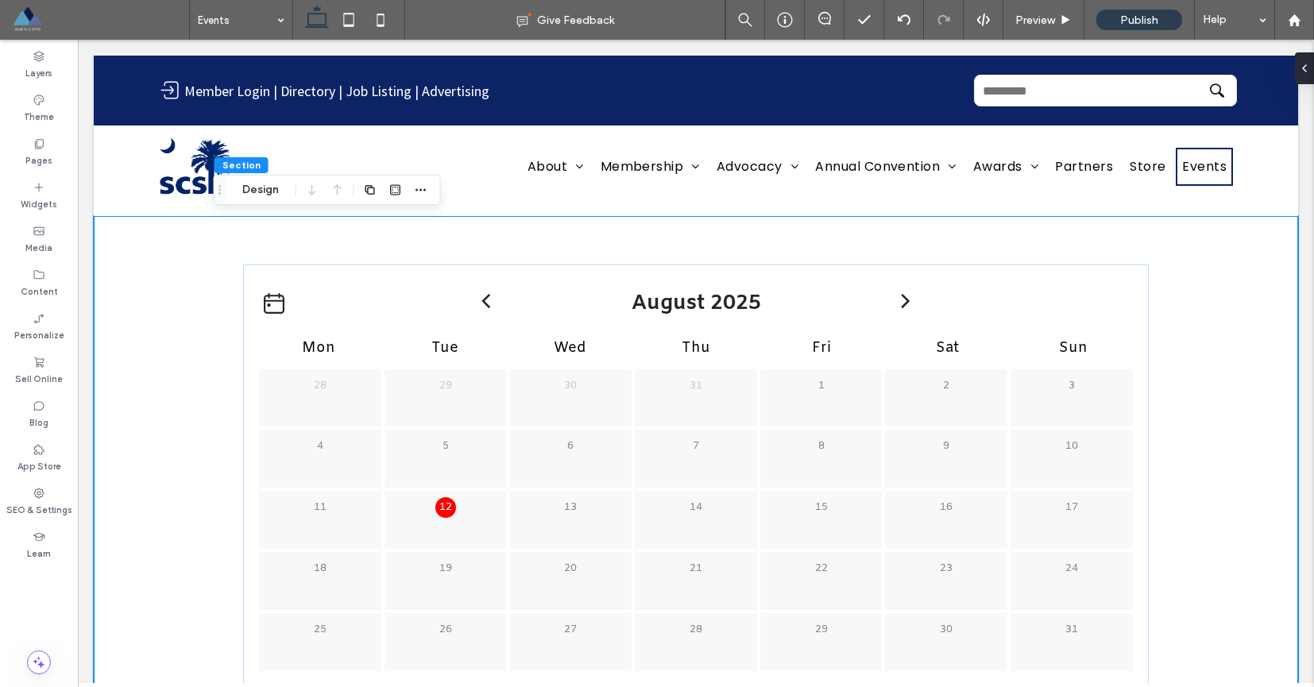
click at [410, 249] on div "[DATE] Mon Tue Wed Thu Fri Sat Sun 28 29 30 31 1" at bounding box center [695, 475] width 953 height 519
click at [238, 476] on icon at bounding box center [243, 476] width 16 height 16
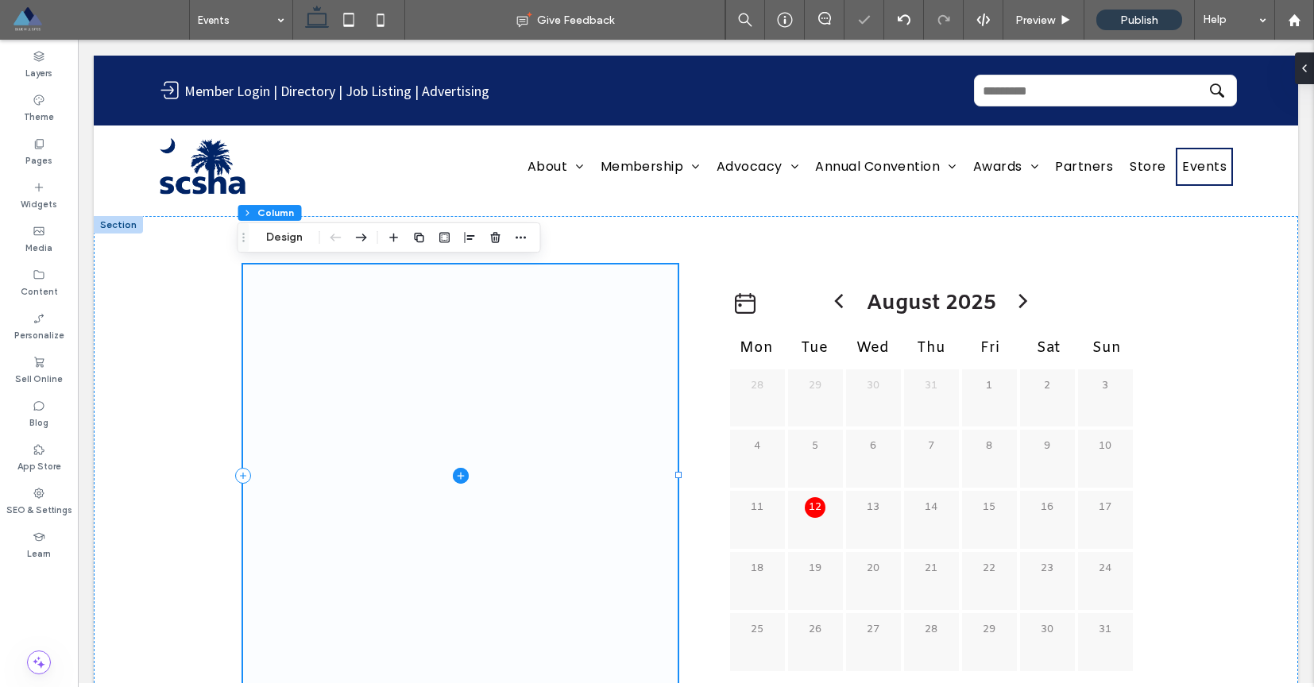
click at [634, 295] on span at bounding box center [460, 476] width 435 height 423
click at [1299, 73] on icon at bounding box center [1298, 68] width 13 height 13
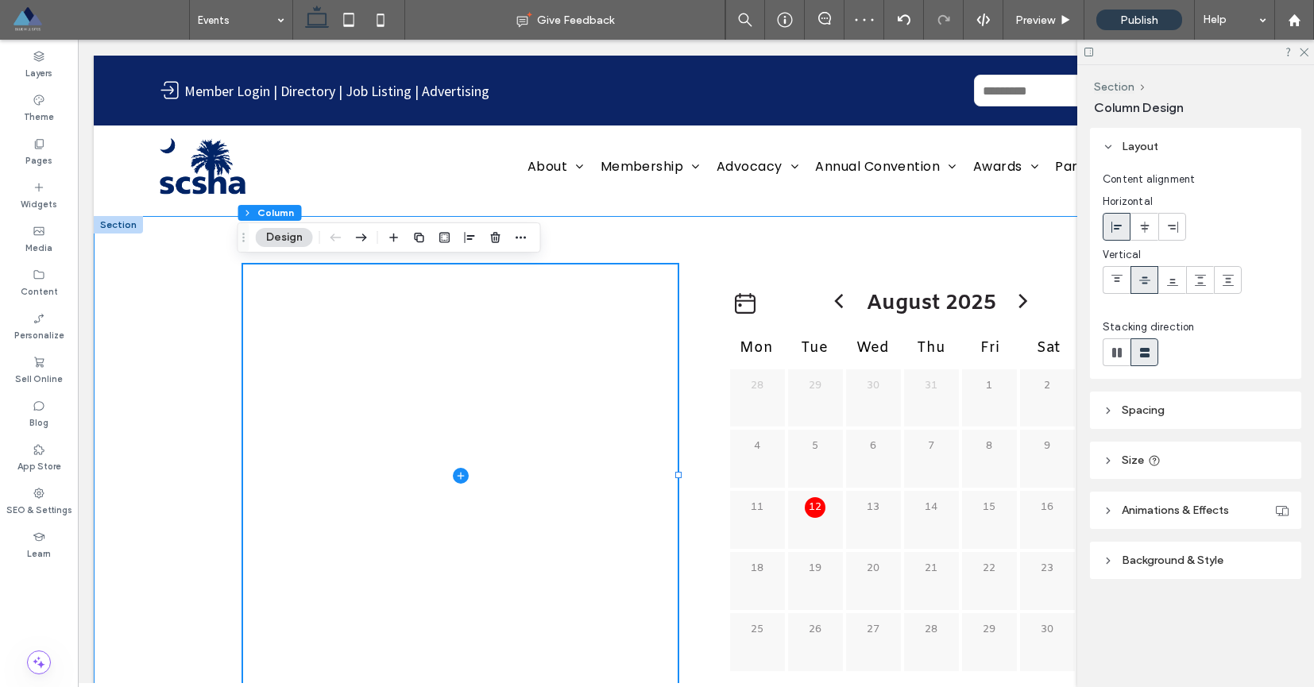
click at [965, 242] on div "[DATE] Mon Tue Wed Thu Fri Sat Sun 28 29 30 31" at bounding box center [695, 475] width 953 height 519
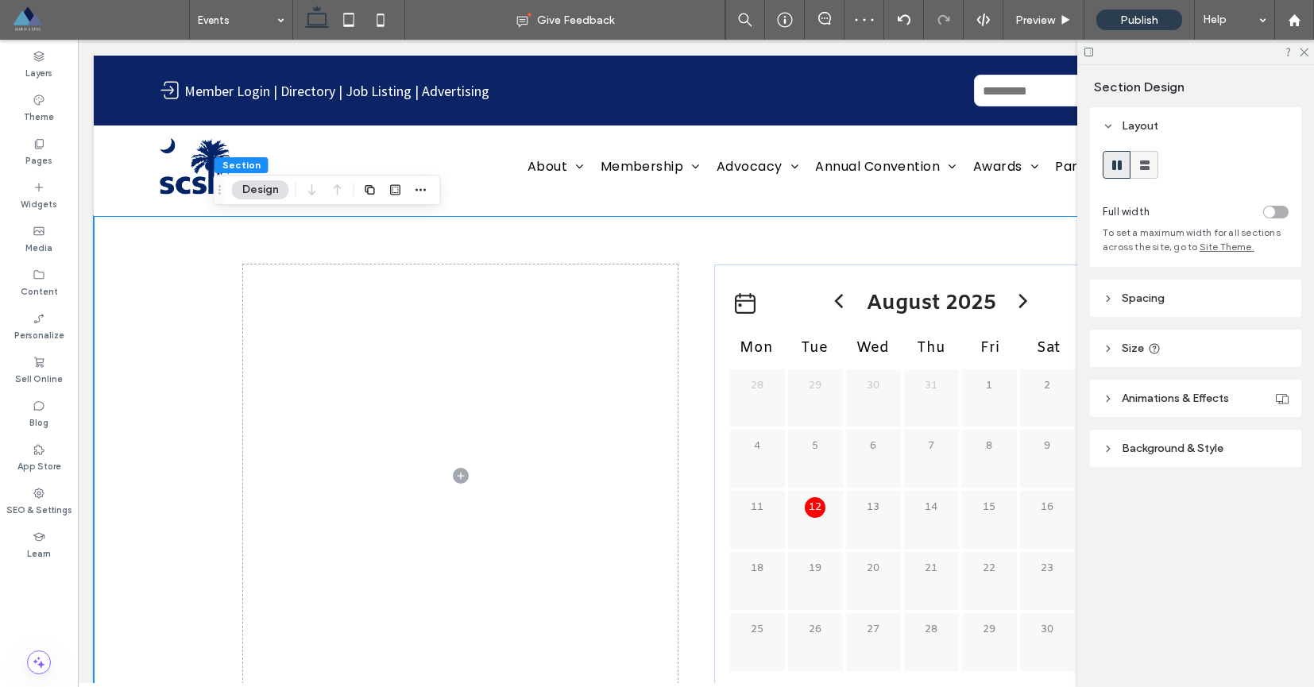
click at [1146, 169] on icon at bounding box center [1145, 165] width 16 height 16
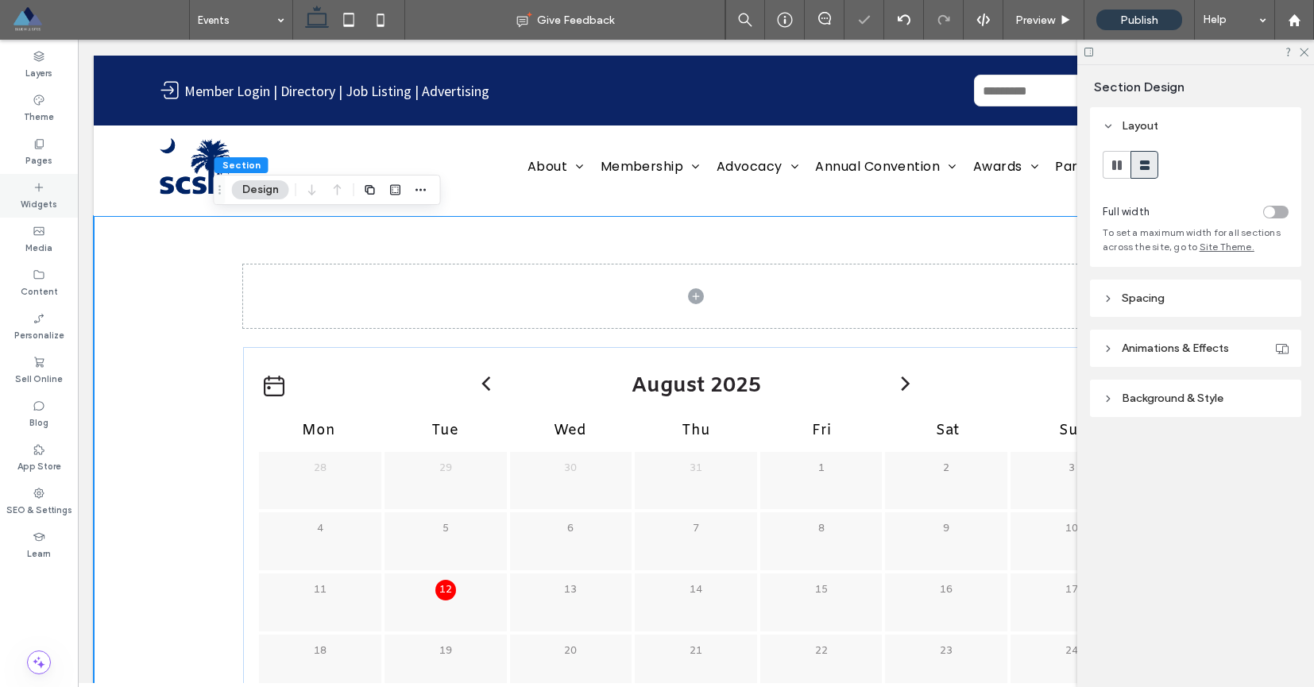
click at [49, 187] on div "Widgets" at bounding box center [39, 196] width 78 height 44
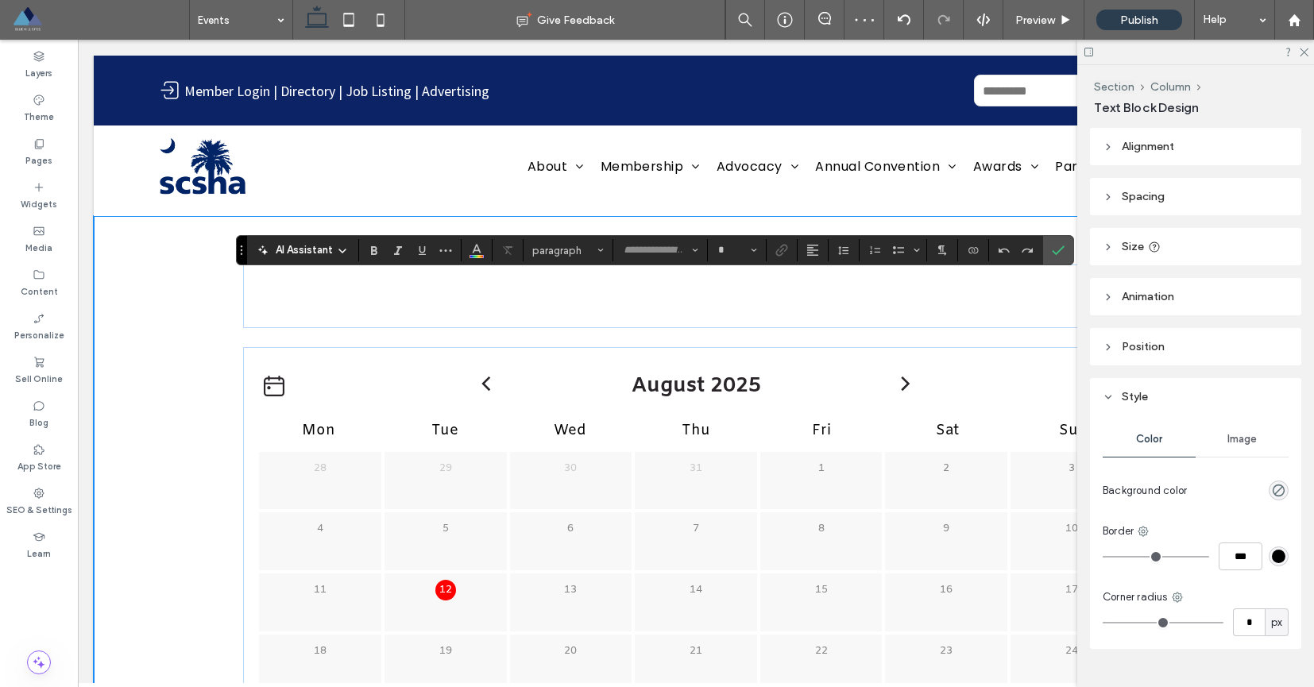
type input "**********"
type input "**"
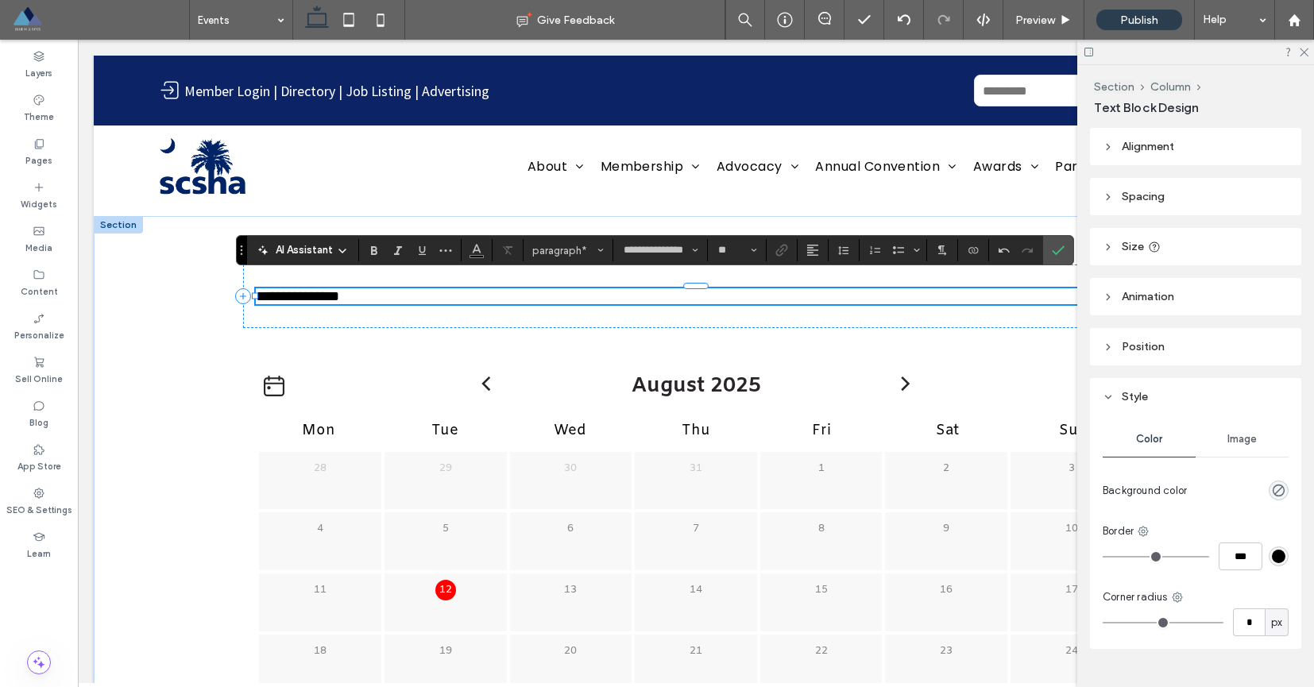
click at [329, 299] on span "**********" at bounding box center [297, 296] width 83 height 14
click at [608, 250] on button "paragraph" at bounding box center [568, 250] width 83 height 22
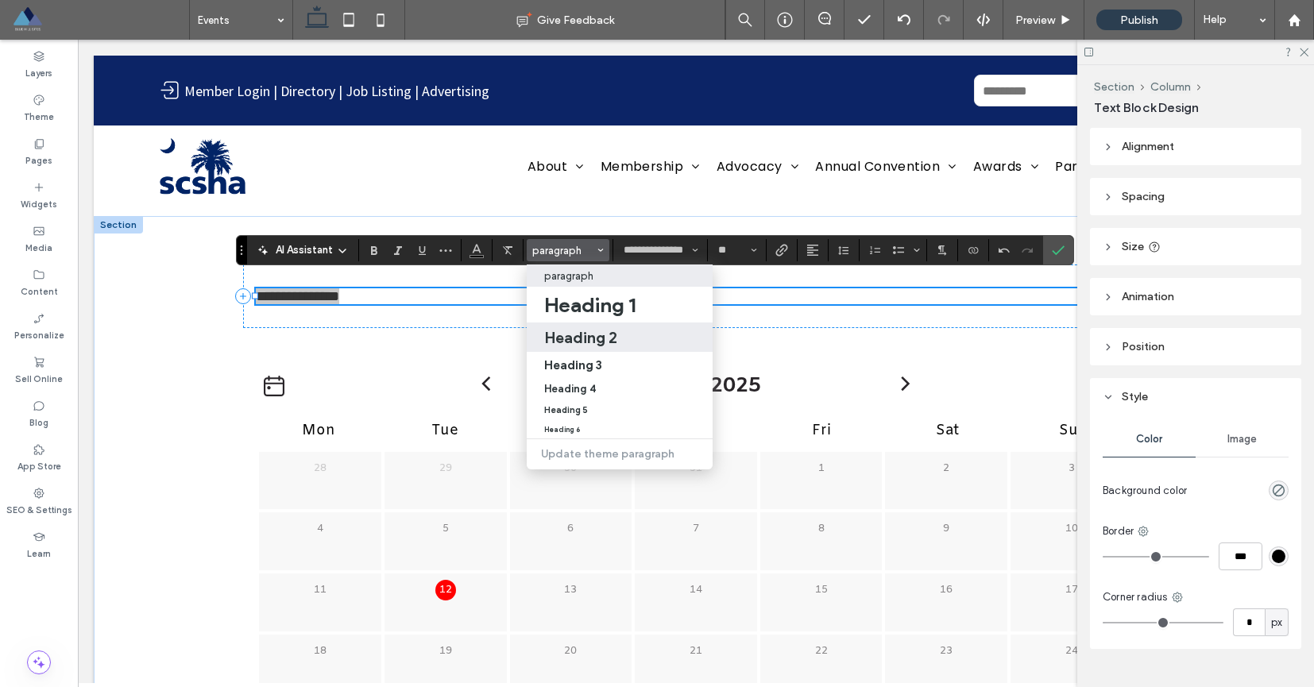
click at [605, 335] on h2 "Heading 2" at bounding box center [580, 337] width 73 height 19
type input "*****"
type input "**"
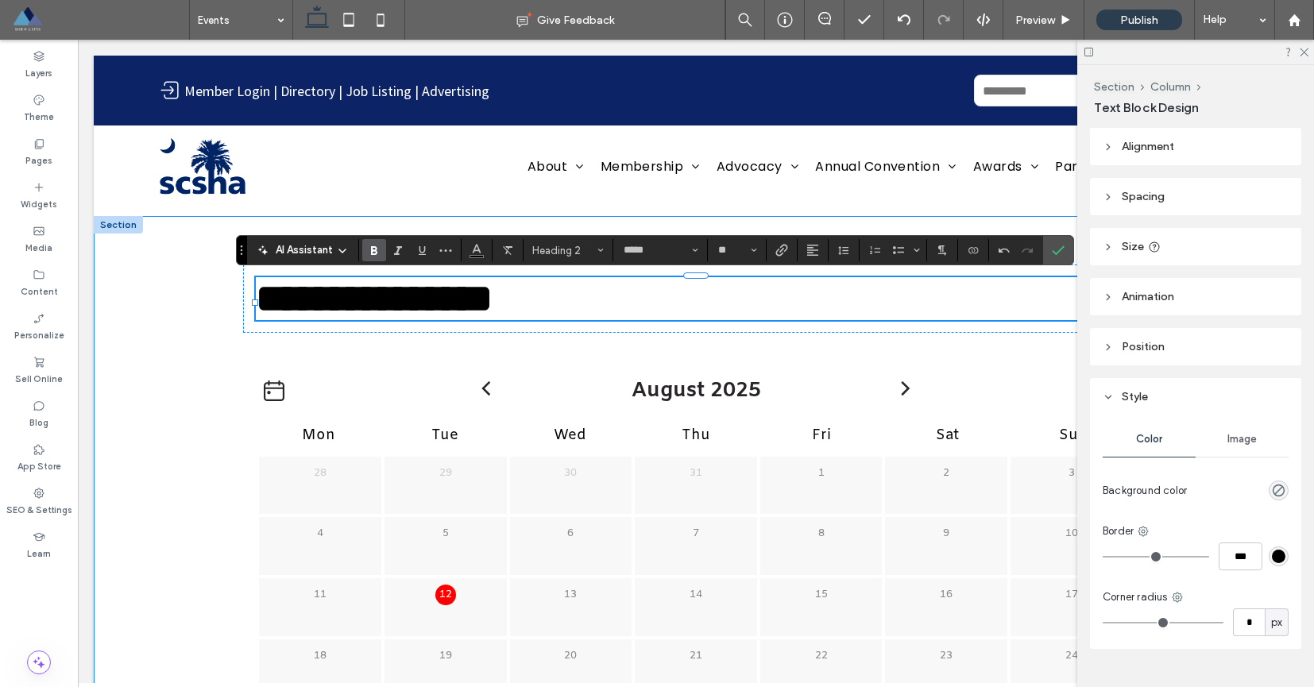
click at [195, 340] on div "**********" at bounding box center [696, 519] width 1204 height 606
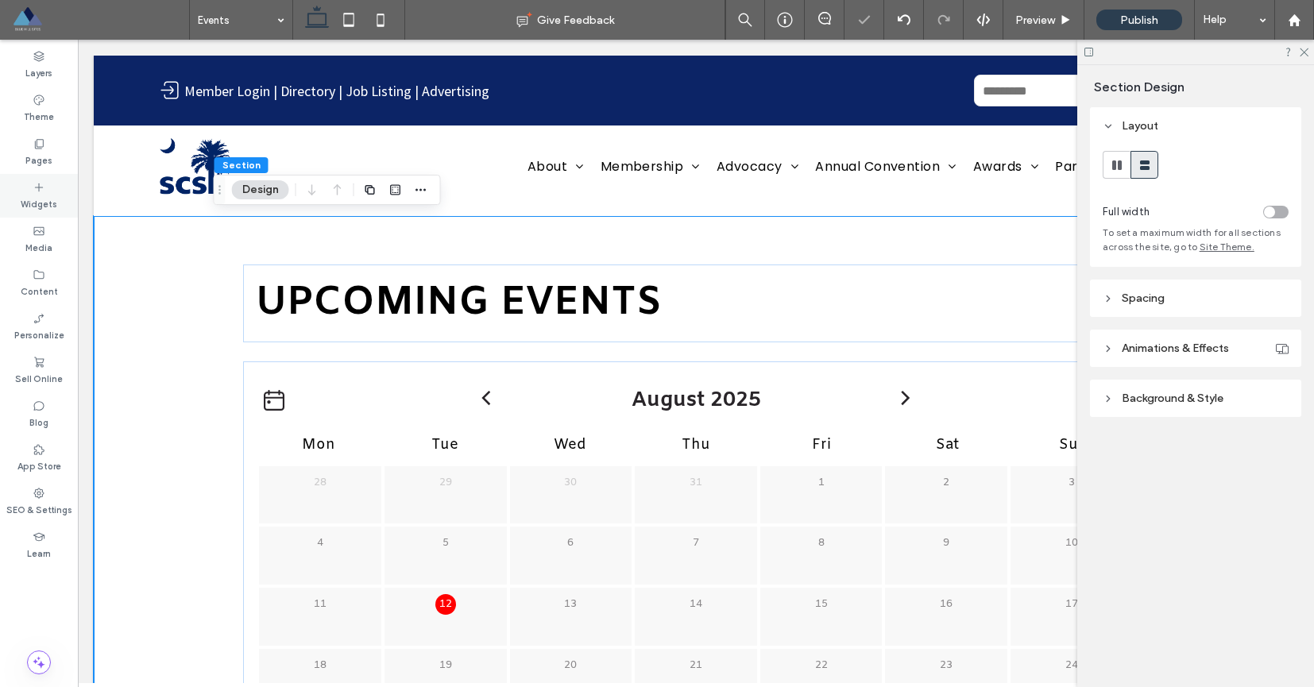
click at [41, 207] on label "Widgets" at bounding box center [39, 202] width 37 height 17
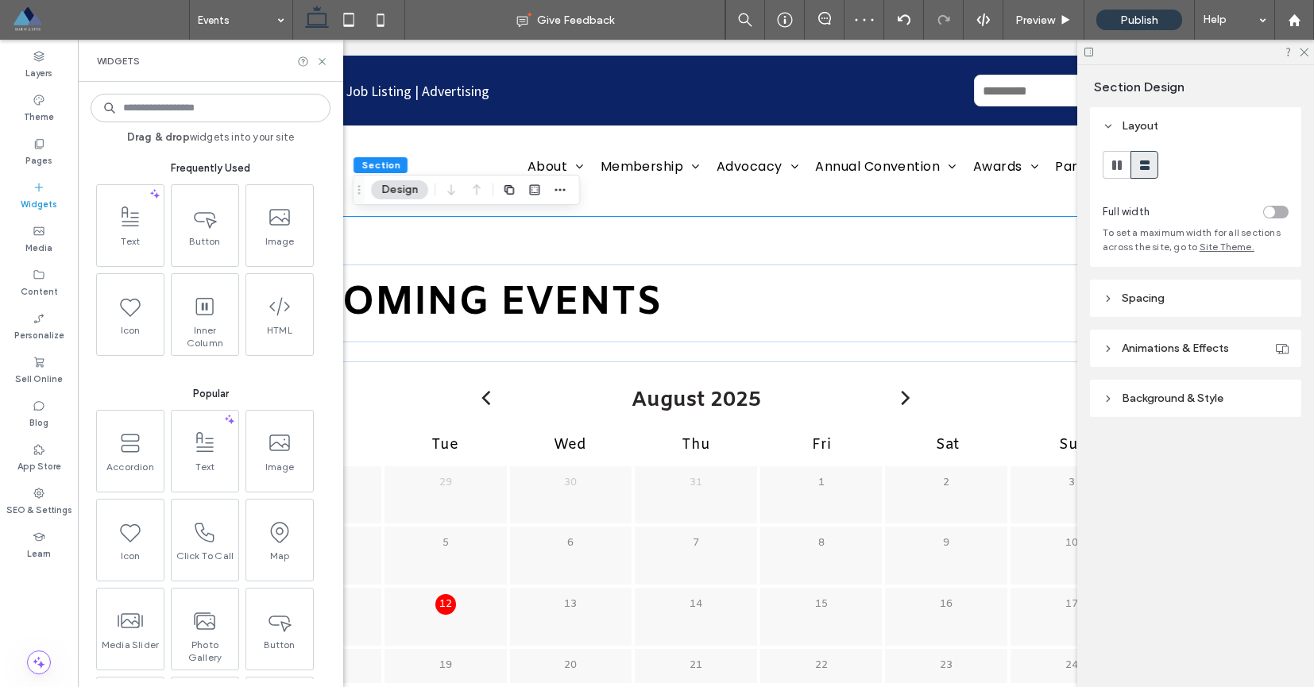
click at [713, 253] on div "Upcoming Events [DATE] Mon Tue Wed Thu Fri Sat Sun 28 29 30 31 1" at bounding box center [695, 524] width 953 height 616
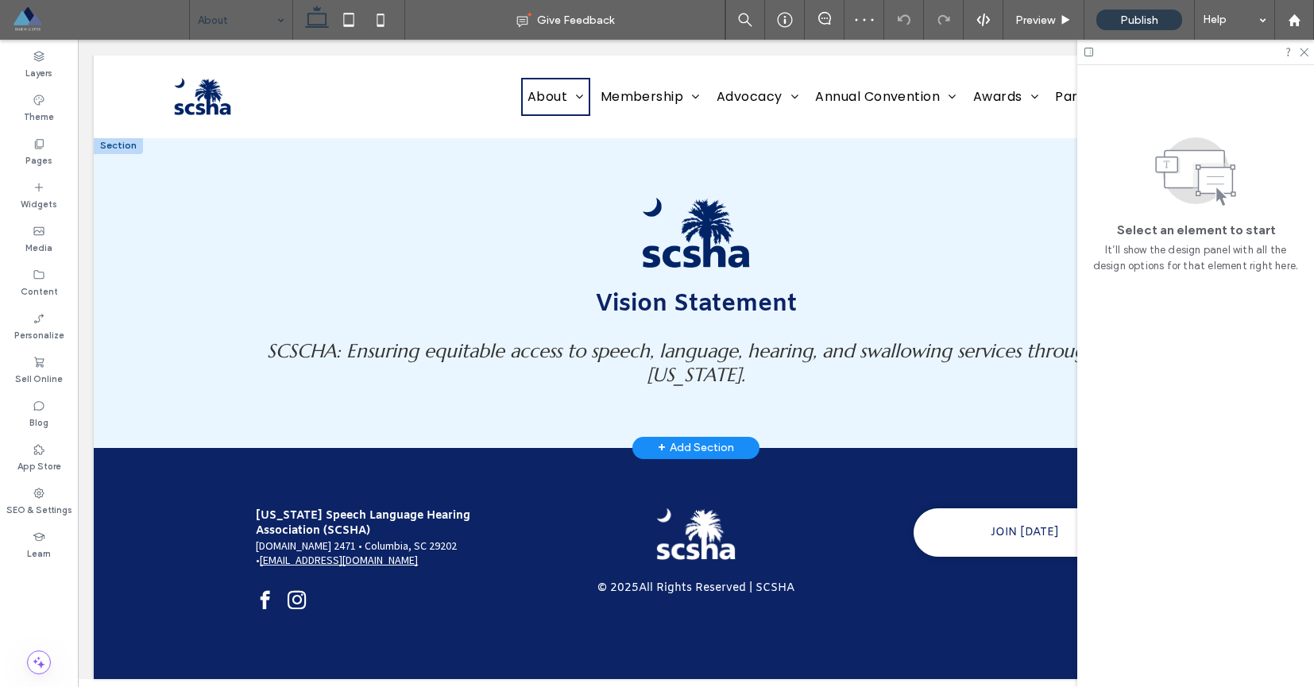
scroll to position [259, 0]
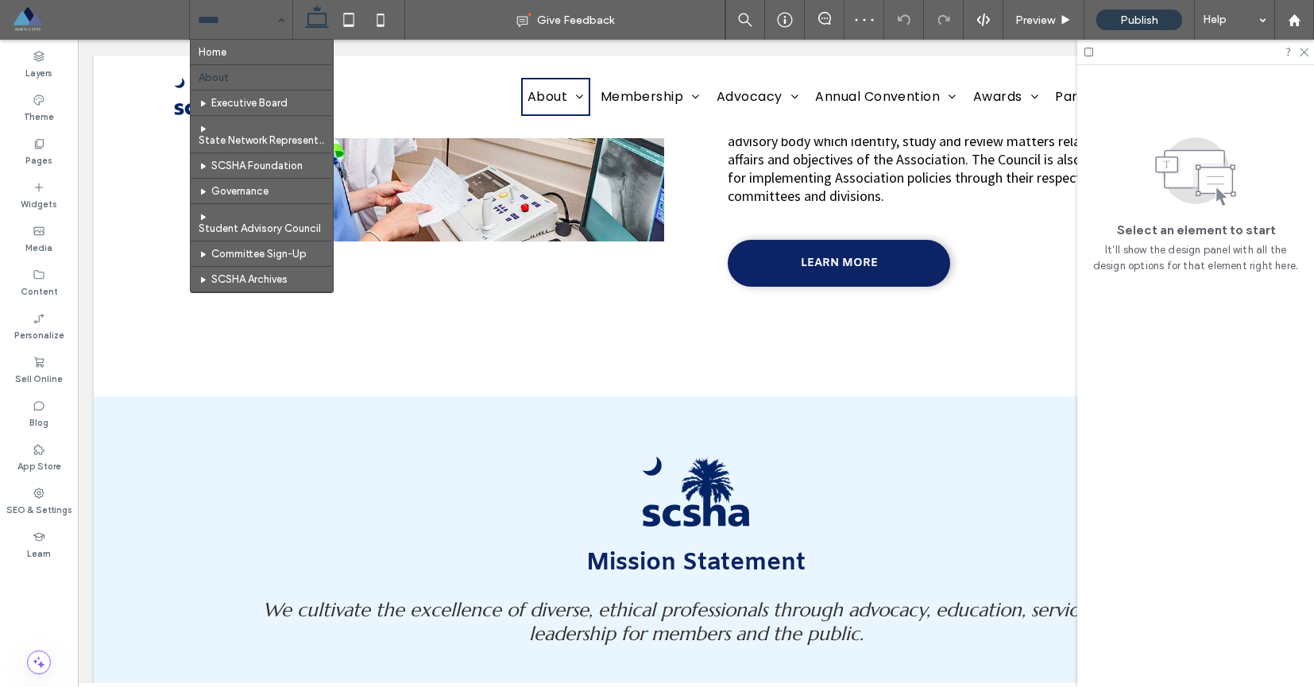
click at [228, 12] on input at bounding box center [237, 20] width 79 height 40
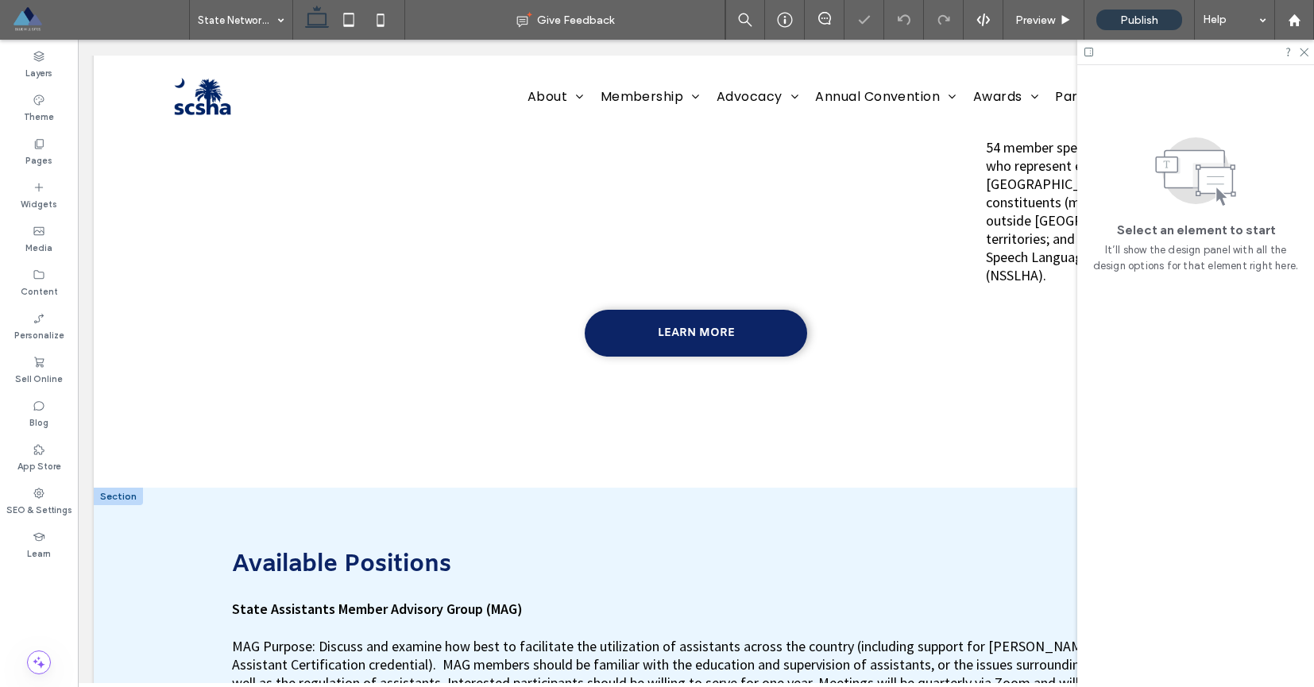
scroll to position [1277, 0]
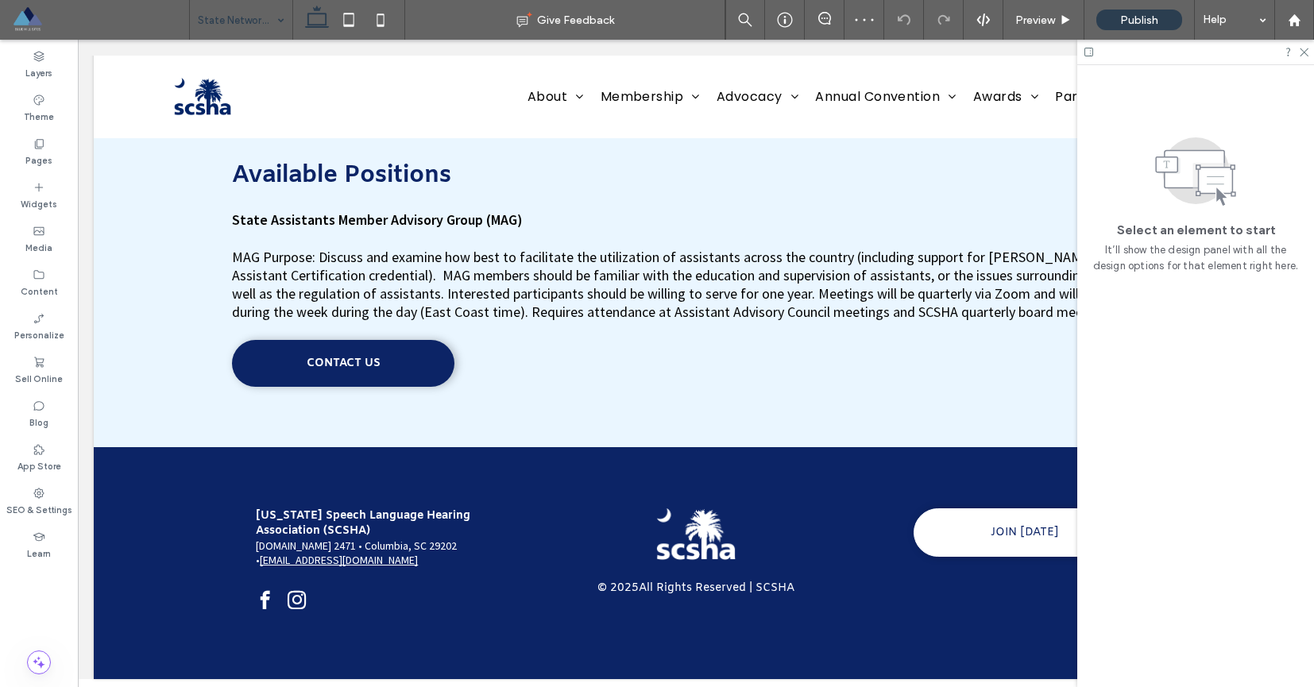
click at [277, 23] on div "State Network Representatives" at bounding box center [241, 20] width 102 height 40
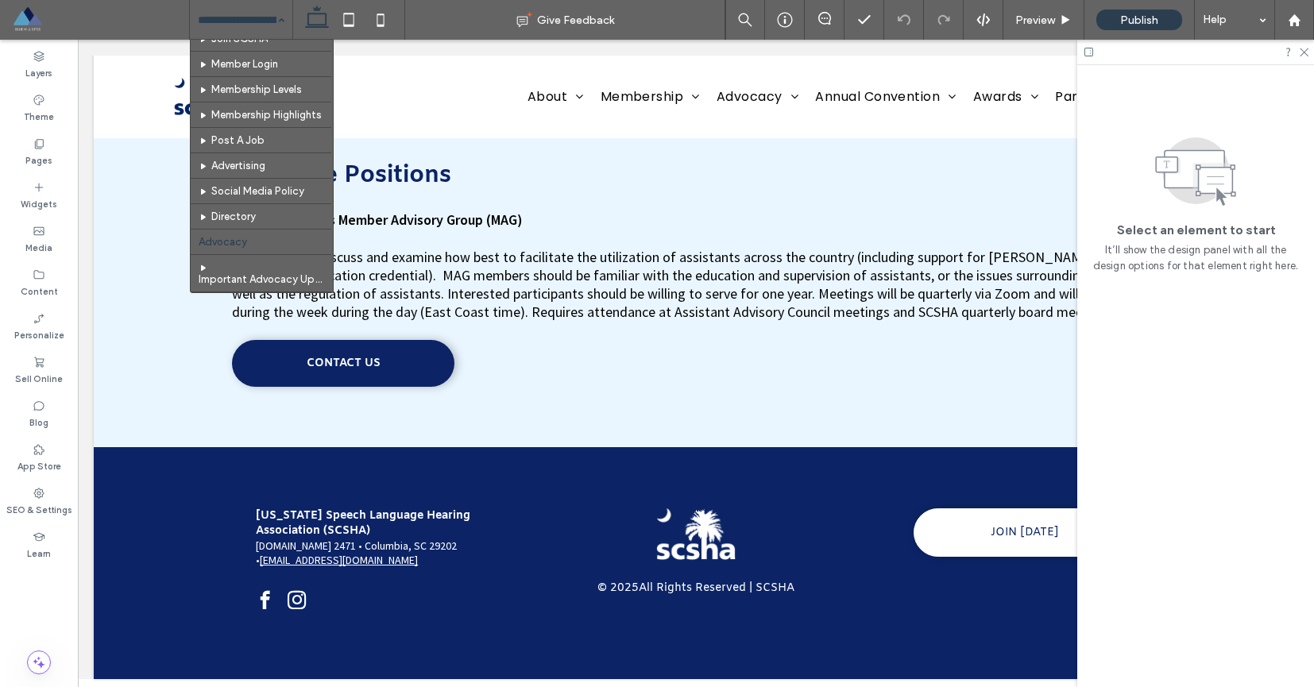
scroll to position [296, 0]
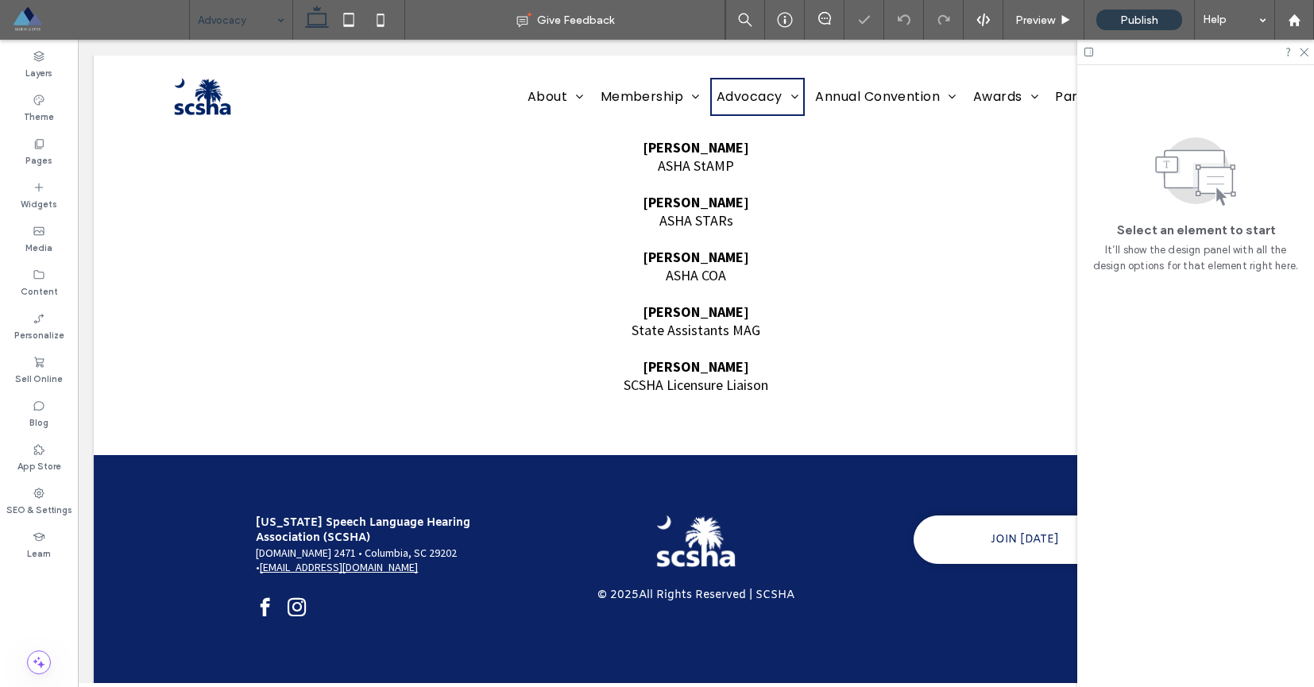
scroll to position [1592, 0]
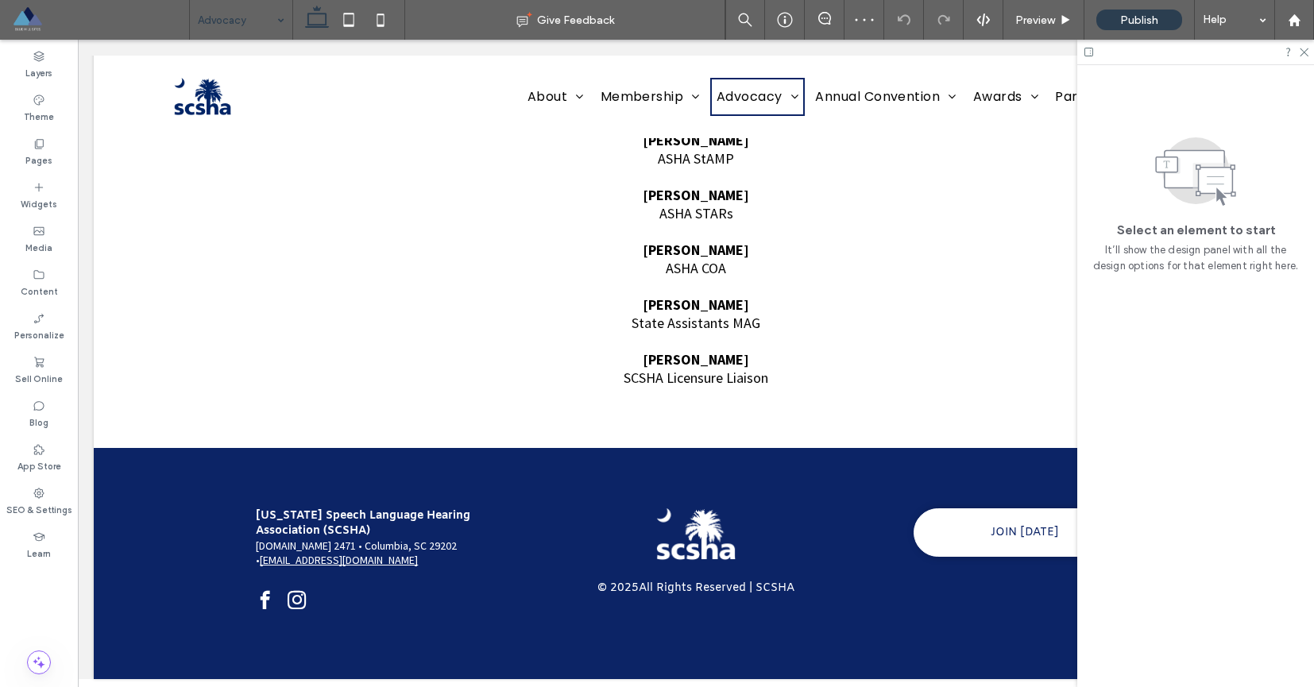
click at [248, 20] on input at bounding box center [237, 20] width 79 height 40
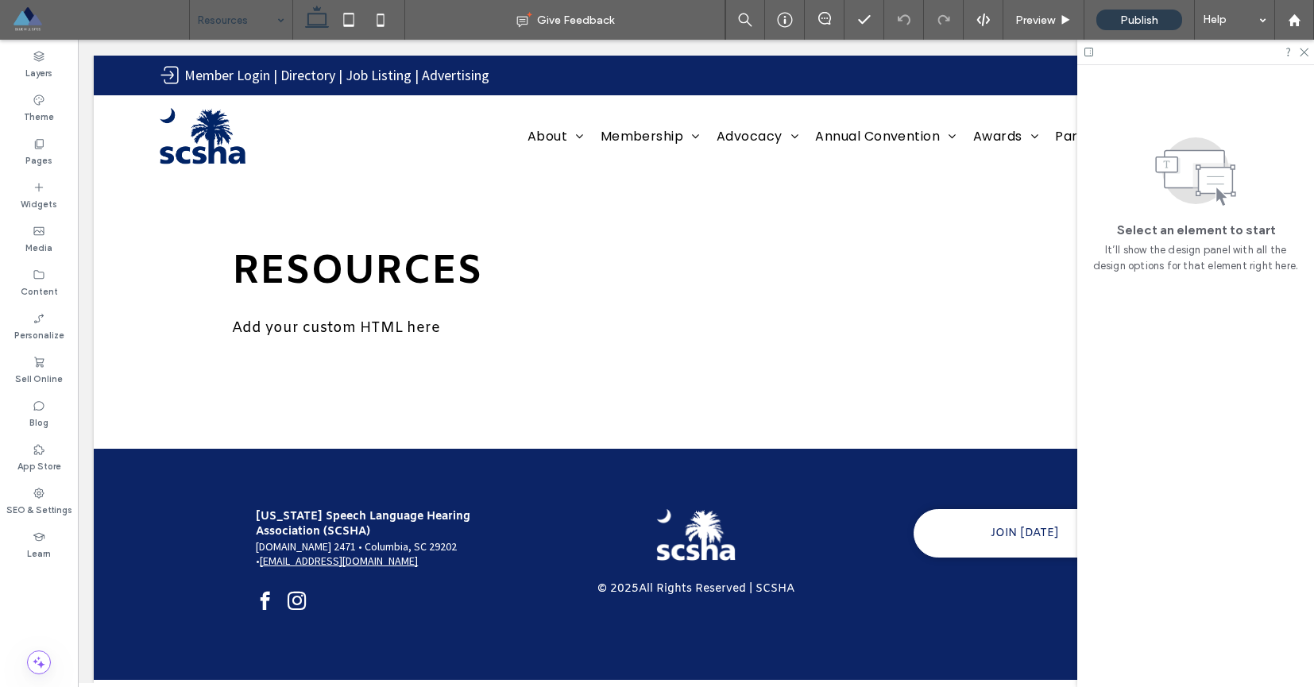
scroll to position [0, 0]
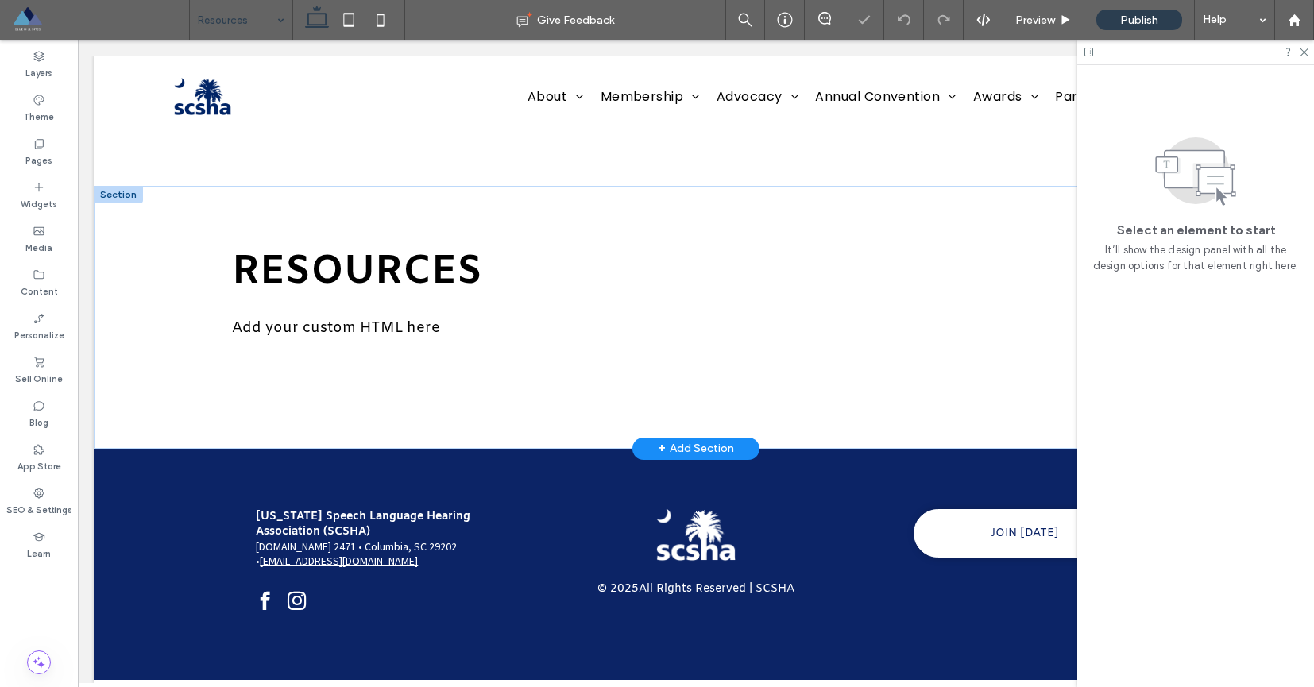
scroll to position [3, 0]
click at [250, 25] on input at bounding box center [237, 20] width 79 height 40
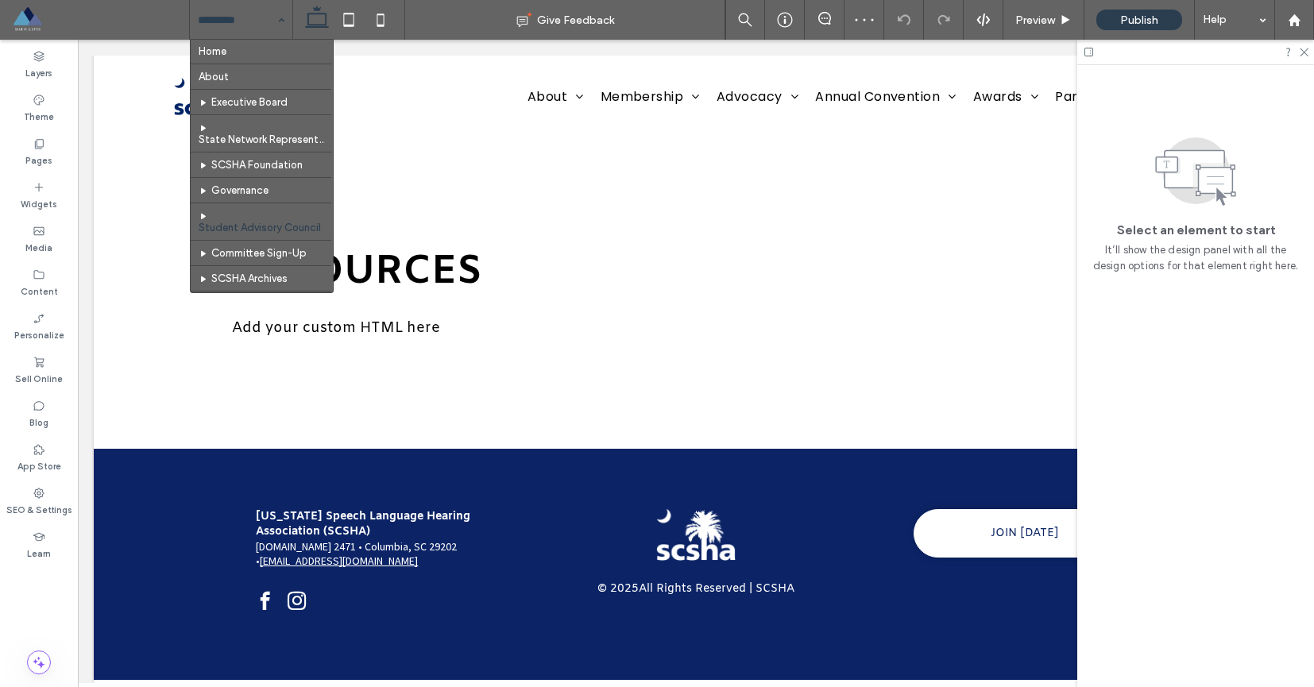
scroll to position [0, 0]
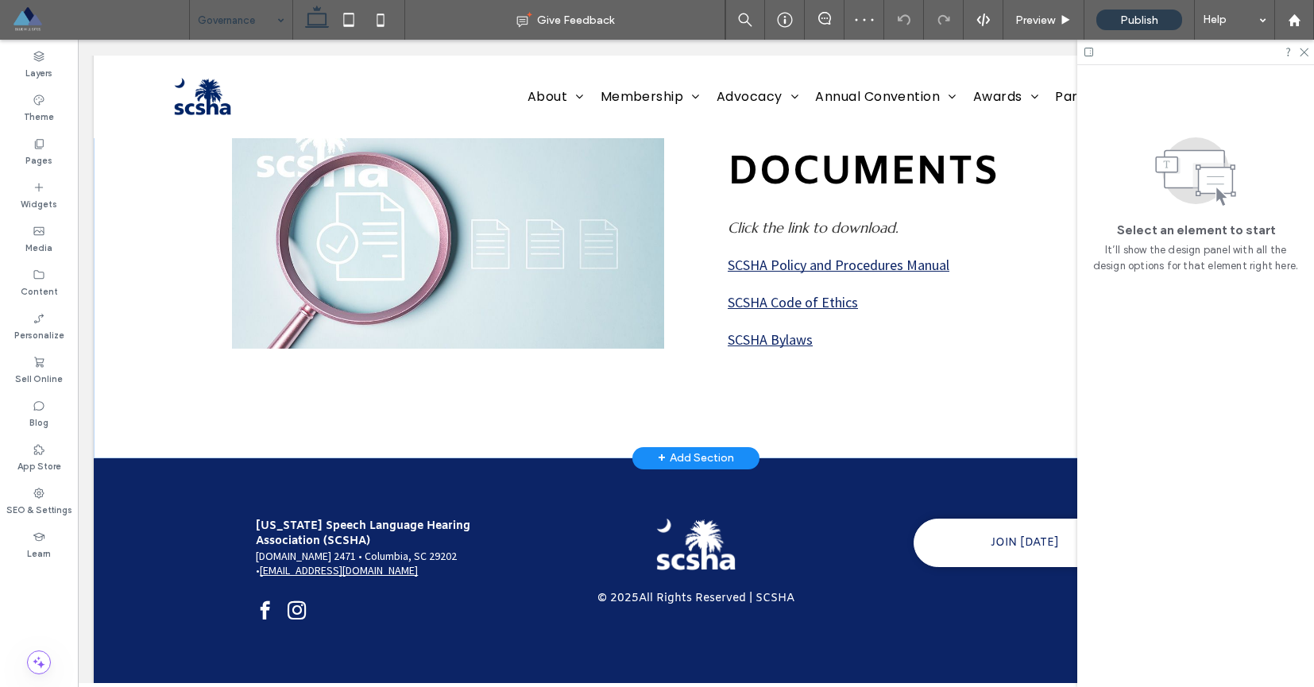
scroll to position [168, 0]
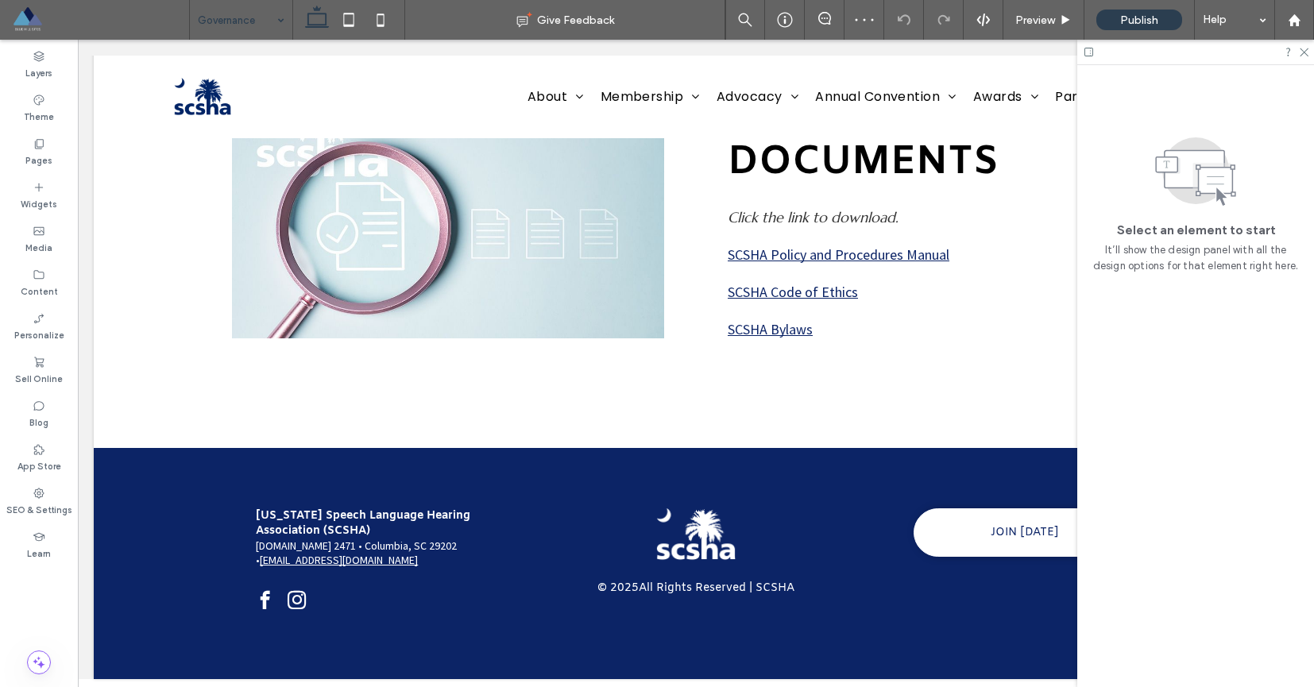
click at [227, 25] on input at bounding box center [237, 20] width 79 height 40
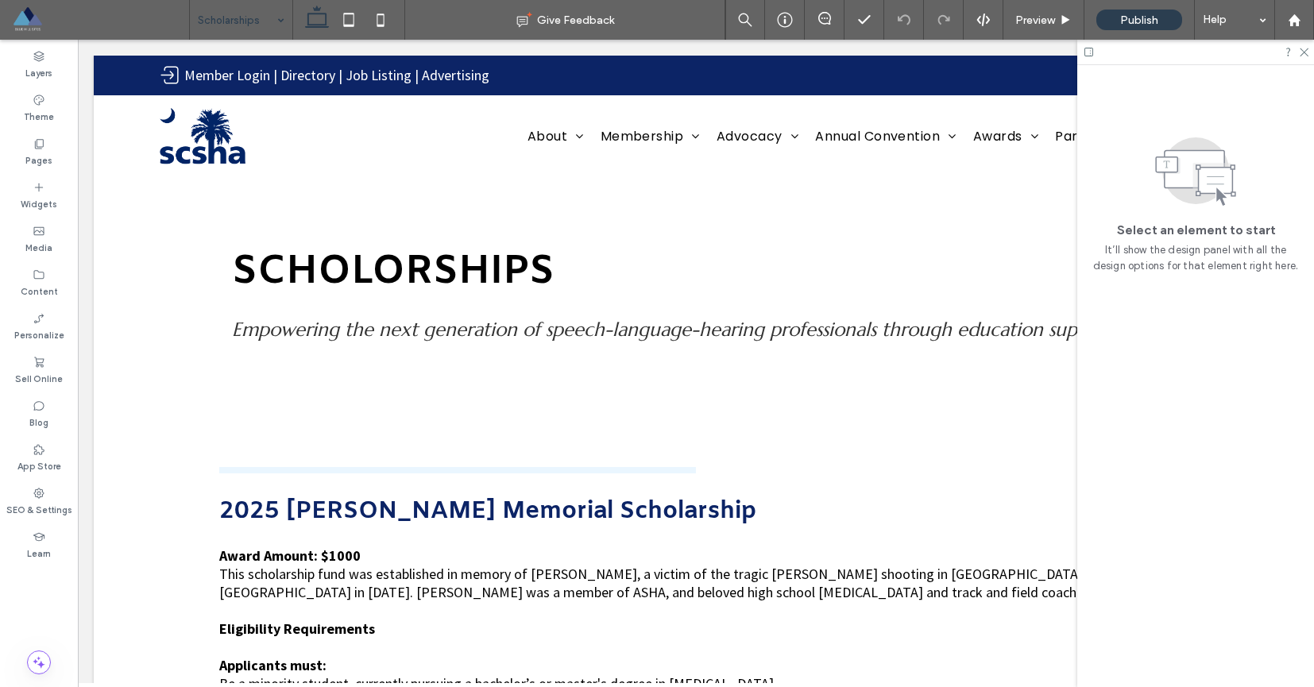
scroll to position [0, 0]
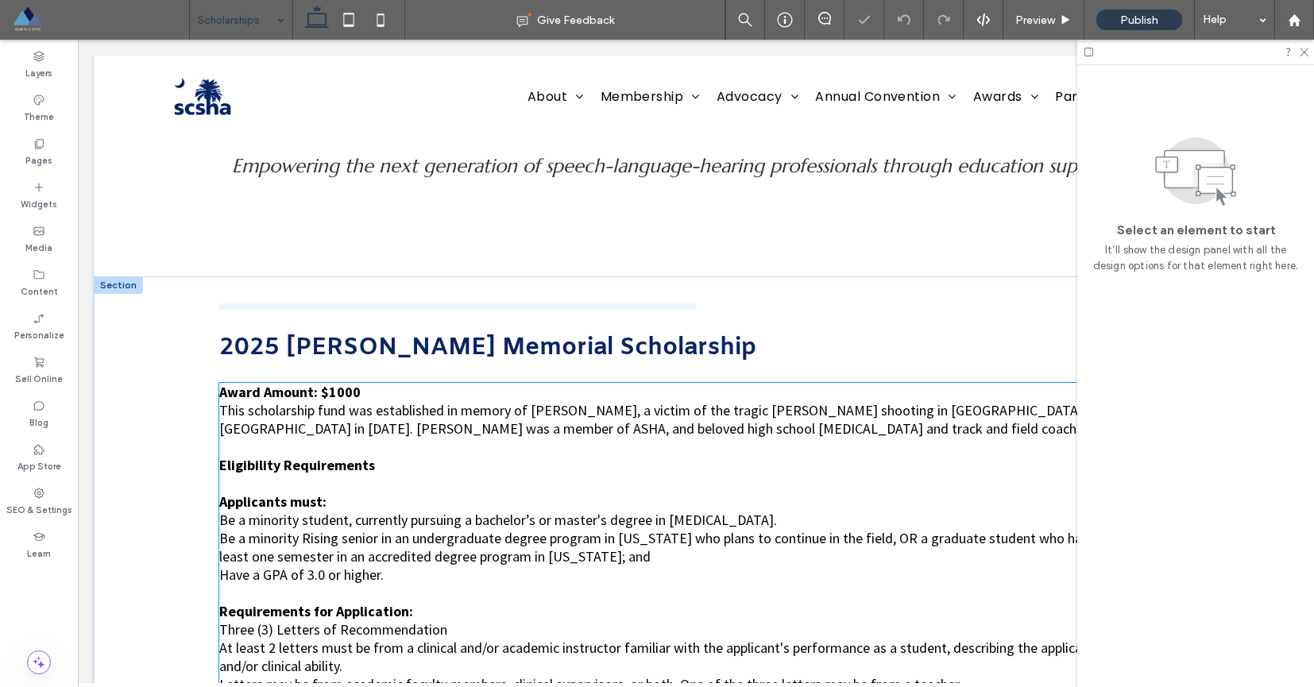
scroll to position [163, 0]
click at [524, 307] on hr at bounding box center [457, 307] width 477 height 6
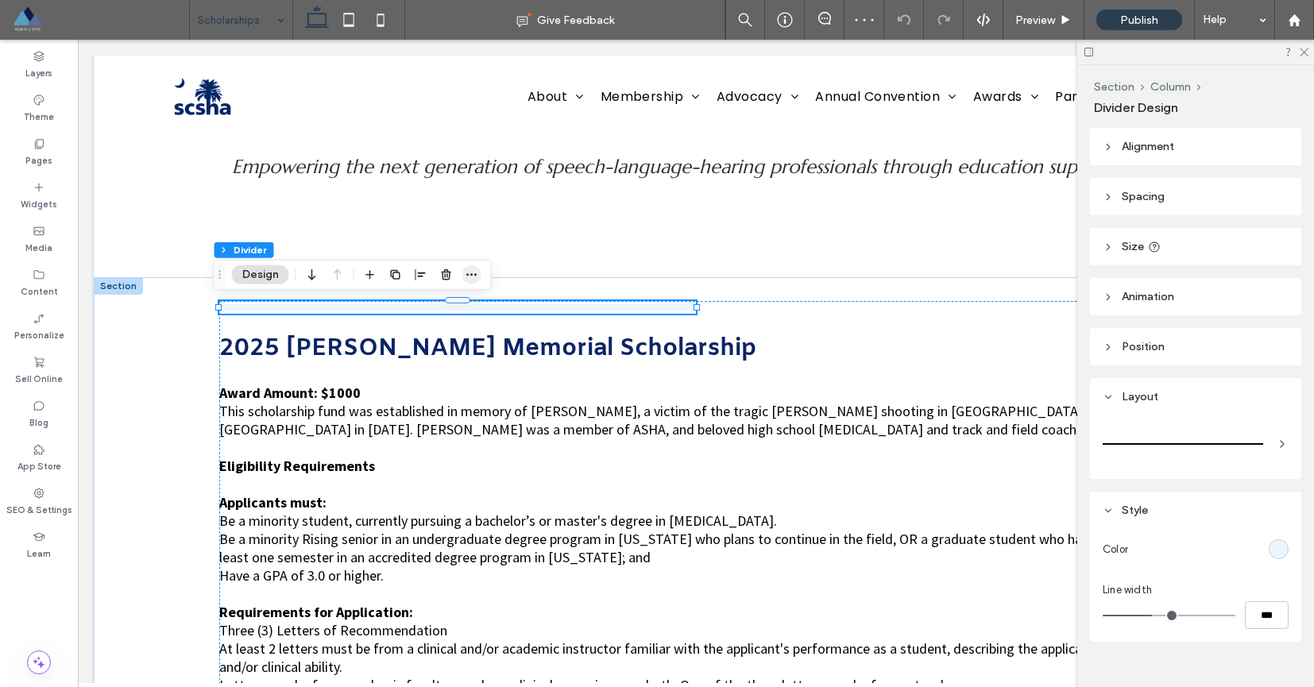
click at [467, 280] on icon "button" at bounding box center [472, 275] width 13 height 13
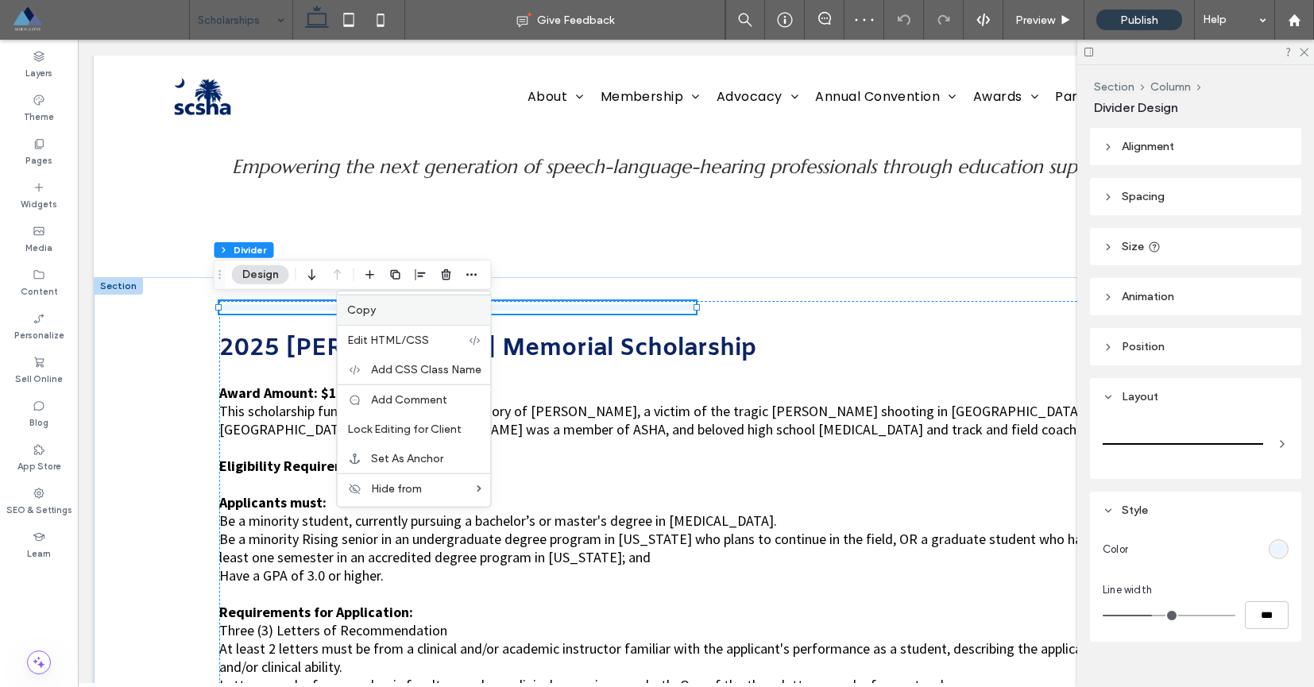
click at [394, 310] on label "Copy" at bounding box center [414, 310] width 134 height 14
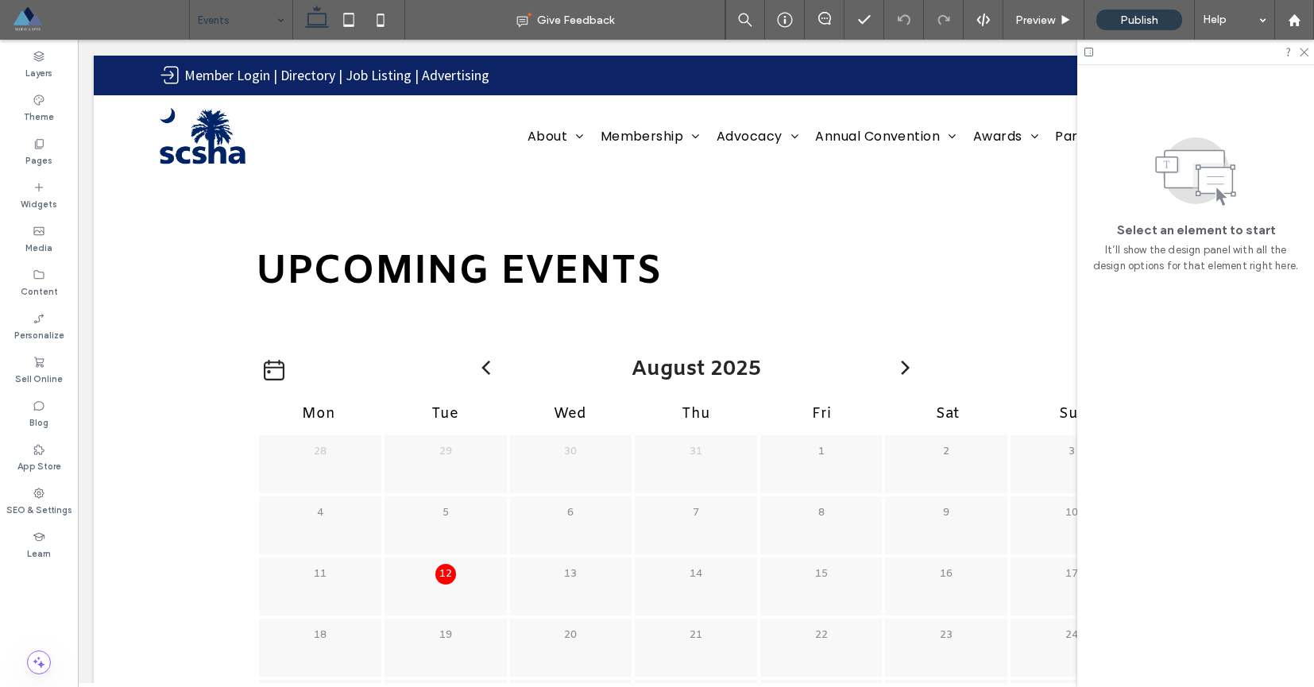
scroll to position [0, 0]
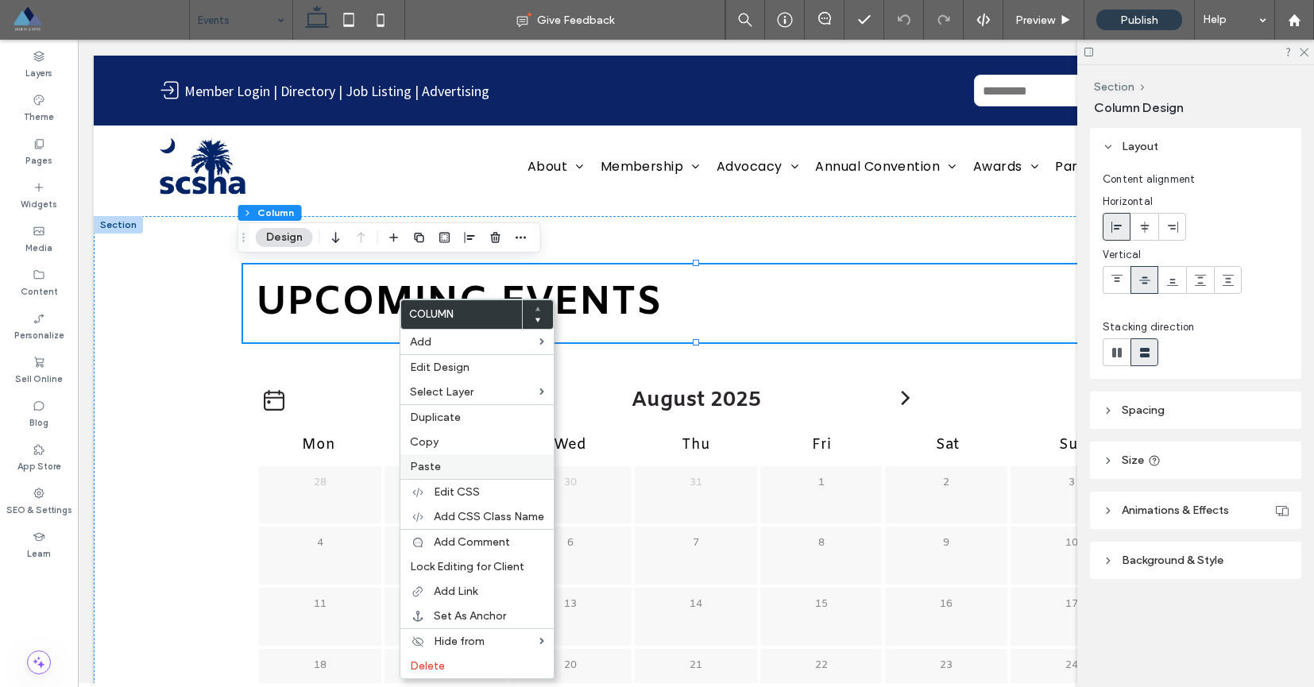
click at [466, 469] on label "Paste" at bounding box center [477, 467] width 134 height 14
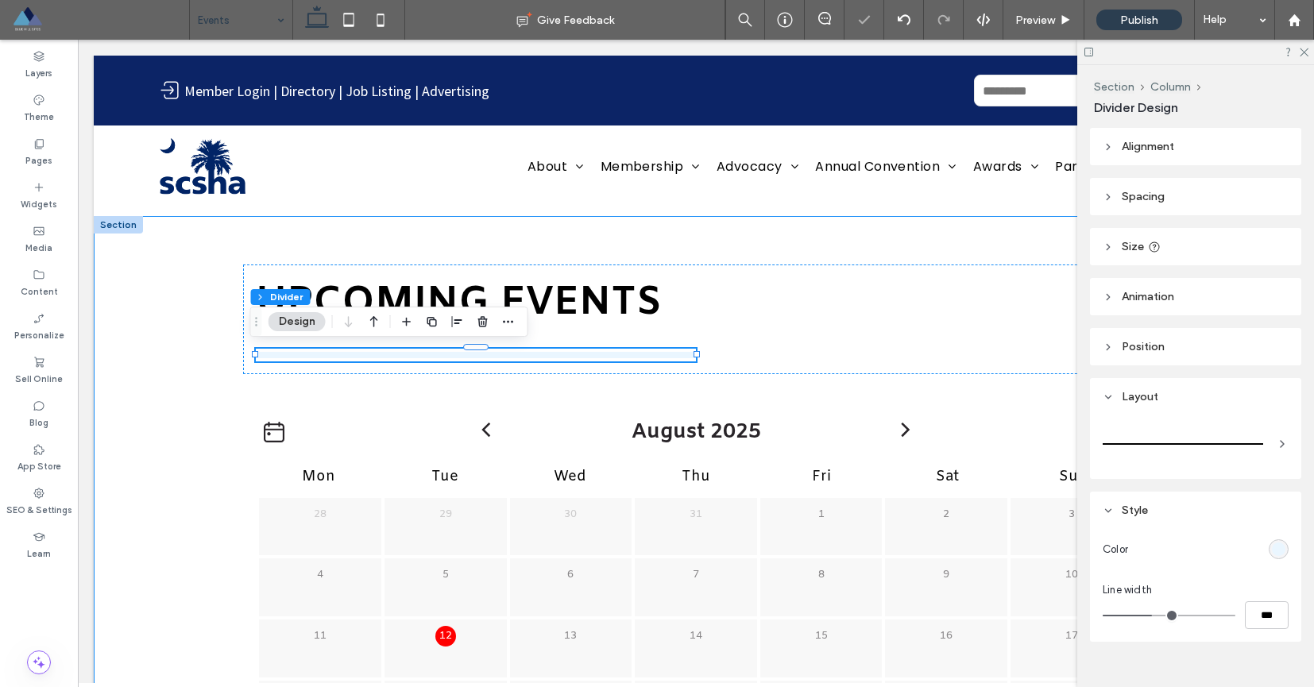
click at [175, 332] on div "Upcoming Events [DATE] Mon Tue Wed Thu Fri Sat Sun 28 29 30 31" at bounding box center [696, 539] width 1204 height 647
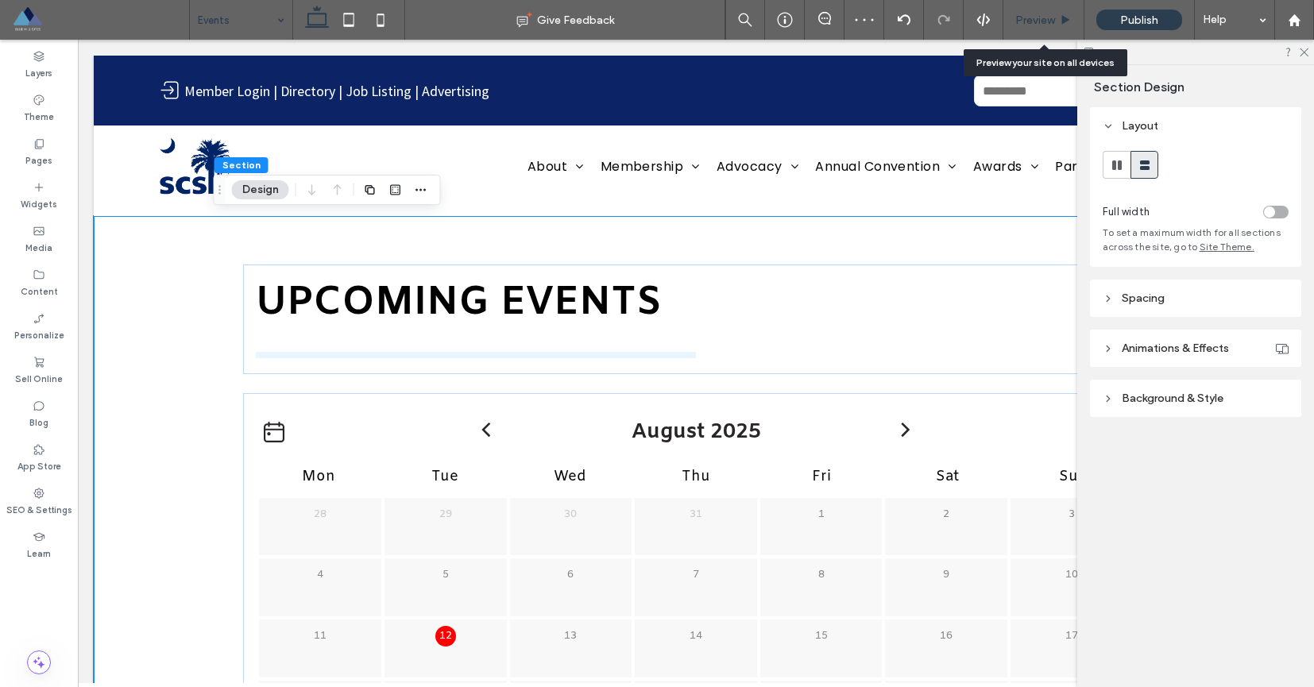
click at [1047, 24] on span "Preview" at bounding box center [1035, 21] width 40 height 14
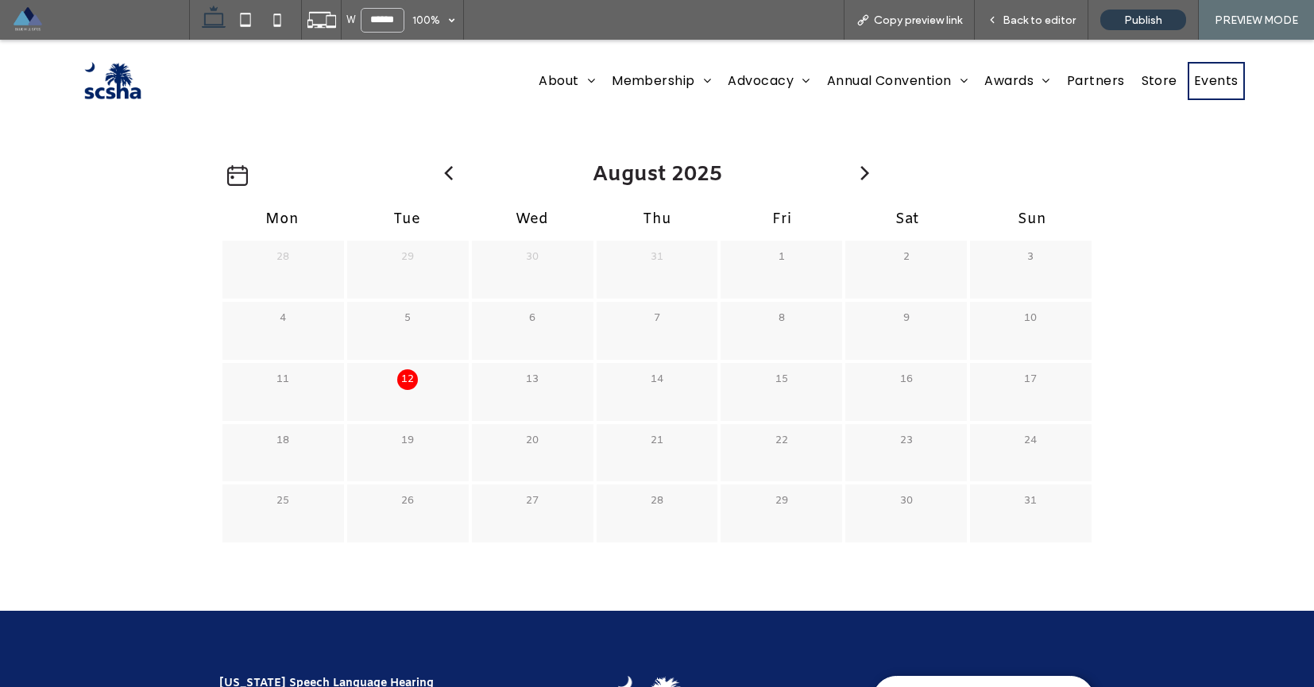
scroll to position [12, 0]
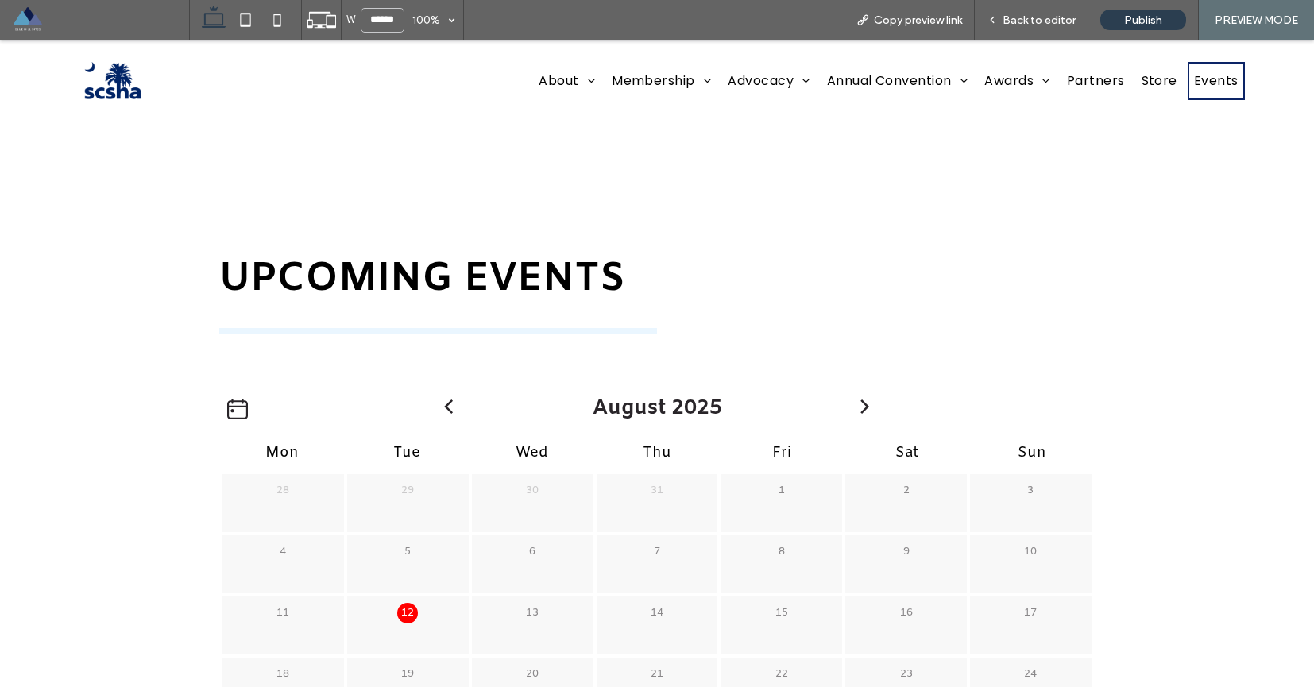
click at [869, 405] on icon at bounding box center [865, 407] width 21 height 14
click at [441, 406] on icon at bounding box center [449, 407] width 21 height 14
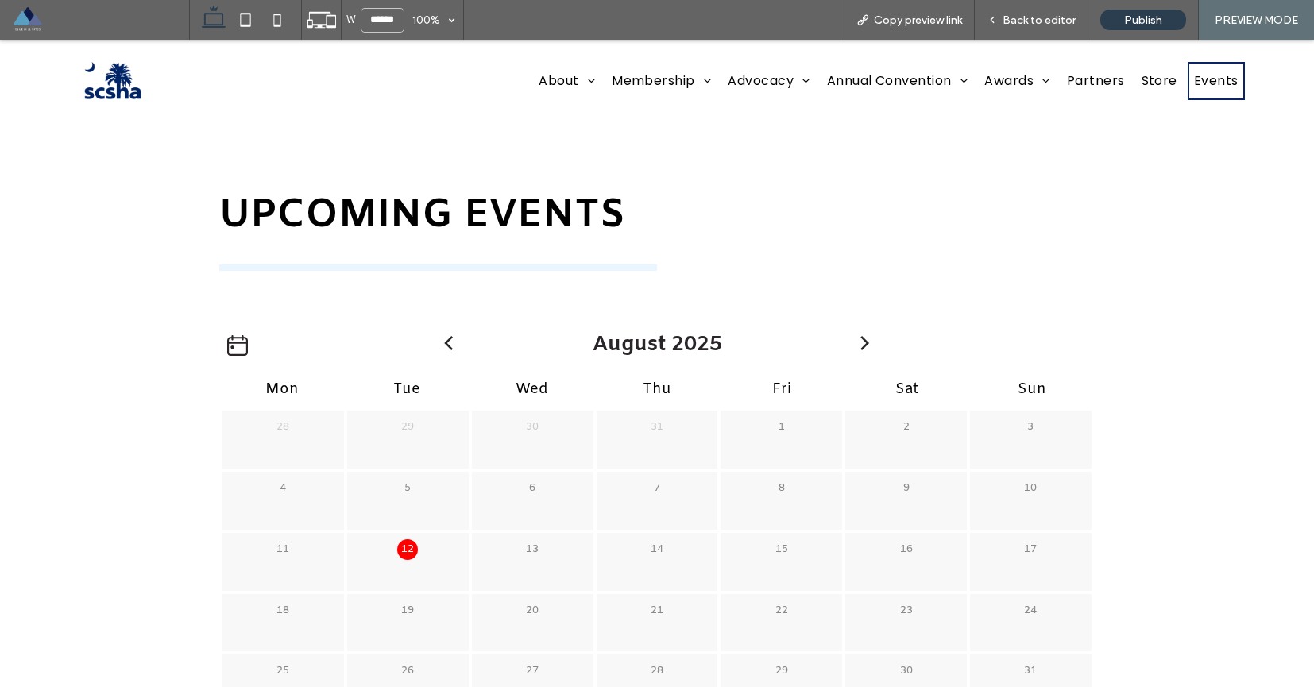
scroll to position [0, 0]
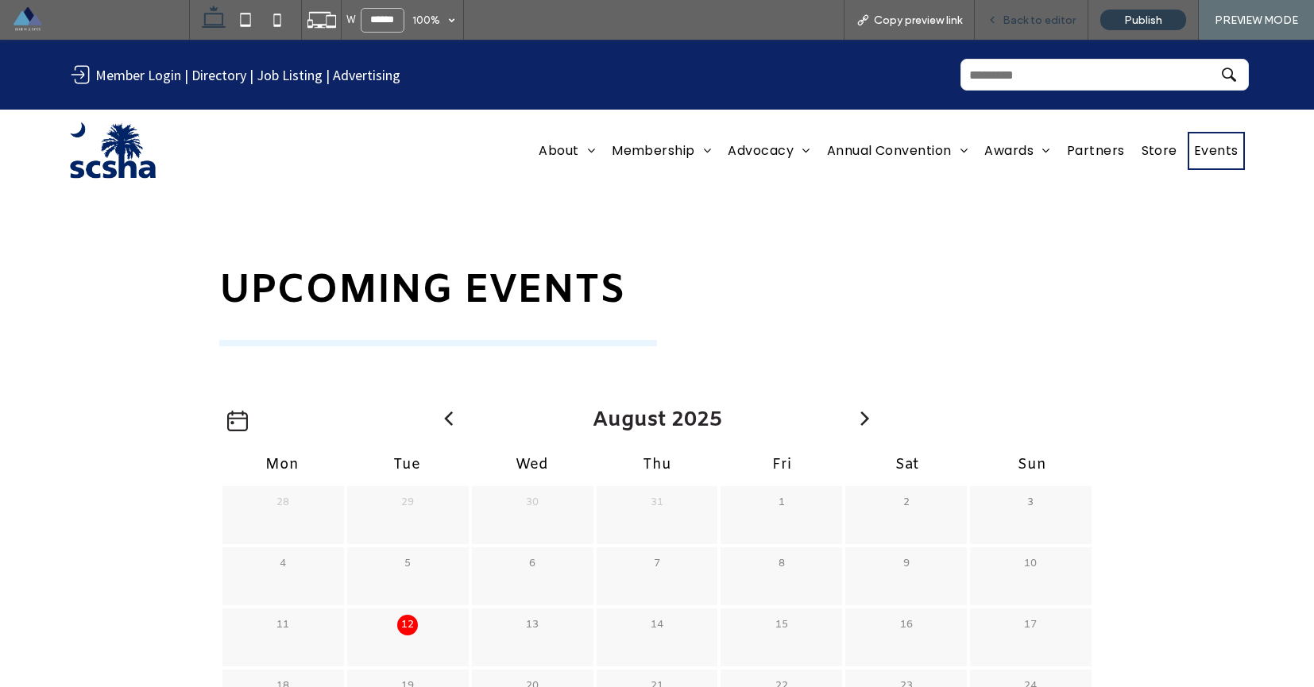
click at [1026, 21] on span "Back to editor" at bounding box center [1039, 21] width 73 height 14
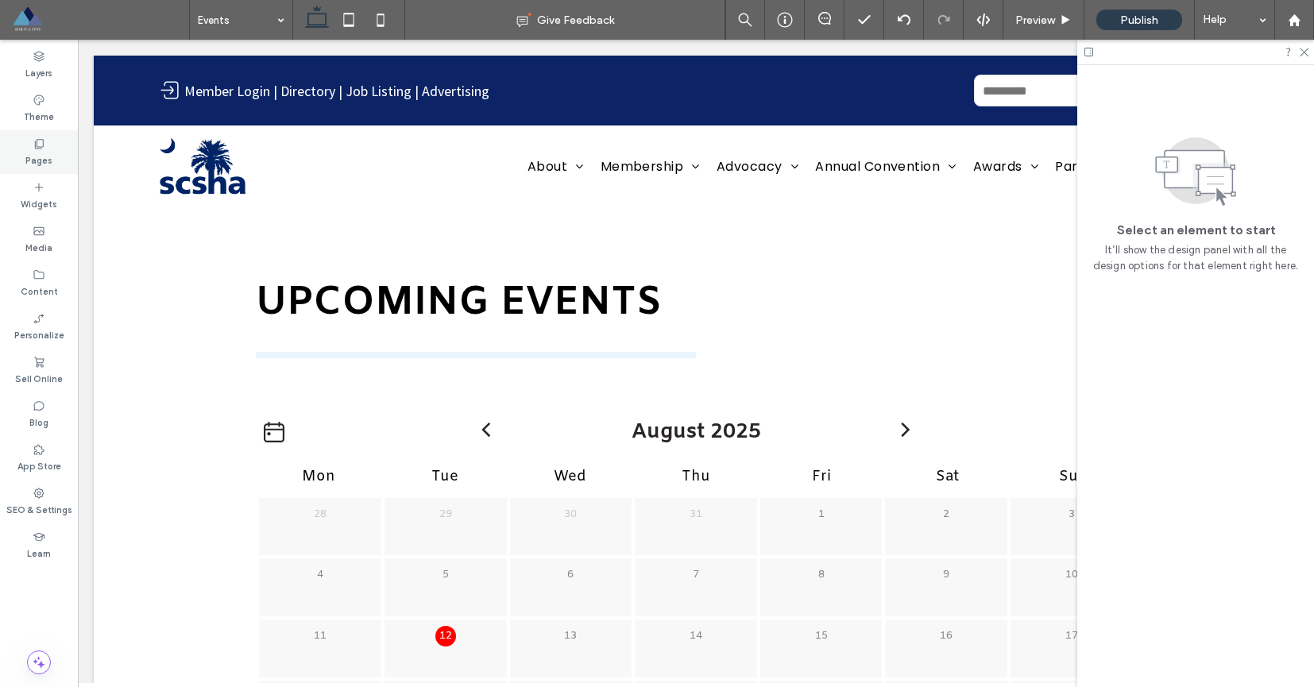
click at [44, 162] on label "Pages" at bounding box center [38, 158] width 27 height 17
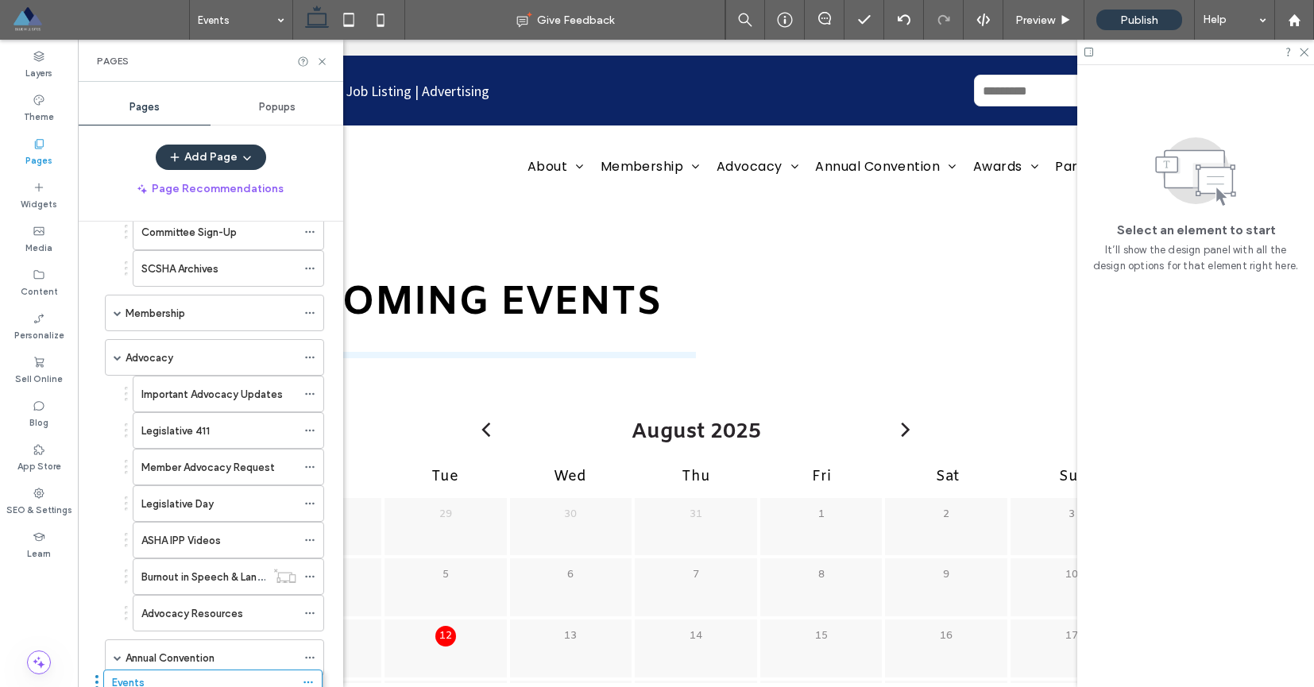
scroll to position [415, 0]
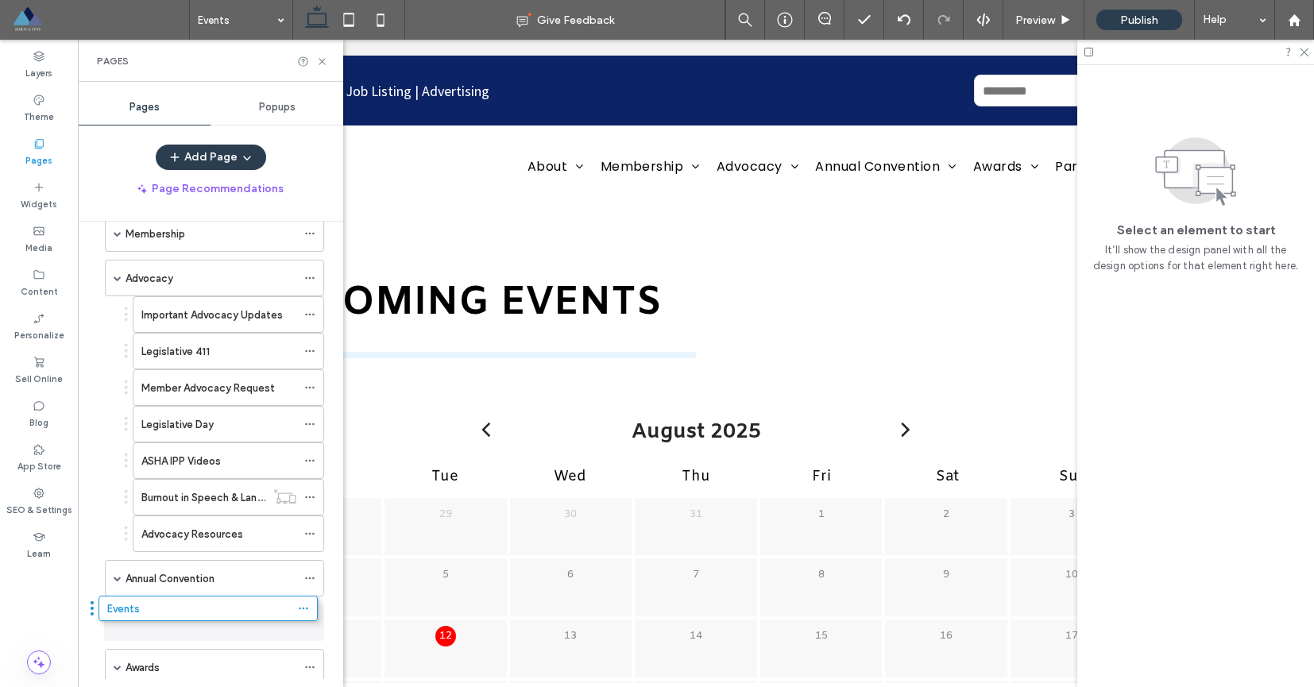
drag, startPoint x: 97, startPoint y: 619, endPoint x: 91, endPoint y: 612, distance: 9.6
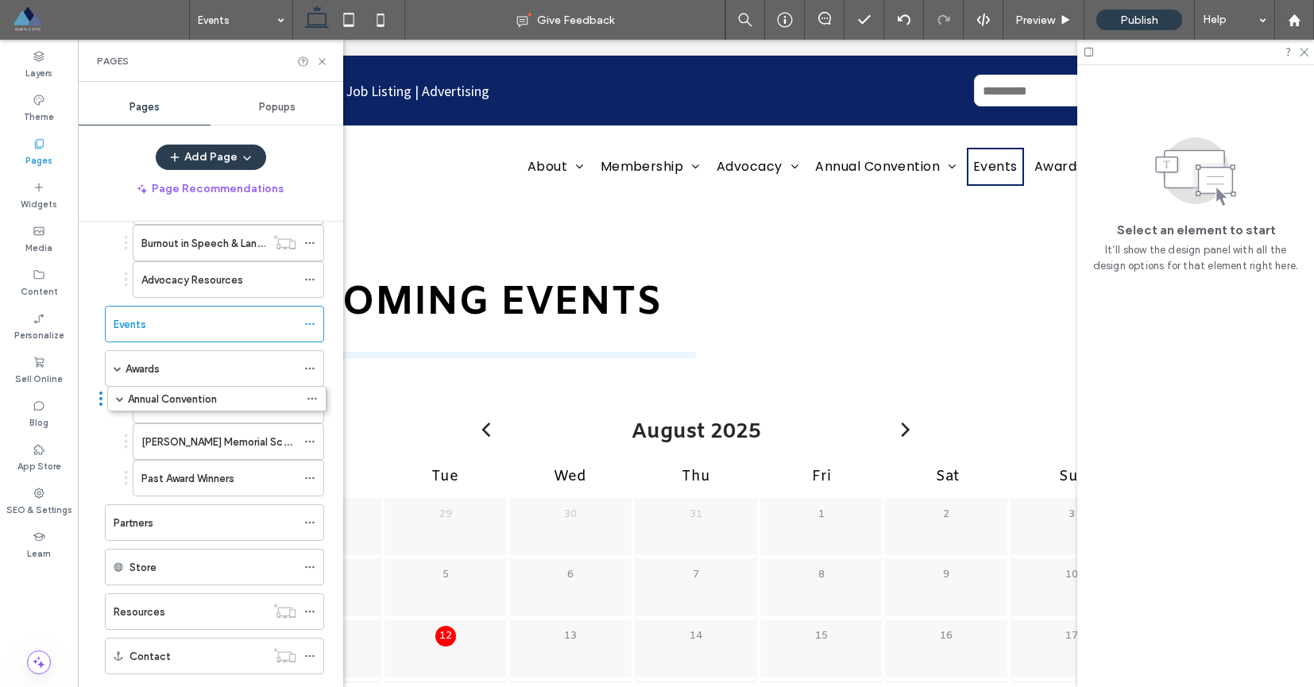
scroll to position [669, 0]
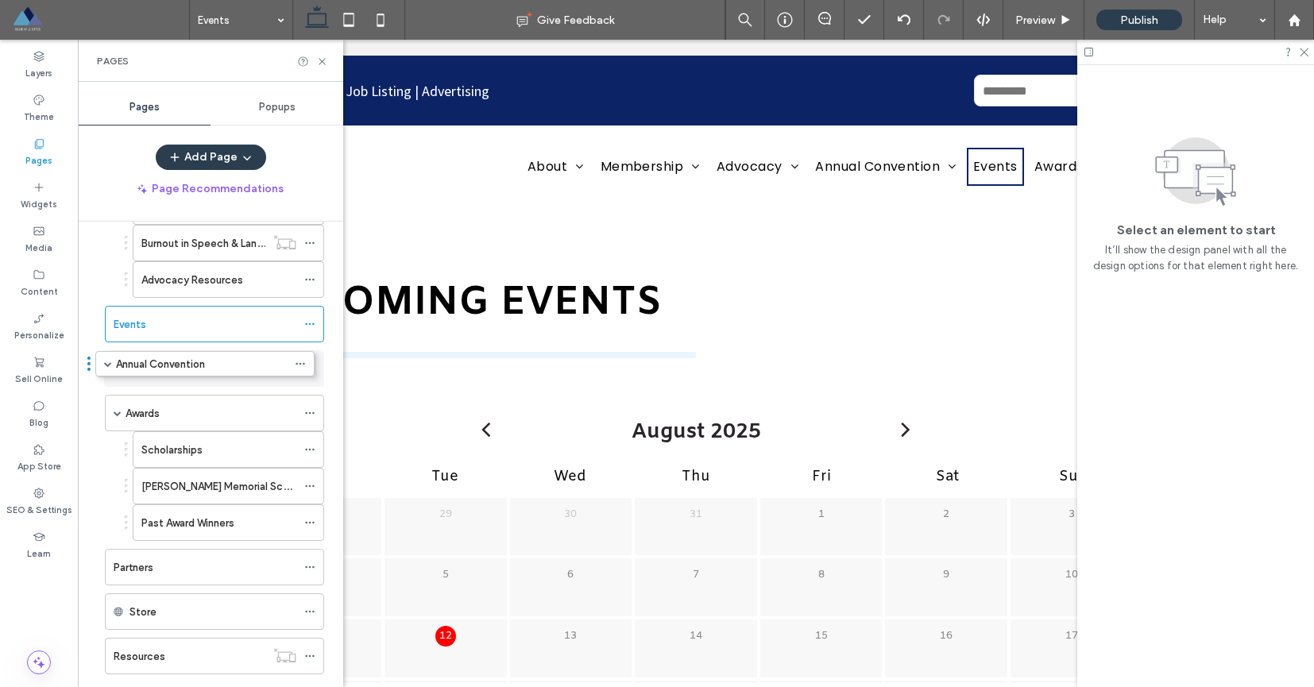
drag, startPoint x: 98, startPoint y: 578, endPoint x: 88, endPoint y: 369, distance: 209.1
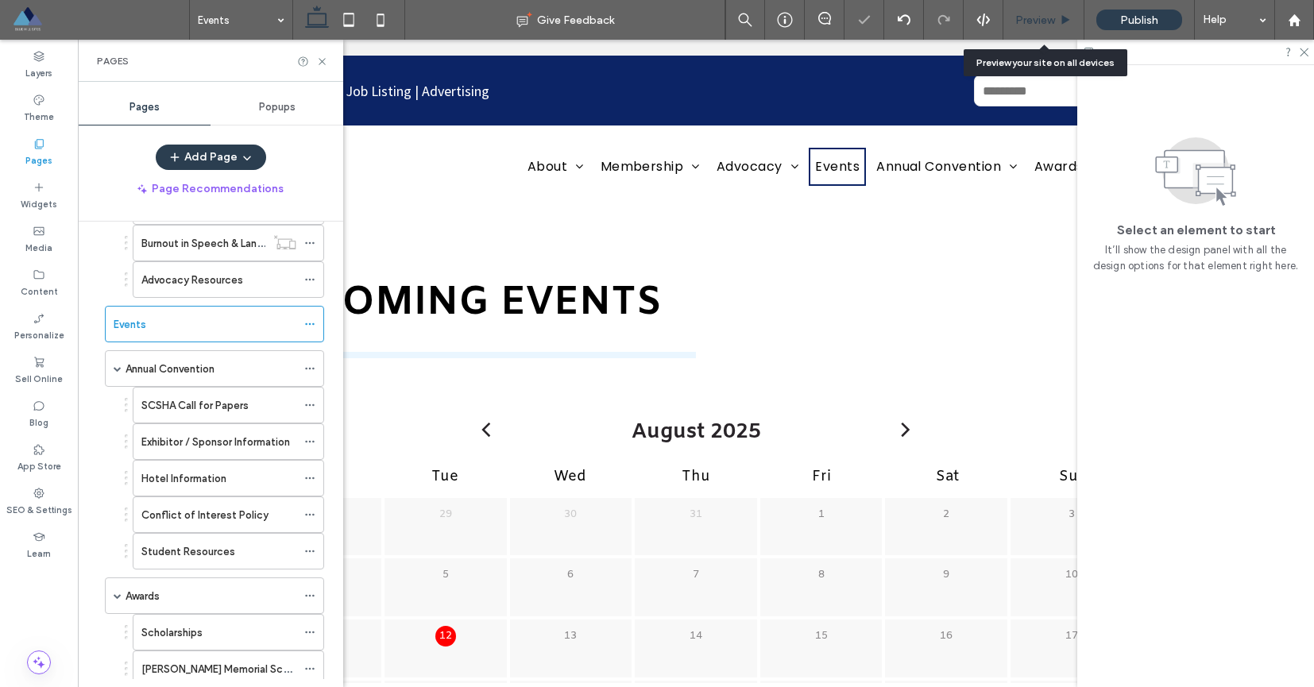
click at [1034, 10] on div "Preview" at bounding box center [1043, 20] width 81 height 40
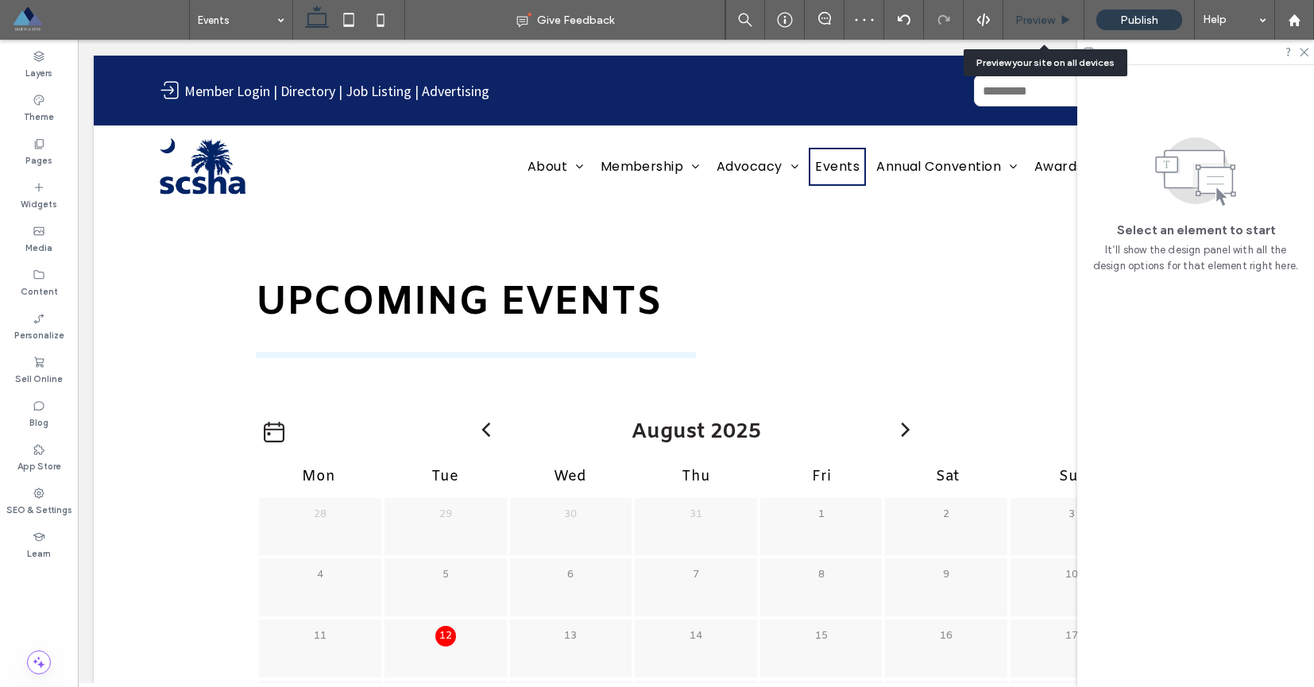
click at [1039, 22] on span "Preview" at bounding box center [1035, 21] width 40 height 14
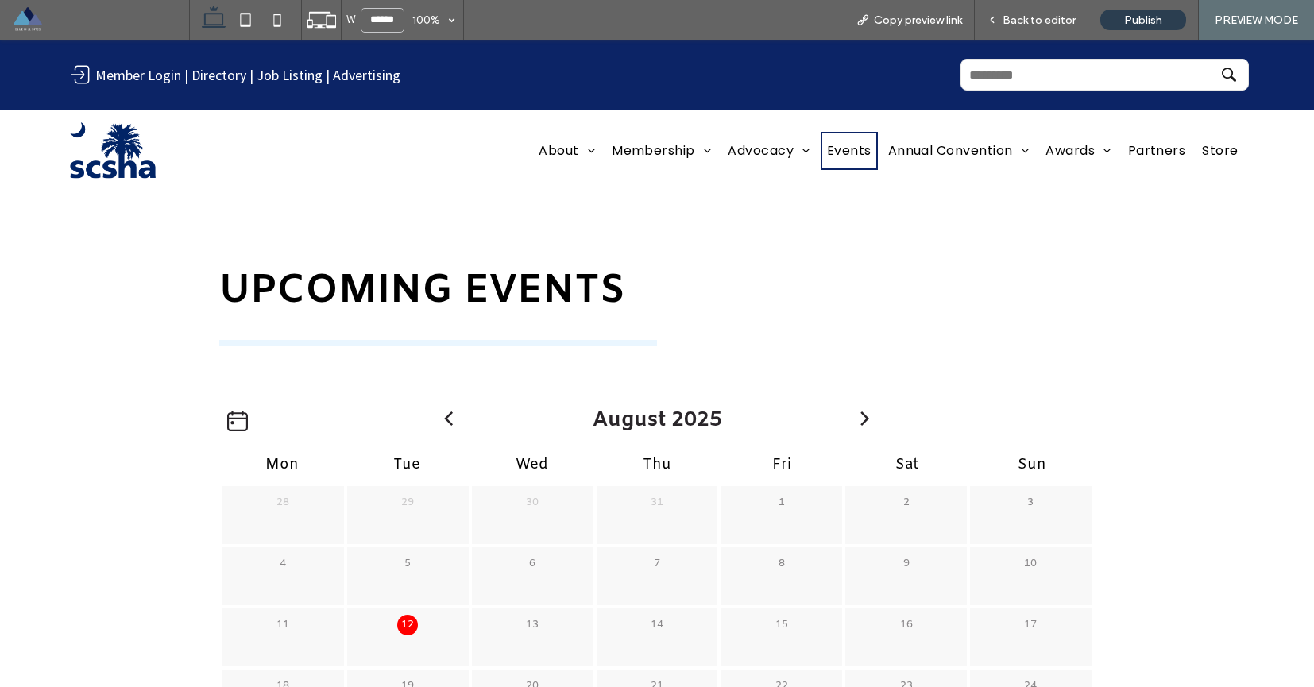
click at [673, 276] on h2 "Upcoming Events" at bounding box center [656, 291] width 875 height 52
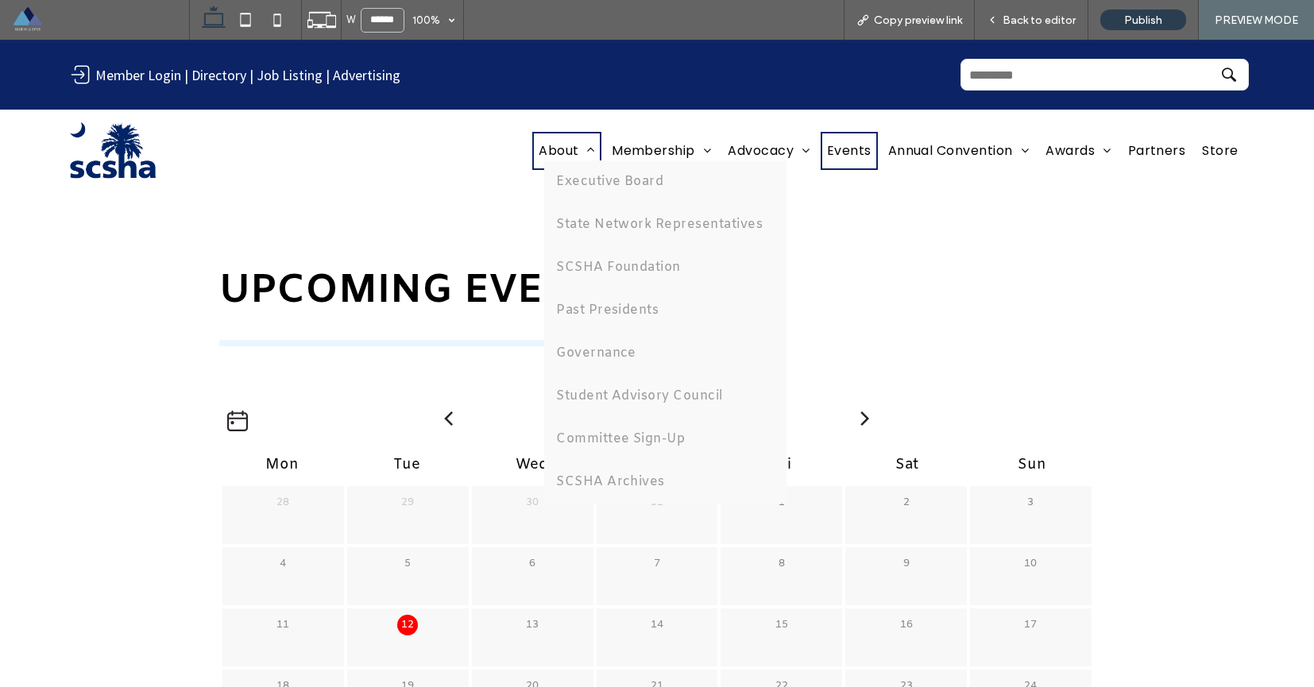
click at [539, 153] on span "About" at bounding box center [567, 150] width 56 height 19
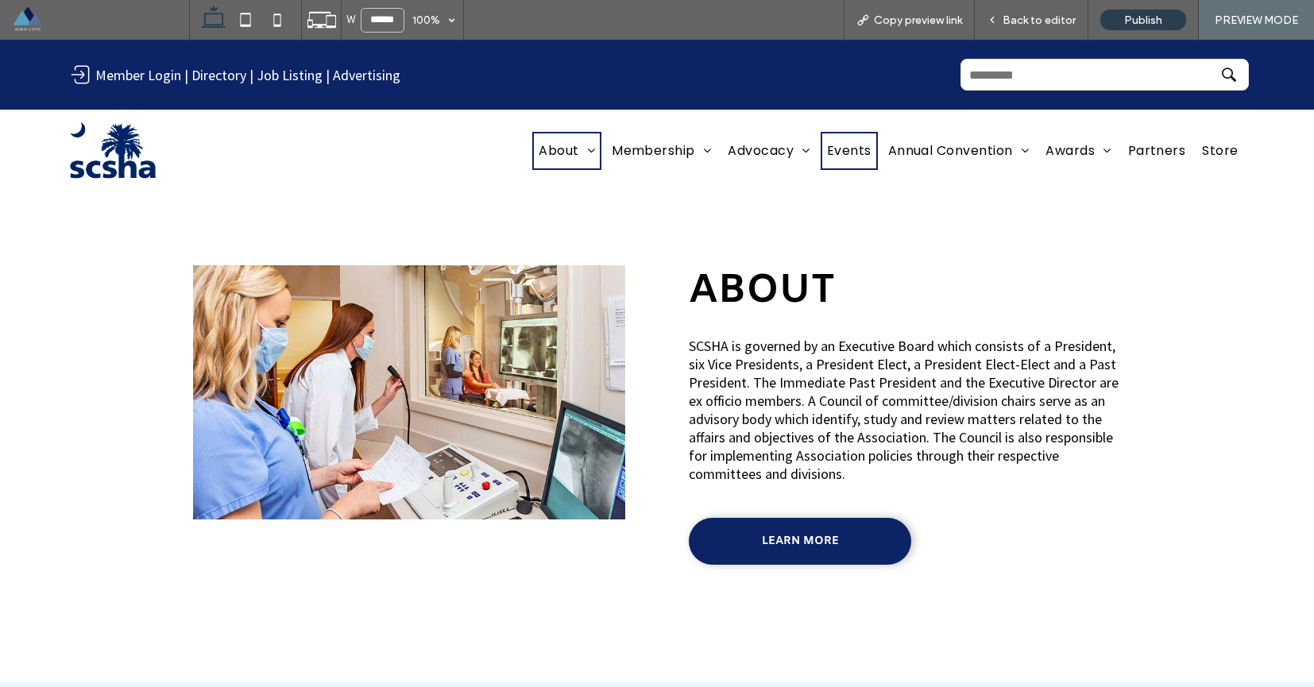
click at [843, 151] on span "Events" at bounding box center [849, 150] width 44 height 19
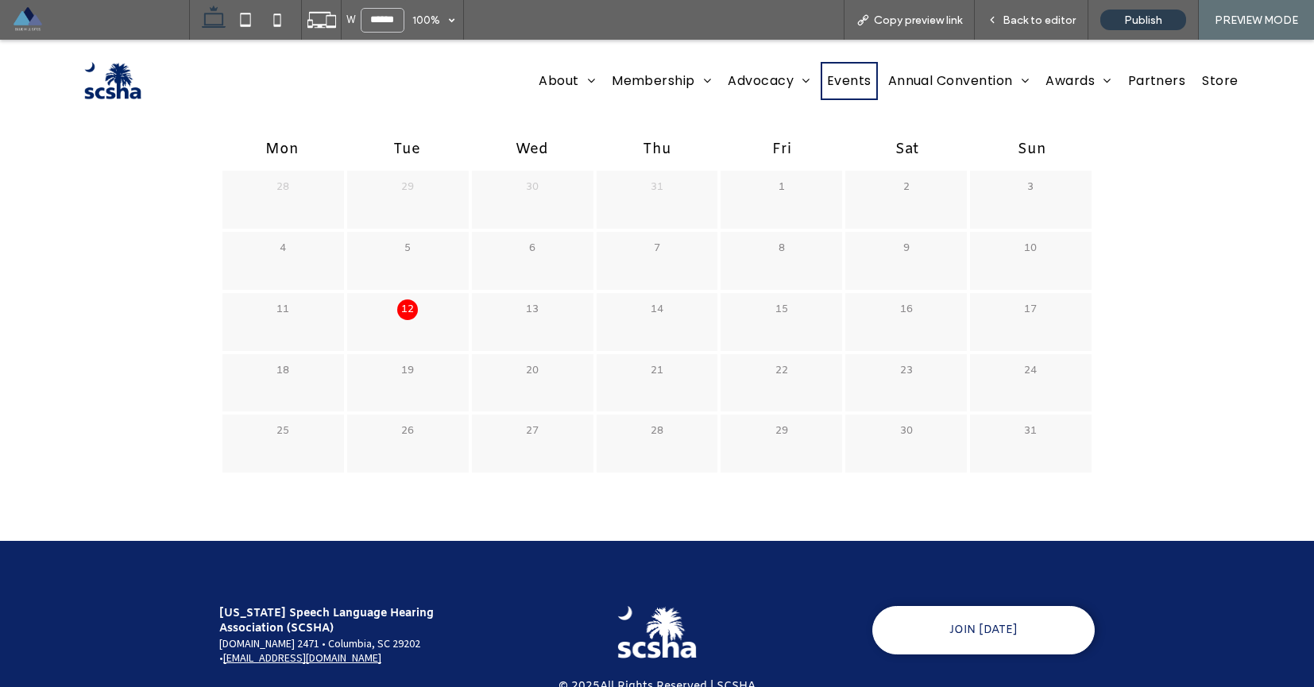
scroll to position [319, 0]
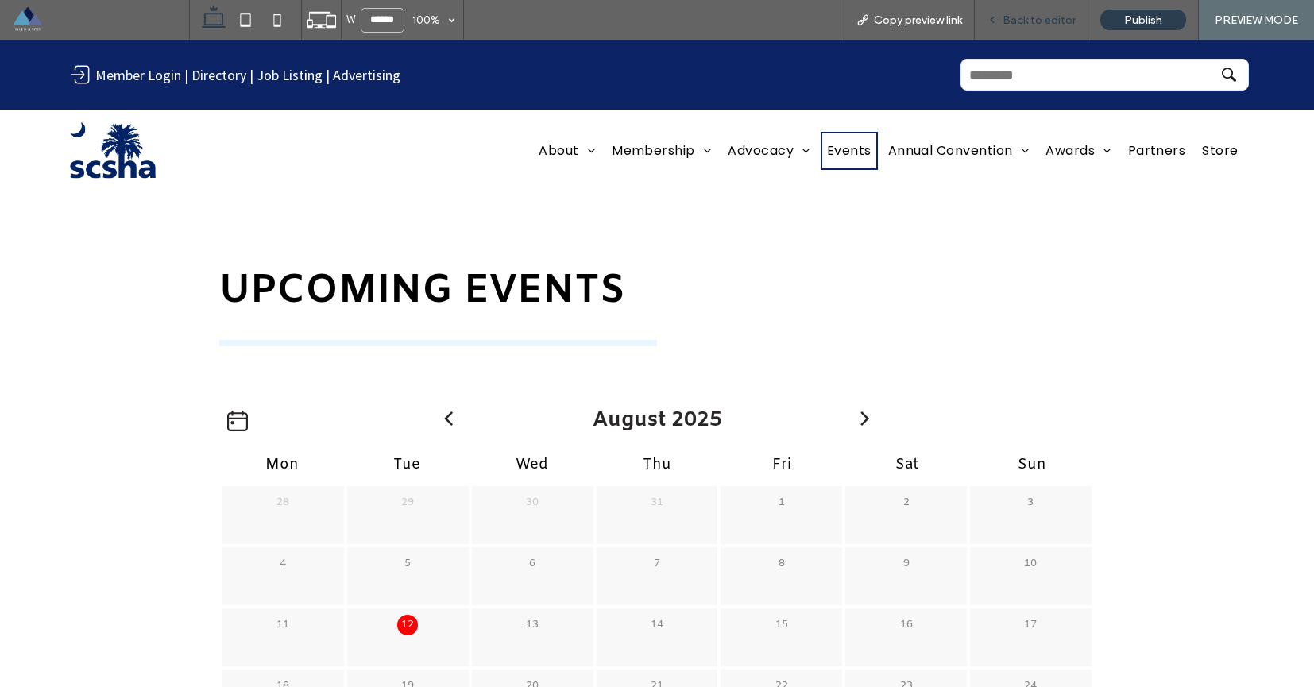
drag, startPoint x: 1017, startPoint y: 21, endPoint x: 903, endPoint y: 0, distance: 115.6
click at [1017, 21] on span "Back to editor" at bounding box center [1039, 21] width 73 height 14
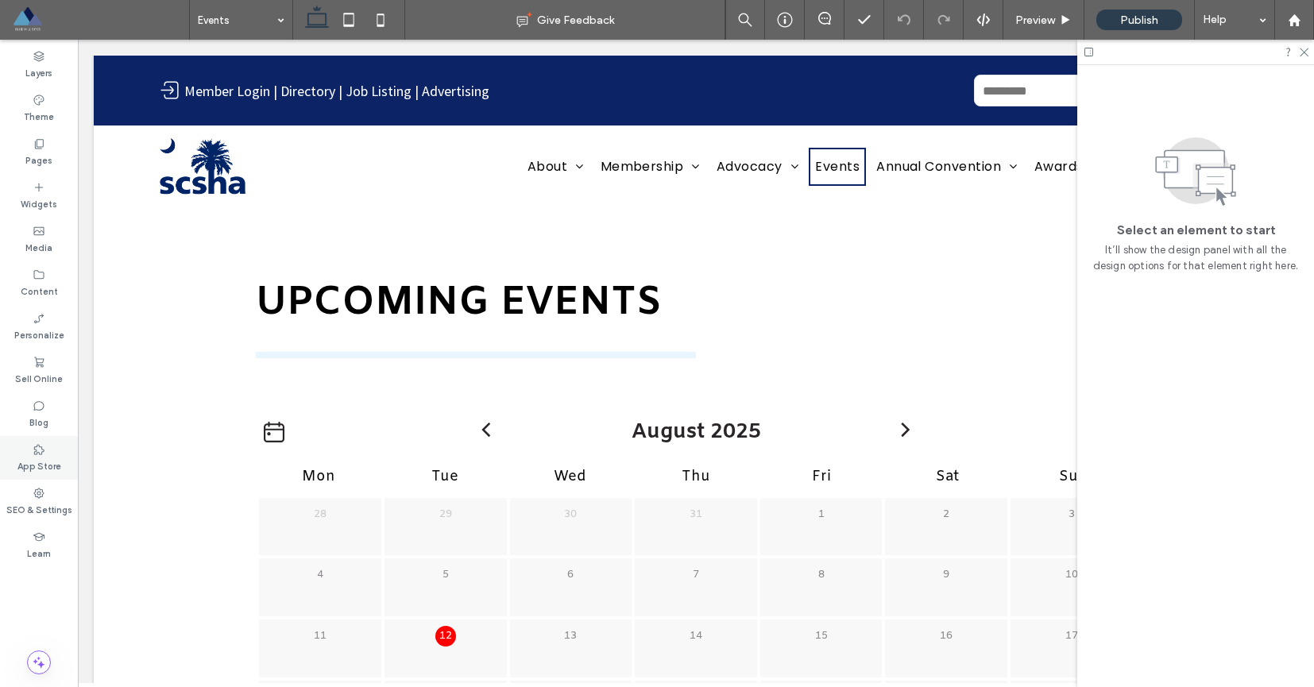
click at [48, 457] on label "App Store" at bounding box center [39, 464] width 44 height 17
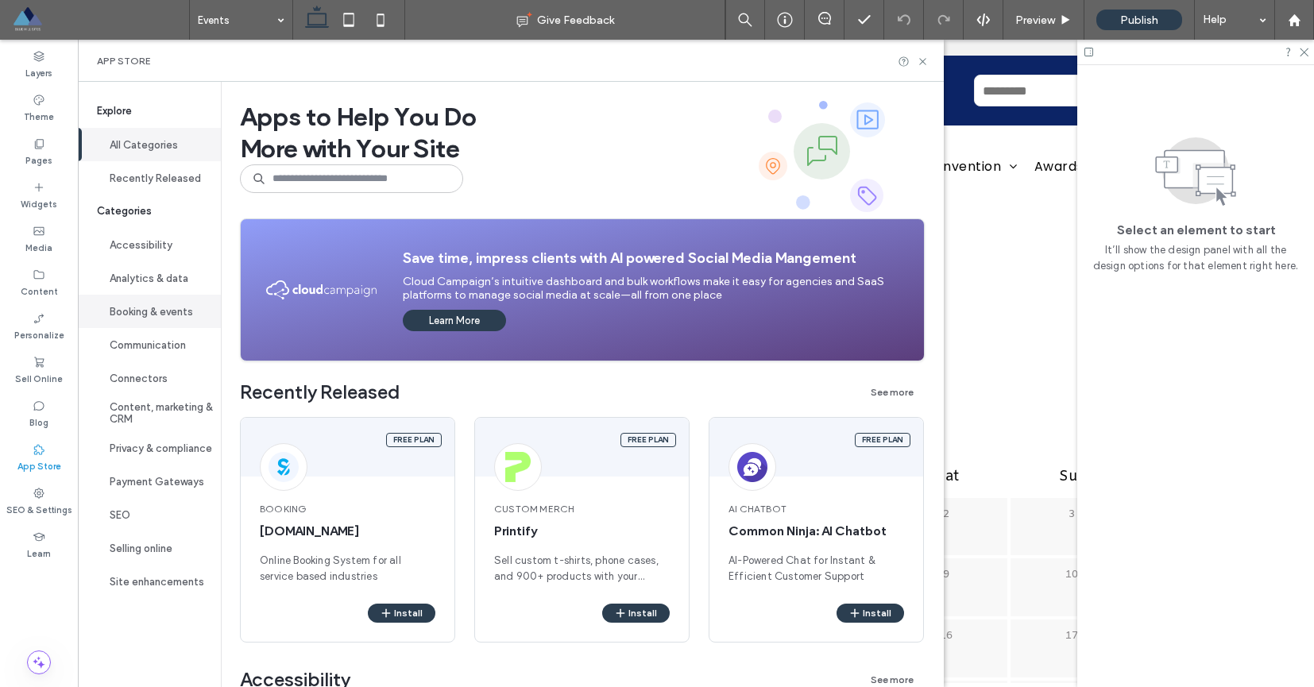
click at [168, 314] on button "Booking & events" at bounding box center [149, 311] width 143 height 33
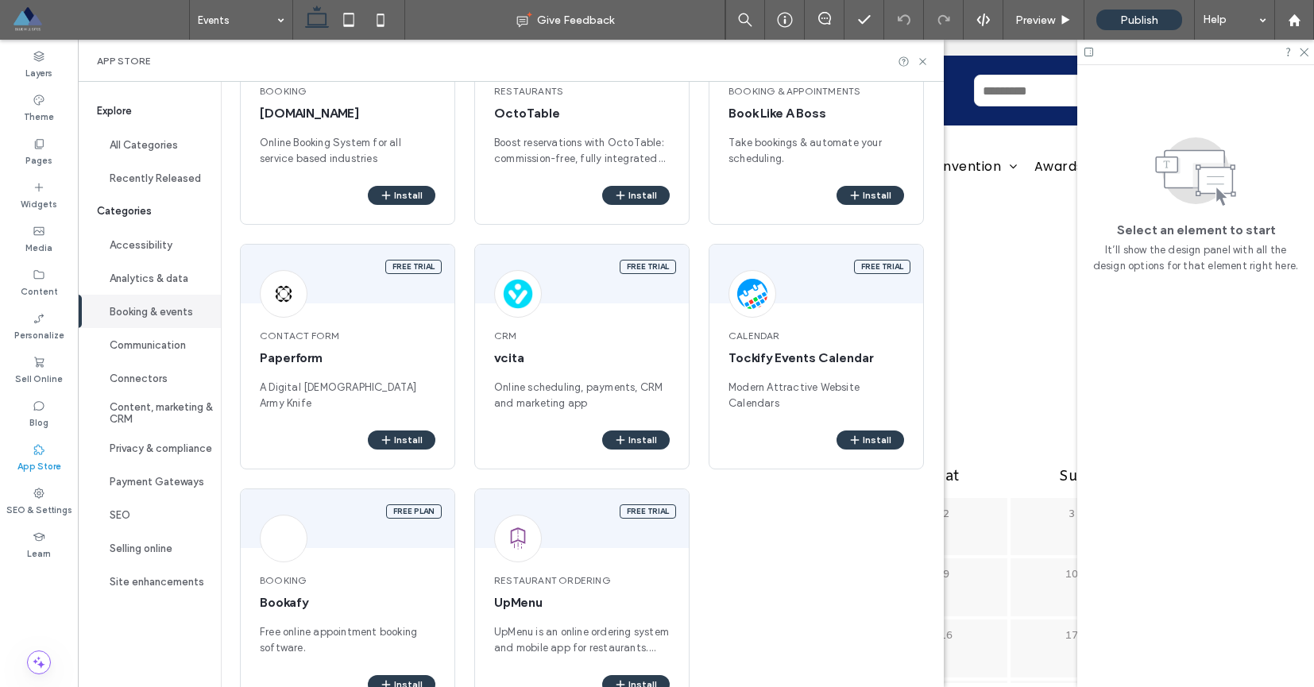
scroll to position [234, 0]
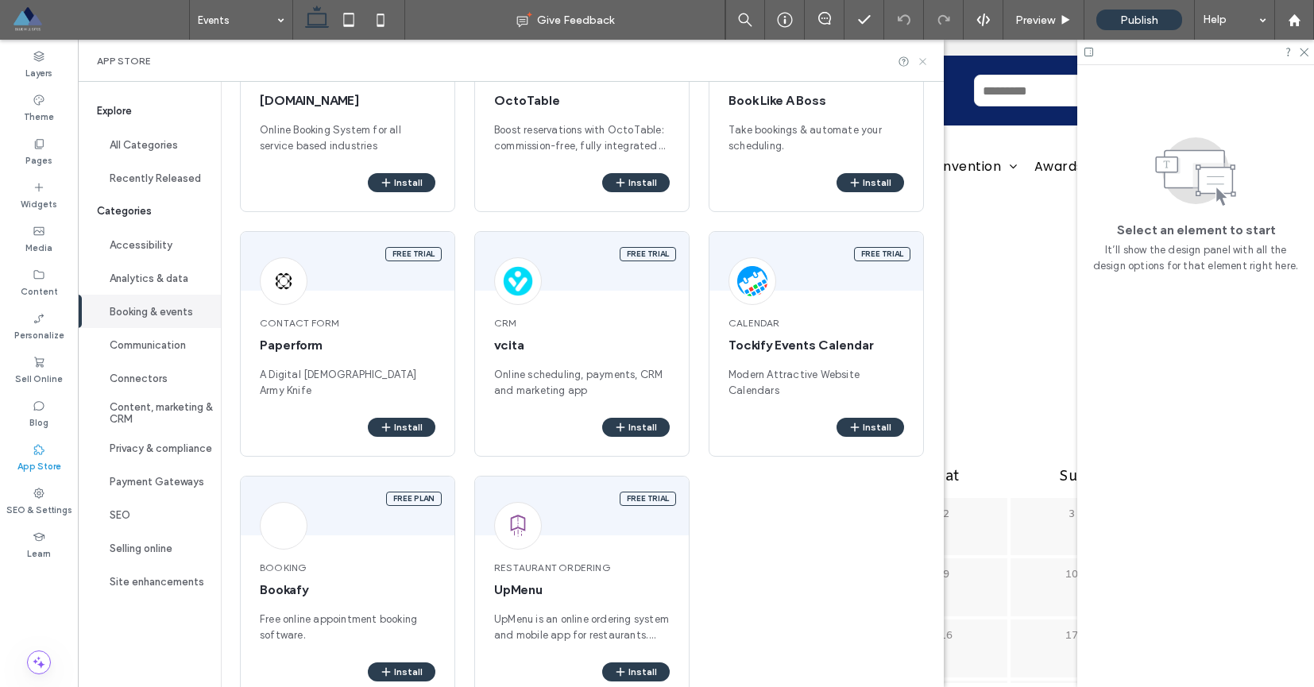
drag, startPoint x: 934, startPoint y: 60, endPoint x: 821, endPoint y: 56, distance: 113.7
click at [925, 60] on use at bounding box center [922, 61] width 6 height 6
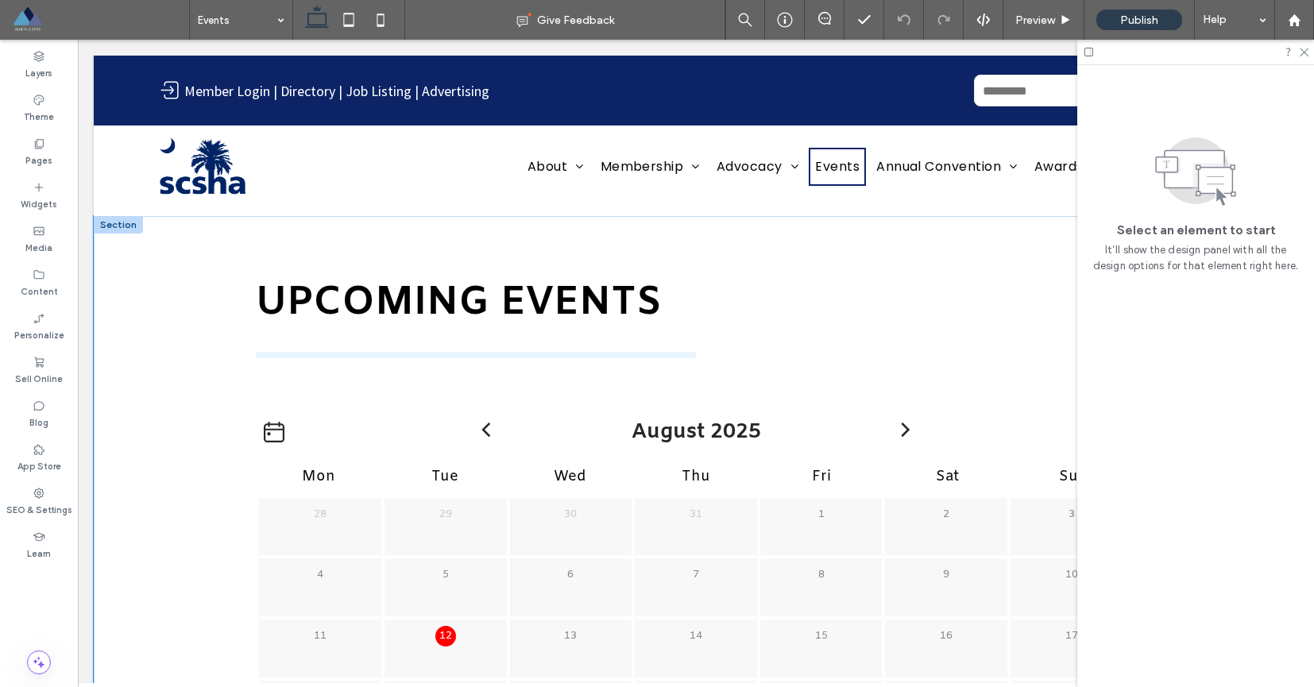
click at [197, 357] on div "Upcoming Events August 2025 Mon Tue Wed Thu Fri Sat Sun 28 29 30 31" at bounding box center [696, 539] width 1204 height 647
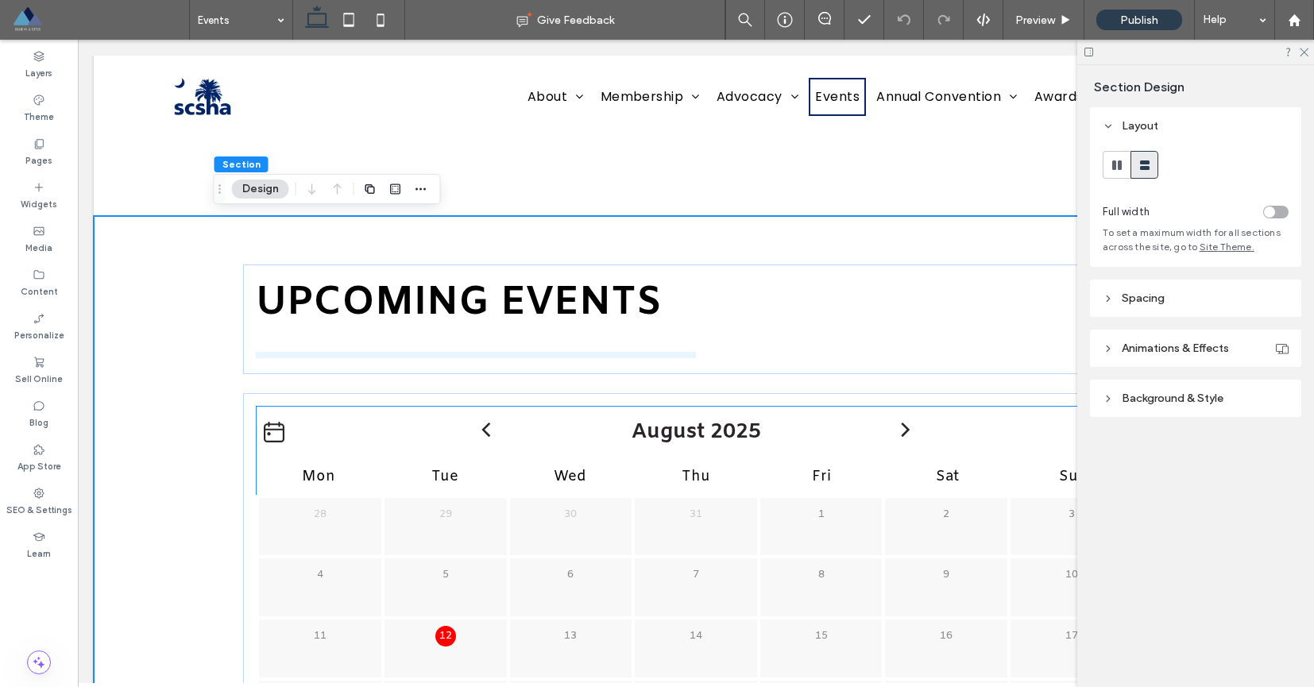
scroll to position [3, 0]
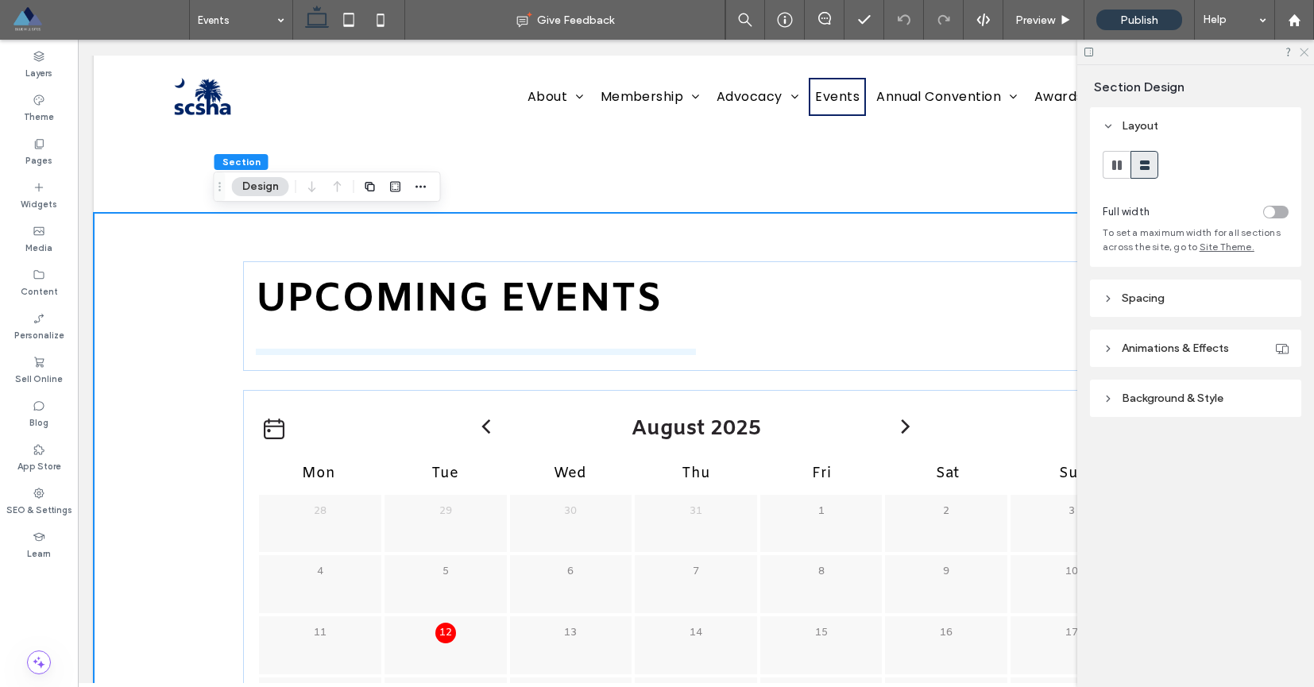
click at [1303, 51] on use at bounding box center [1304, 52] width 9 height 9
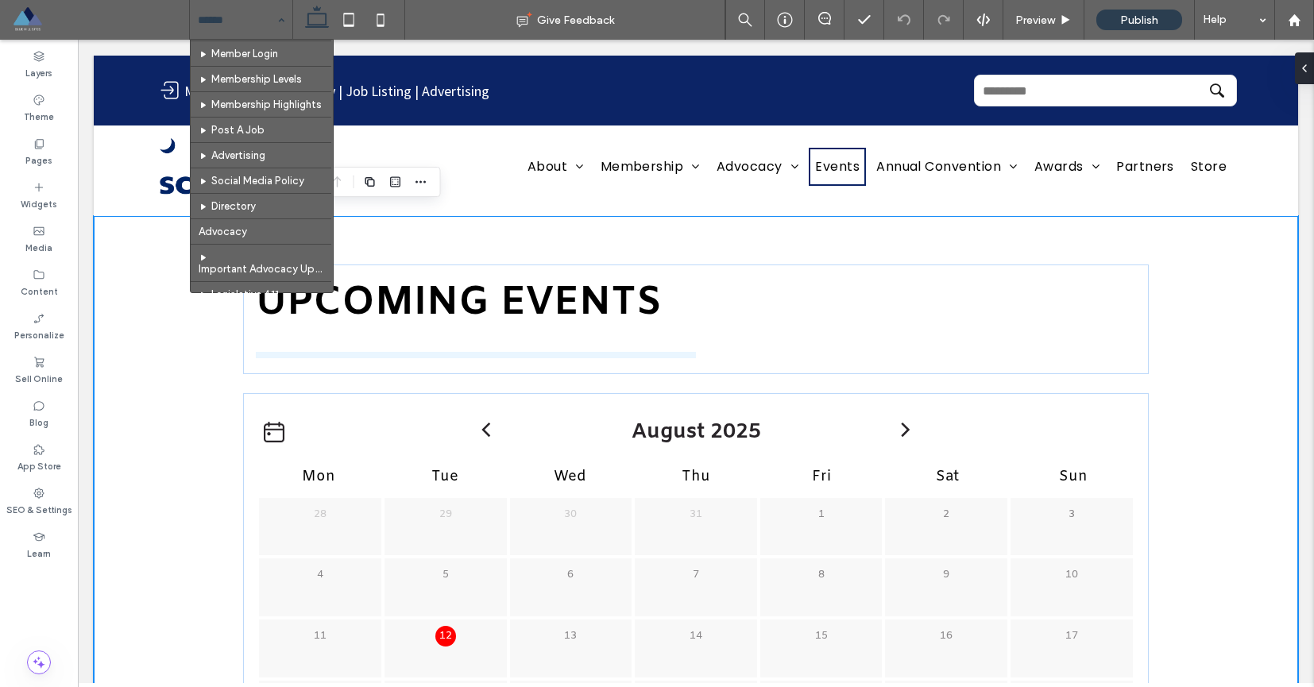
scroll to position [299, 0]
click at [1026, 26] on span "Preview" at bounding box center [1035, 21] width 40 height 14
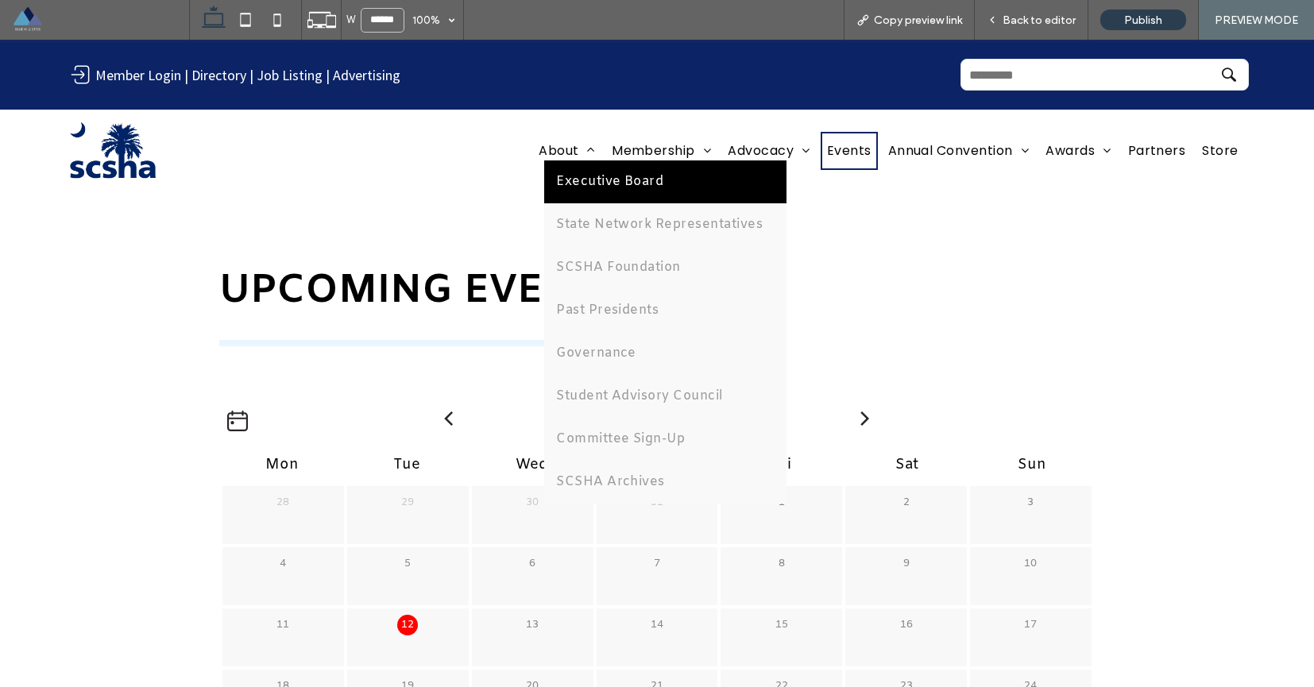
click at [556, 187] on span "Executive Board" at bounding box center [609, 181] width 107 height 19
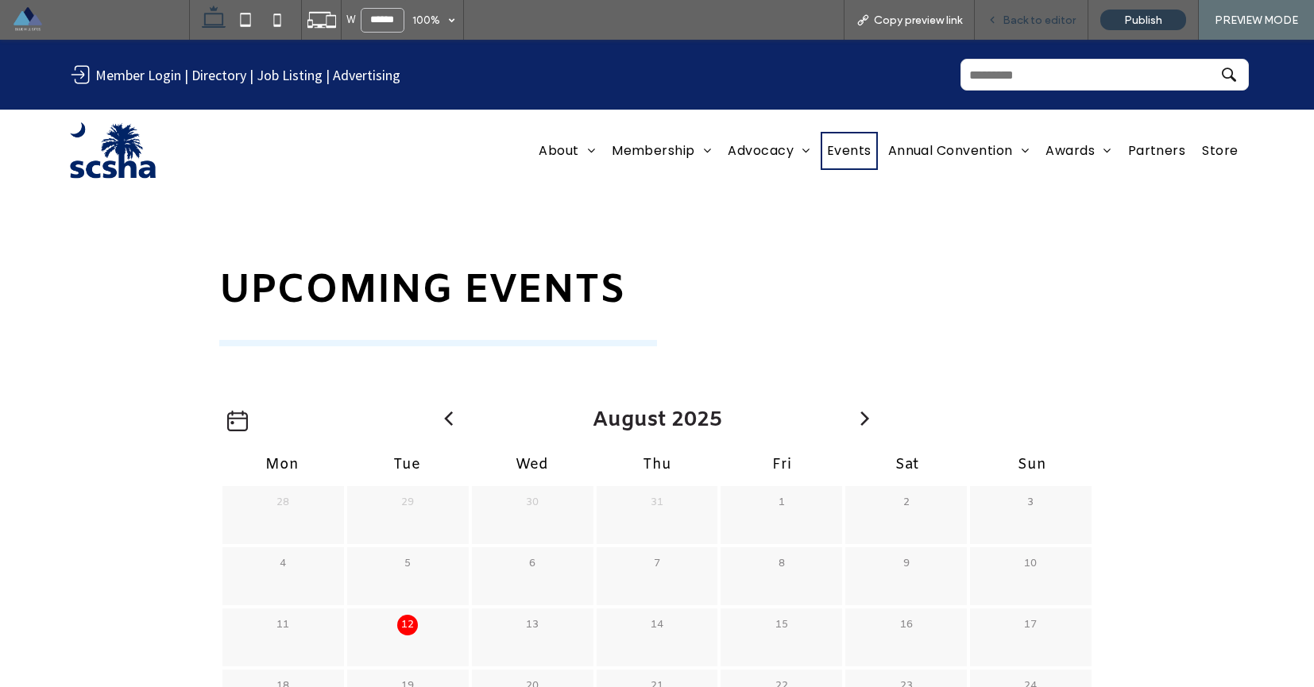
click at [1020, 17] on span "Back to editor" at bounding box center [1039, 21] width 73 height 14
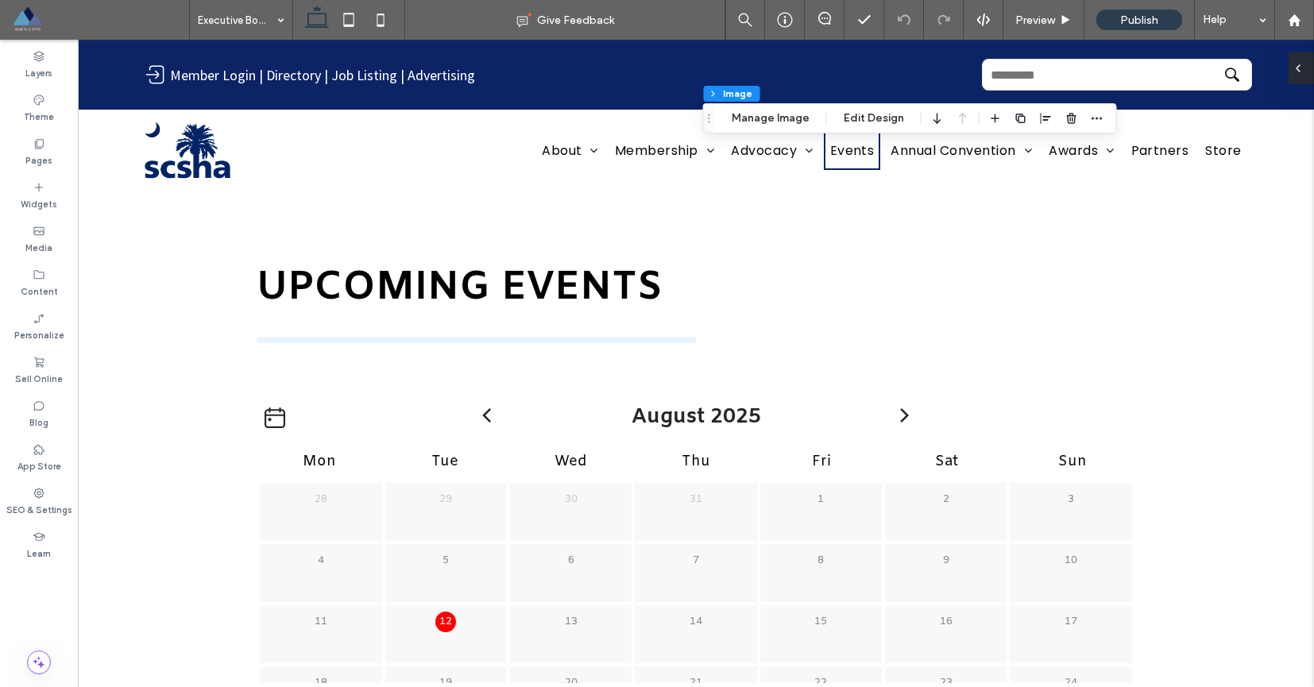
click at [1306, 76] on div at bounding box center [1301, 68] width 25 height 32
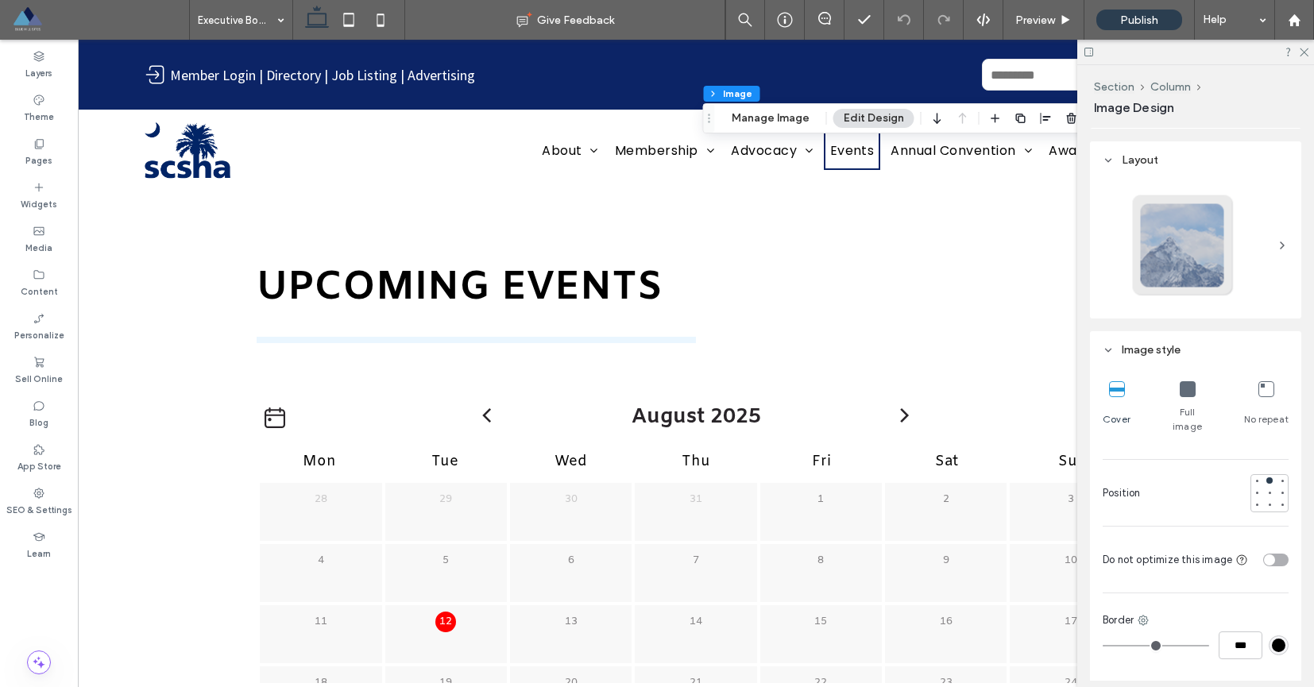
scroll to position [246, 0]
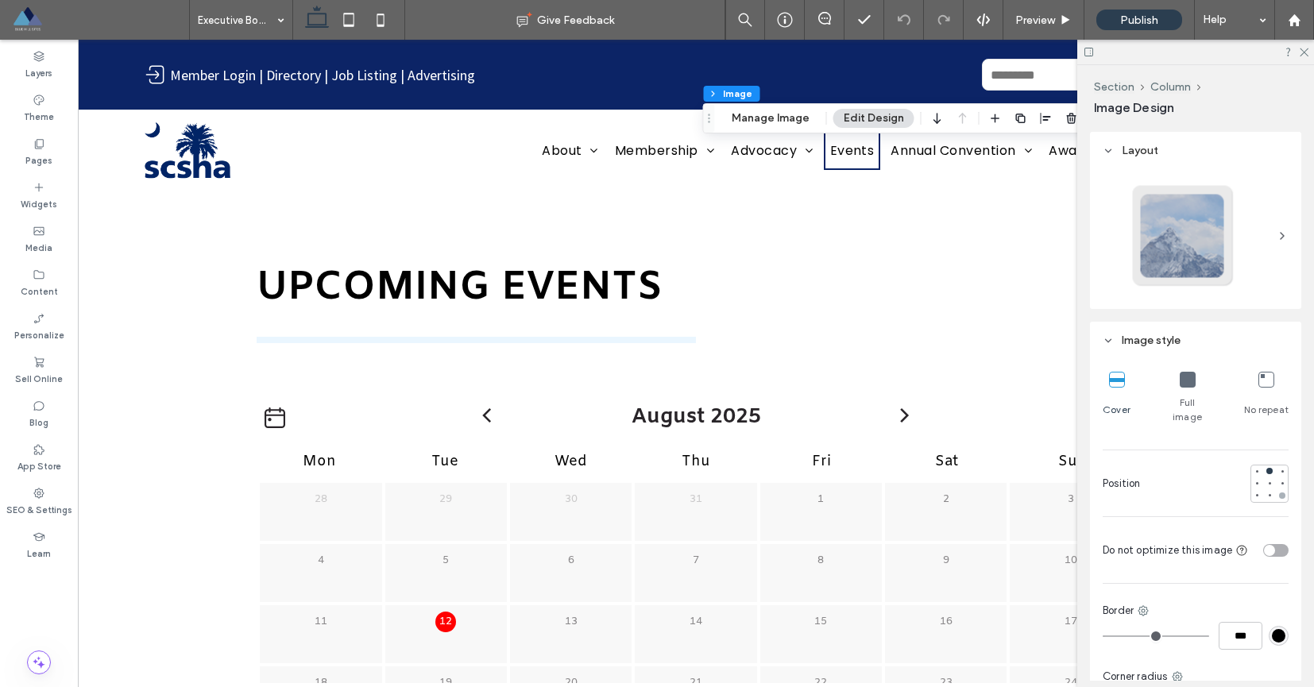
click at [1279, 493] on div at bounding box center [1282, 496] width 6 height 6
click at [1279, 468] on div at bounding box center [1282, 471] width 6 height 6
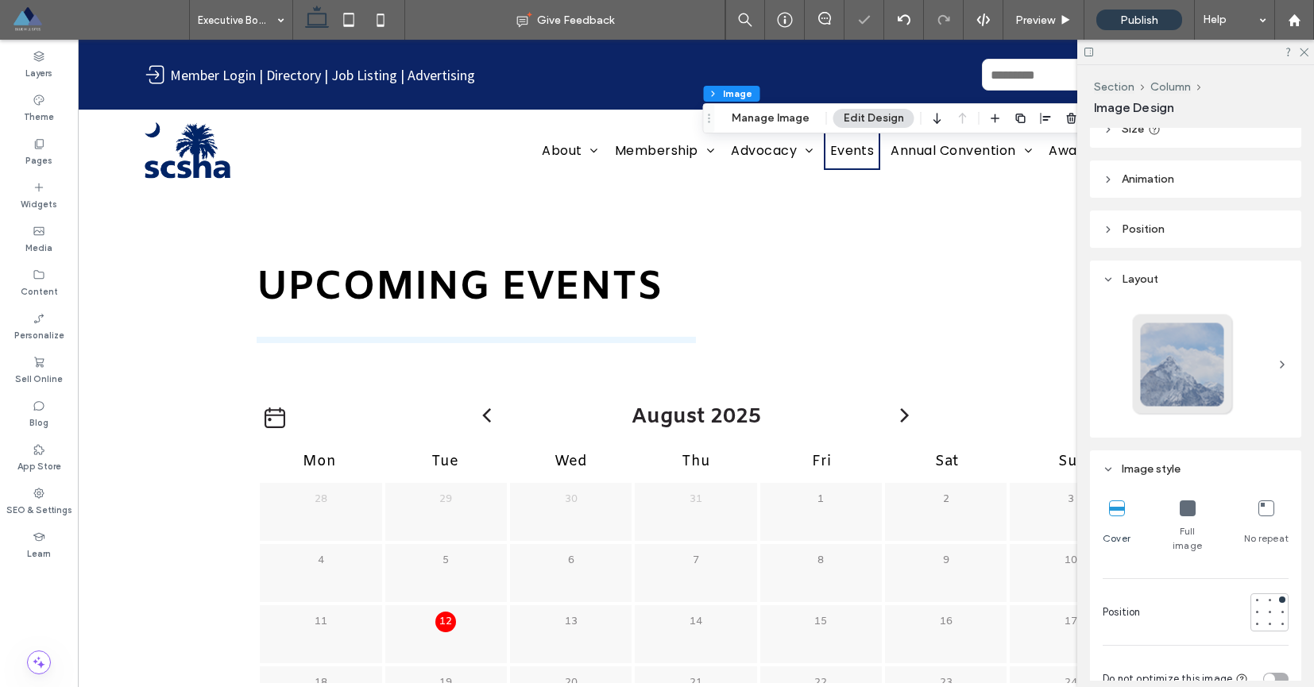
scroll to position [113, 0]
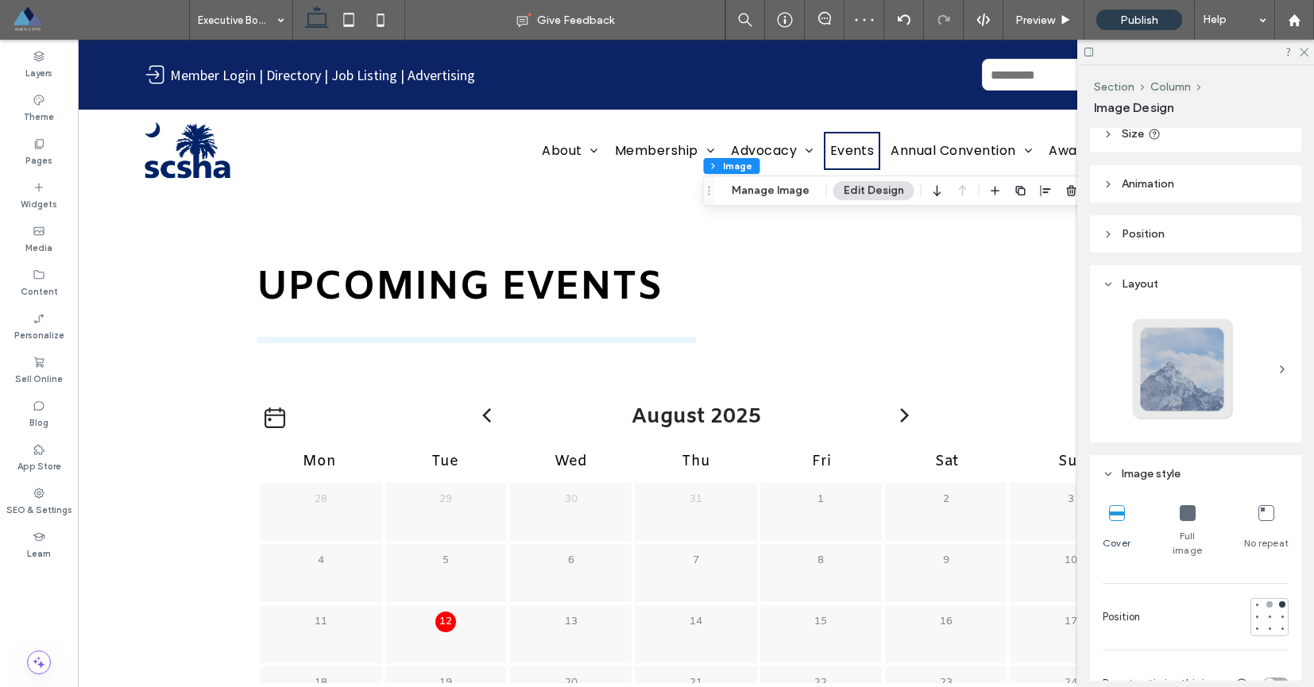
click at [1266, 601] on div at bounding box center [1269, 604] width 6 height 6
click at [1254, 601] on div at bounding box center [1257, 604] width 6 height 6
click at [1266, 601] on div at bounding box center [1269, 604] width 6 height 6
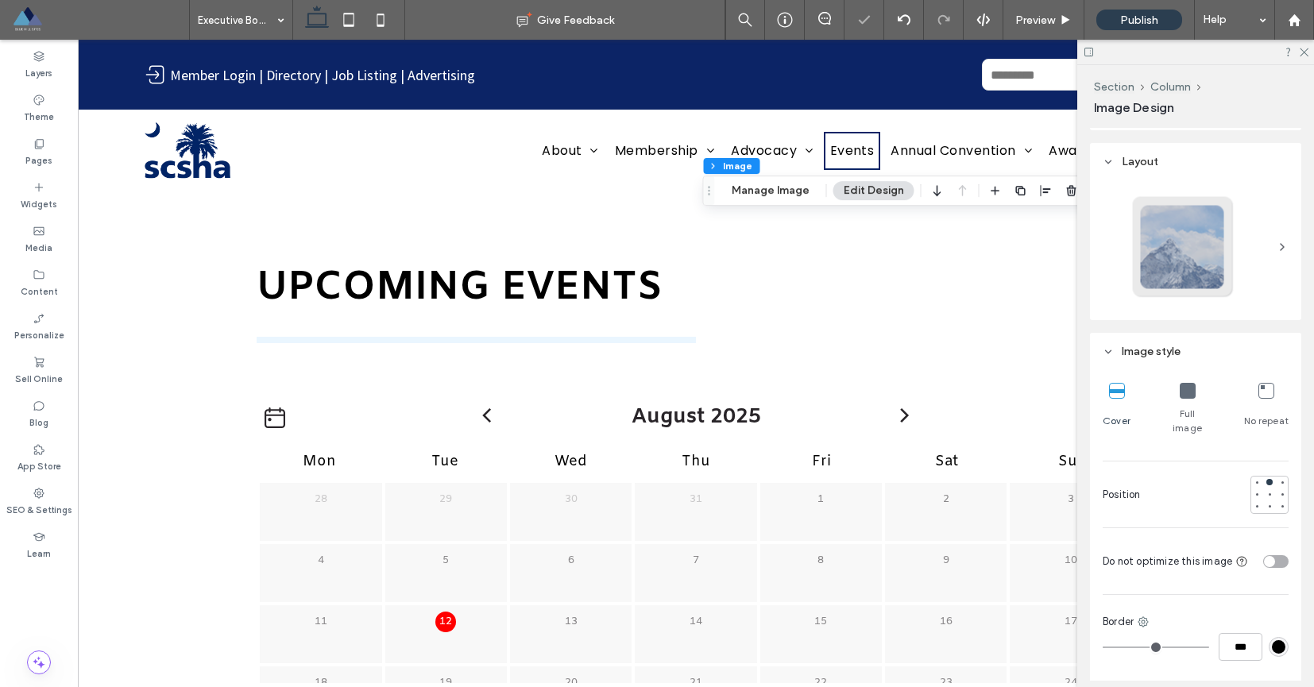
scroll to position [244, 0]
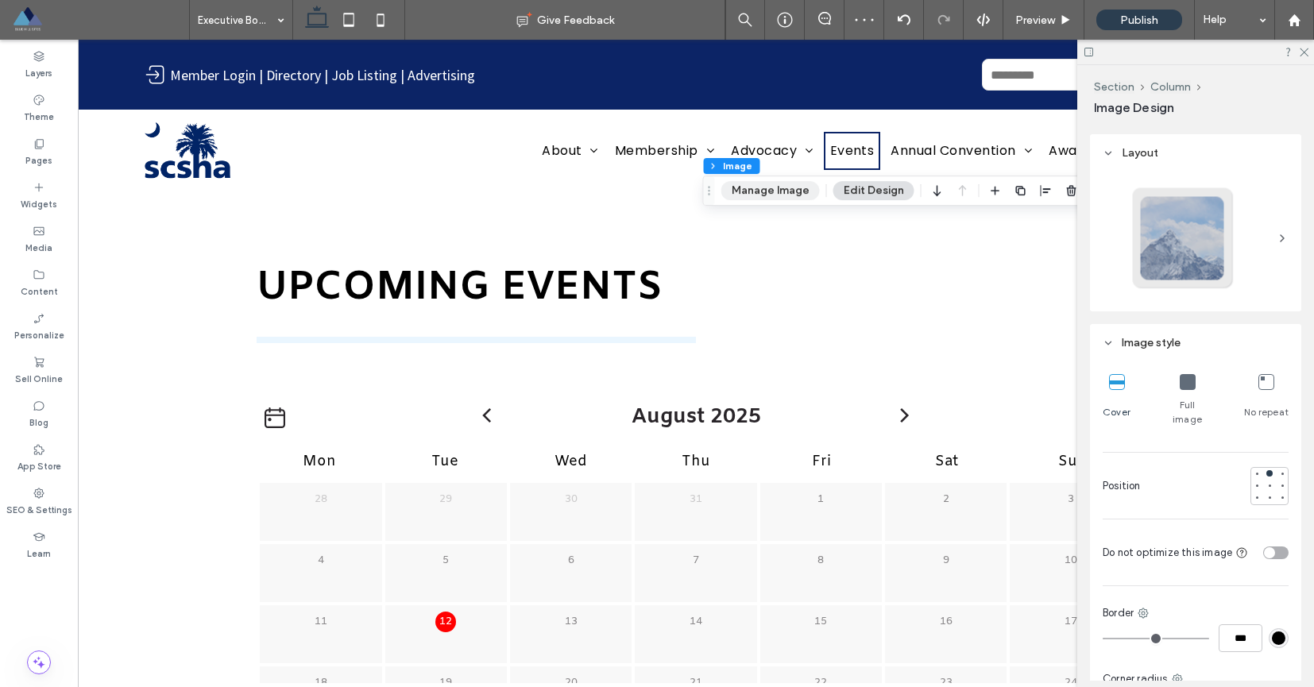
click at [763, 193] on button "Manage Image" at bounding box center [770, 190] width 99 height 19
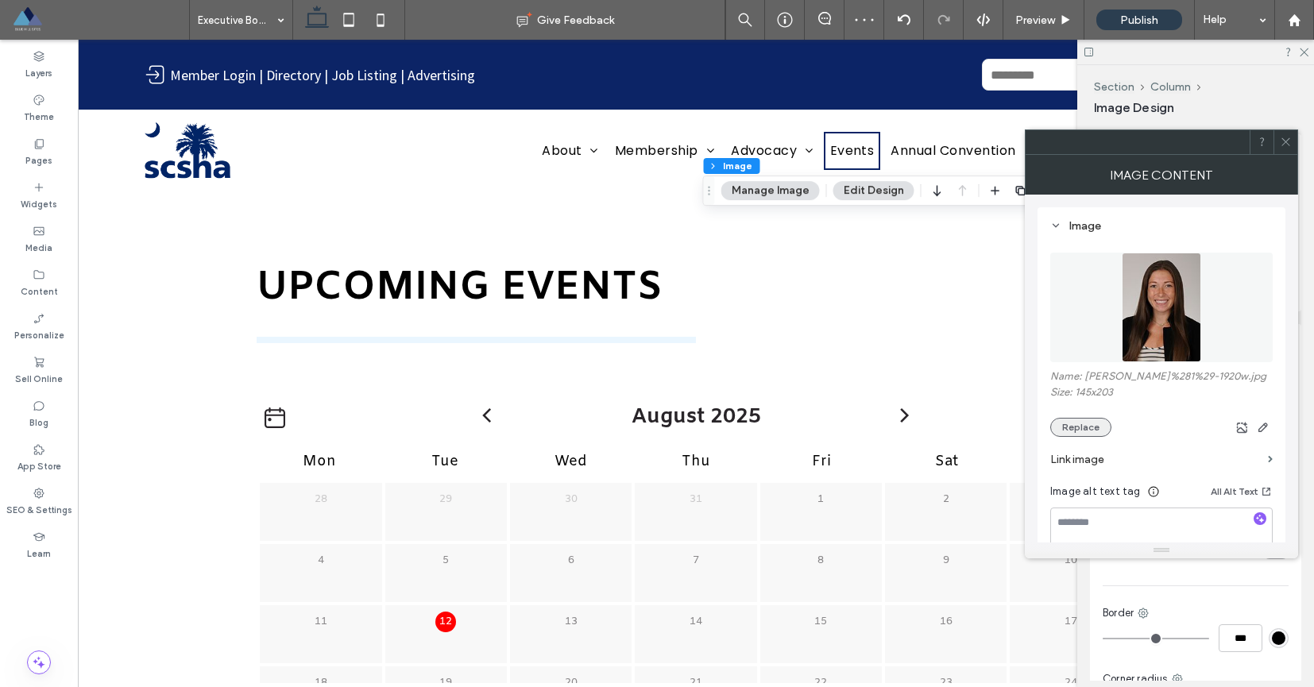
click at [1088, 435] on button "Replace" at bounding box center [1080, 427] width 61 height 19
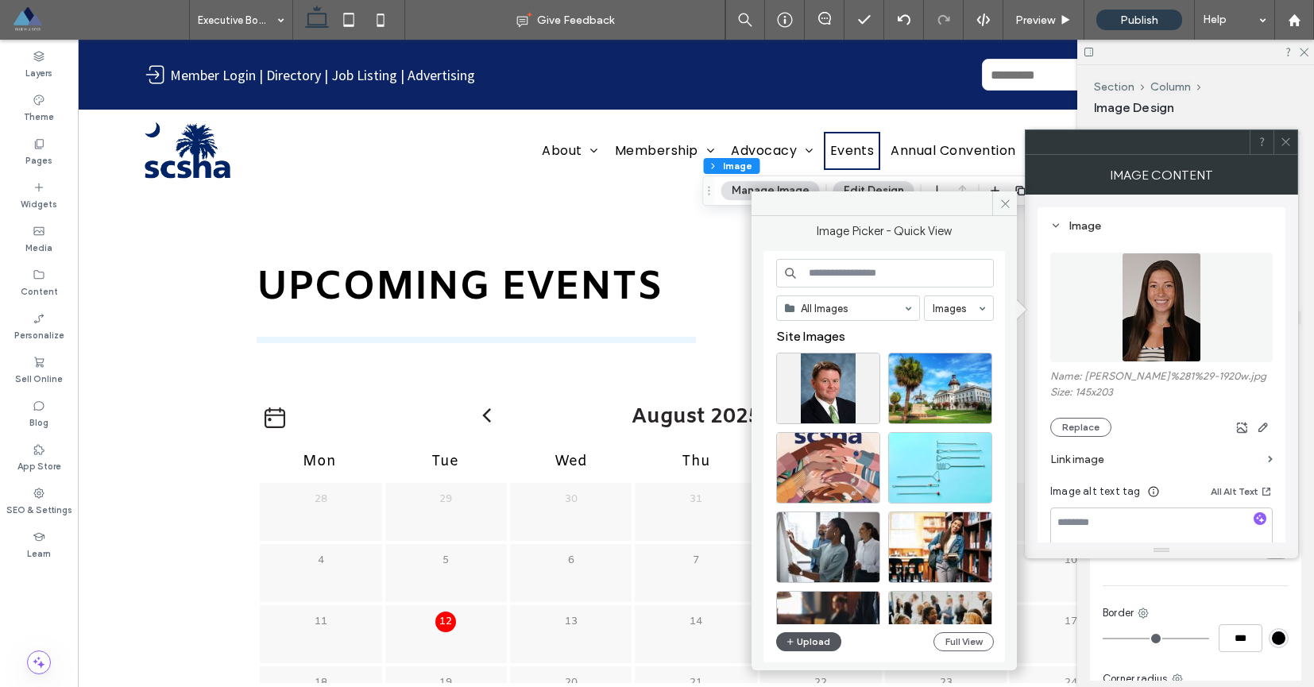
click at [806, 648] on button "Upload" at bounding box center [808, 641] width 65 height 19
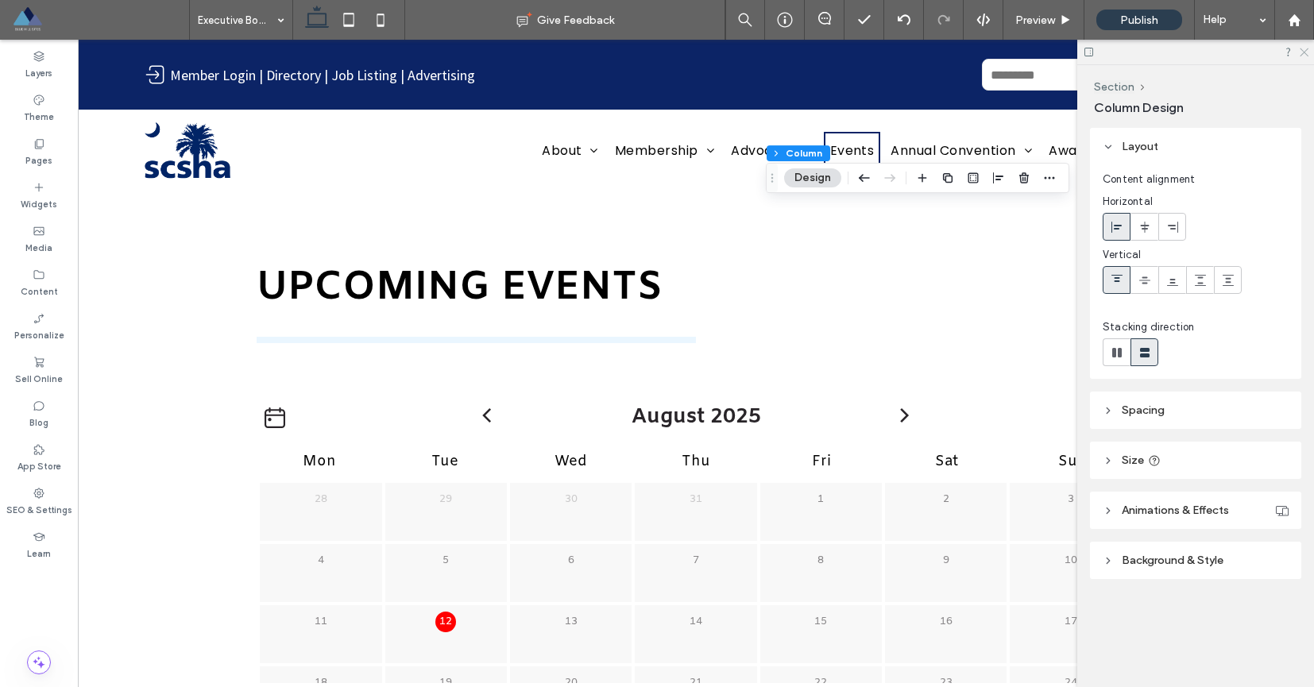
click at [1305, 51] on use at bounding box center [1304, 52] width 9 height 9
